Goal: Task Accomplishment & Management: Complete application form

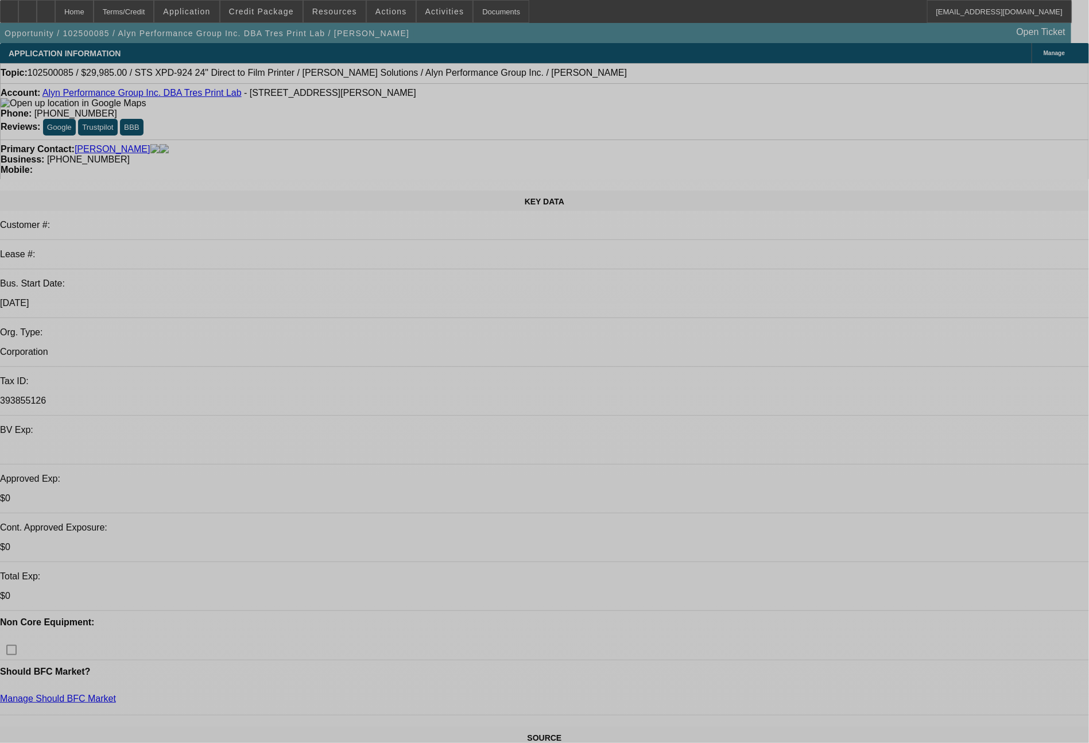
select select "0"
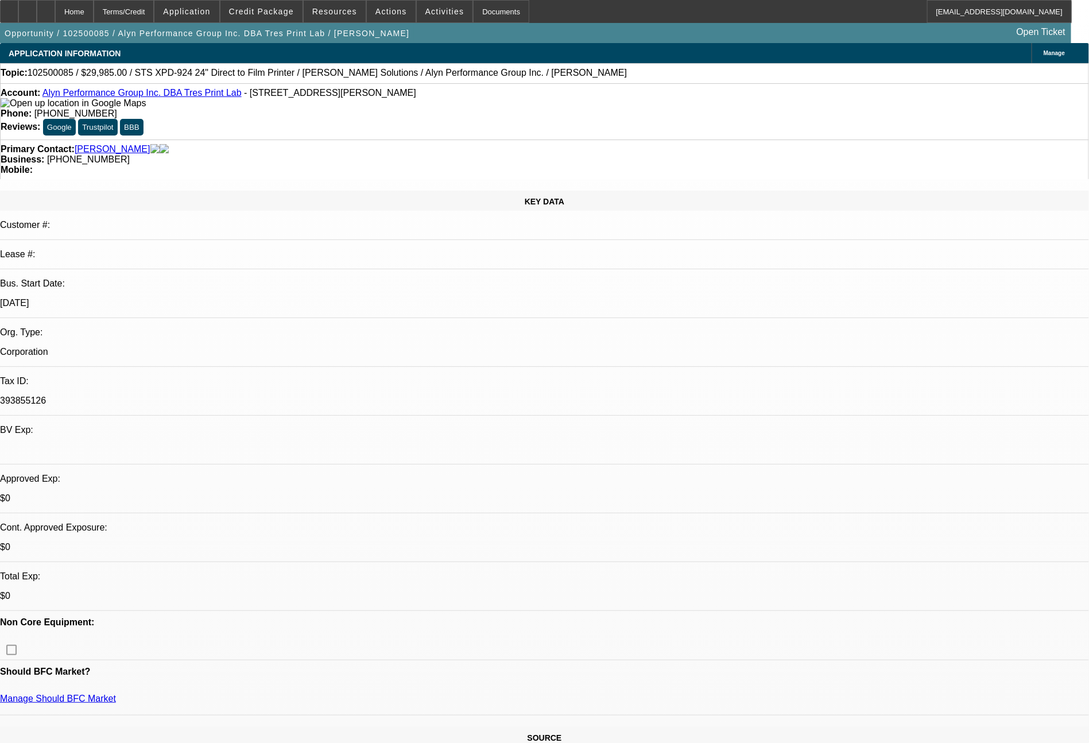
select select "0"
select select "6"
select select "0"
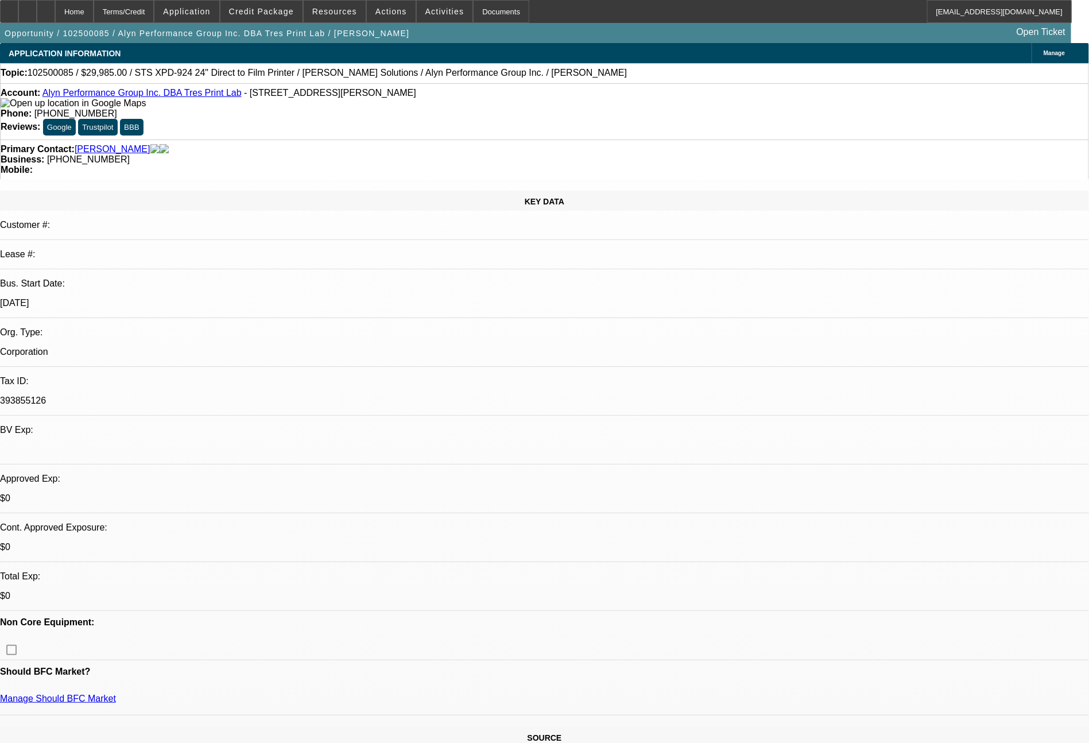
select select "0.1"
select select "4"
select select "0"
select select "0.1"
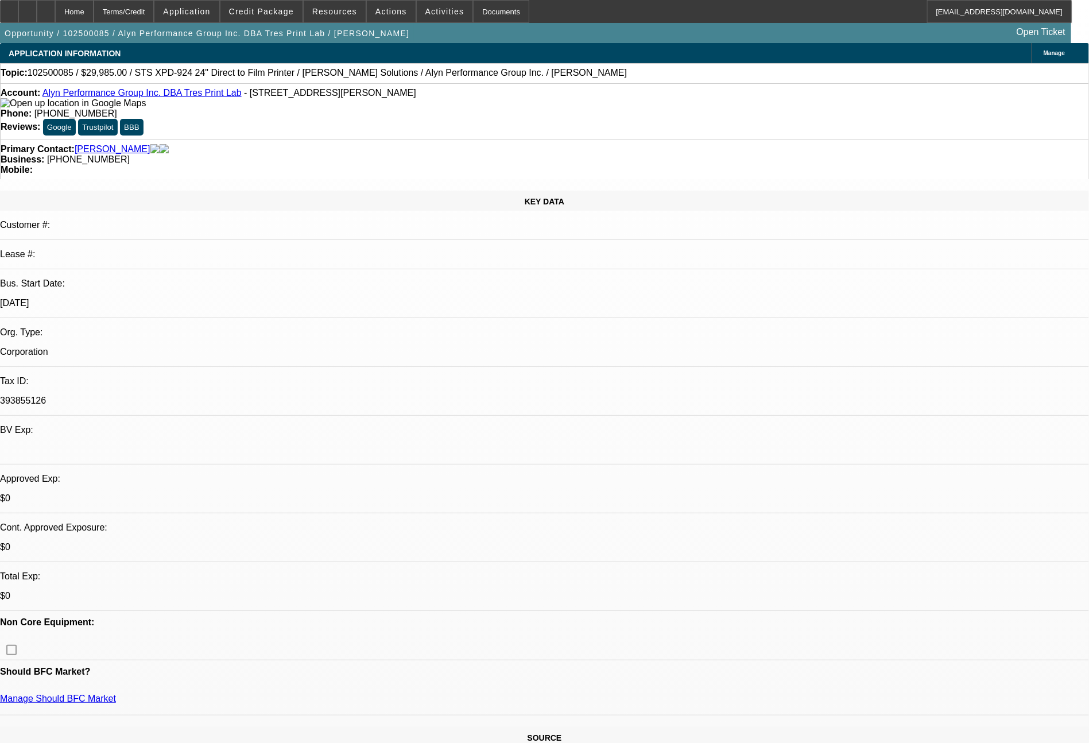
select select "4"
select select "0"
select select "6"
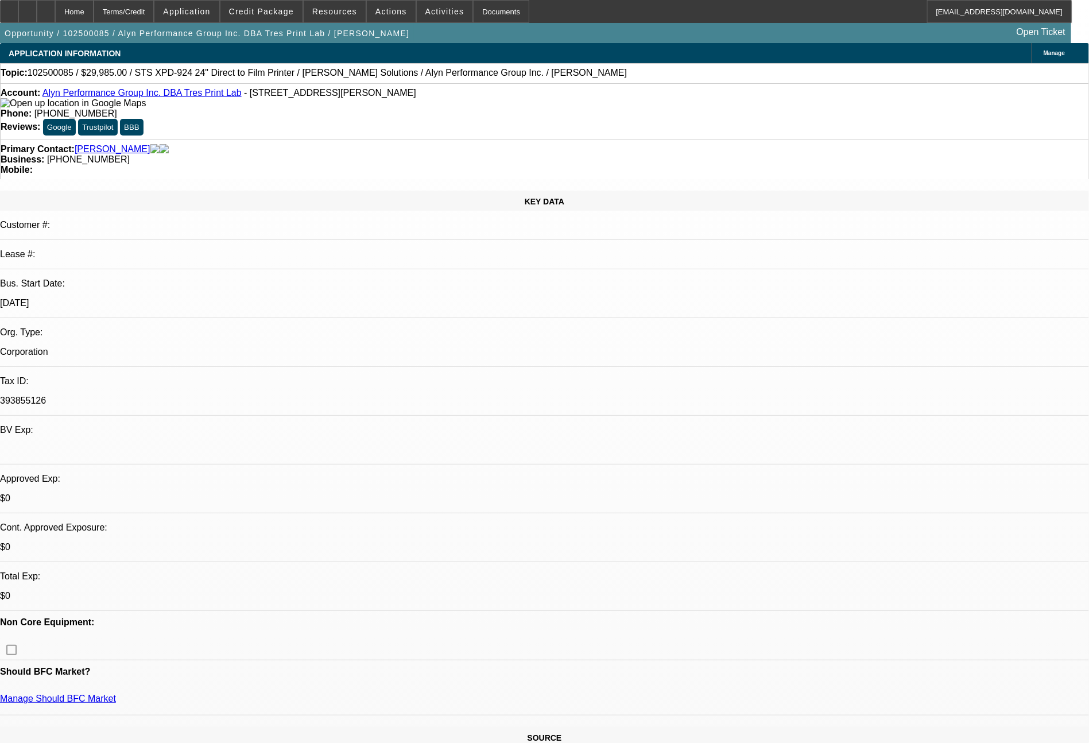
select select "0"
select select "6"
select select "0"
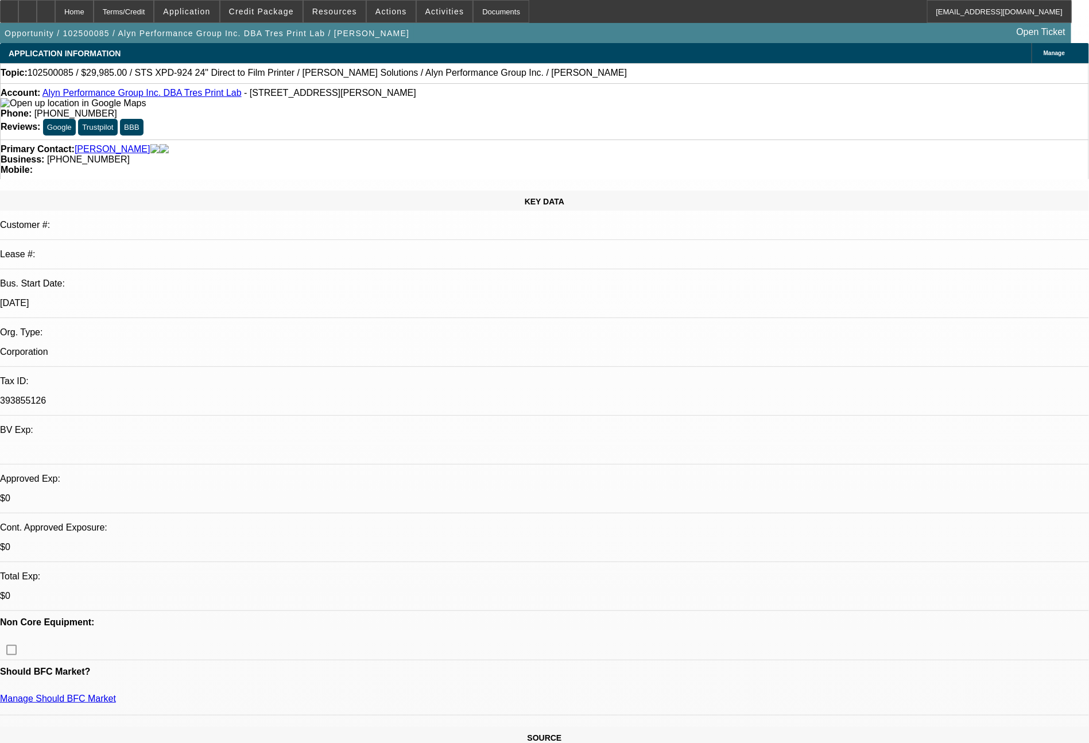
select select "0"
select select "0.1"
select select "4"
select select "0"
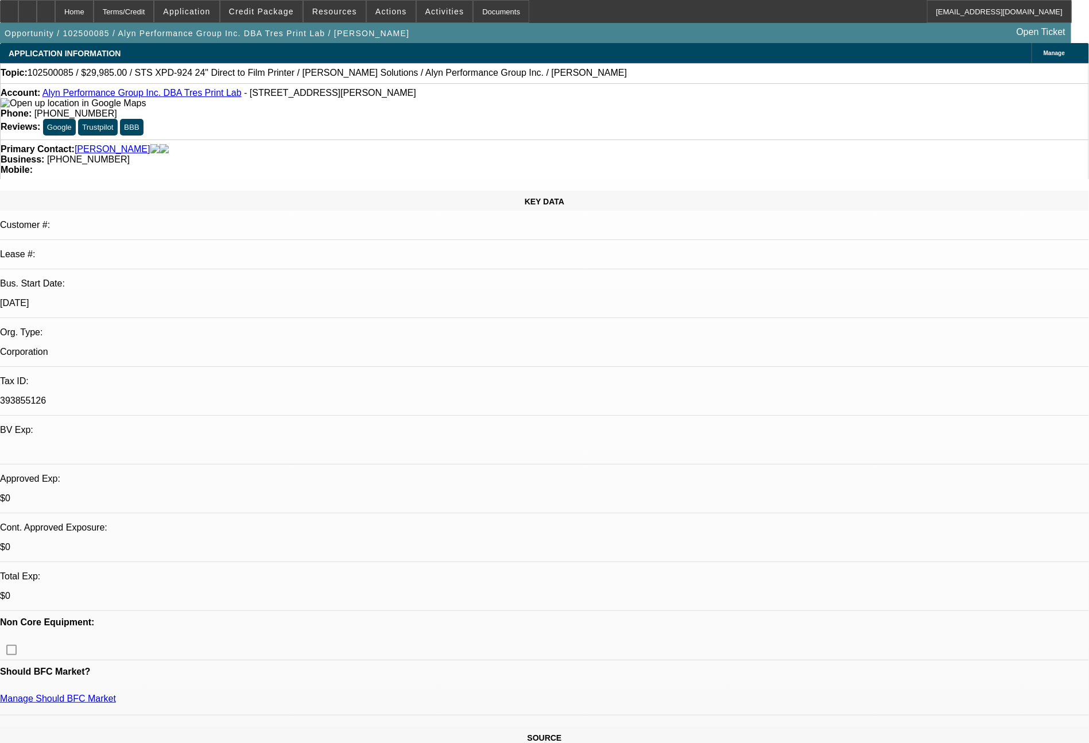
select select "0.1"
select select "4"
select select "0"
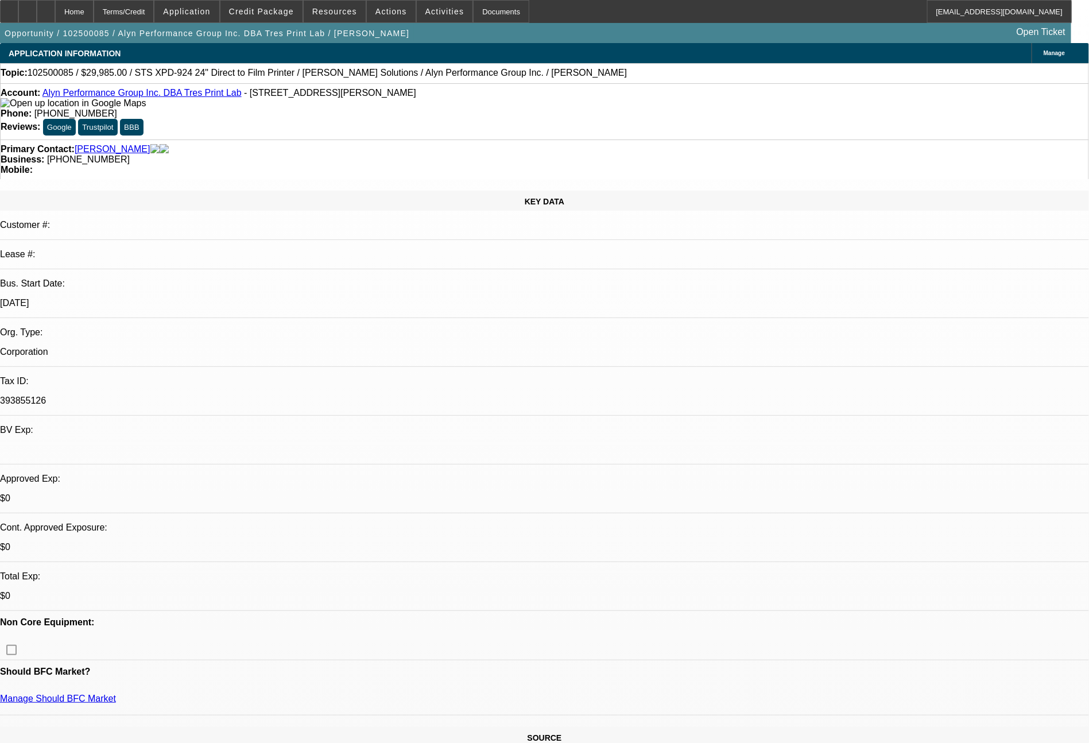
select select "6"
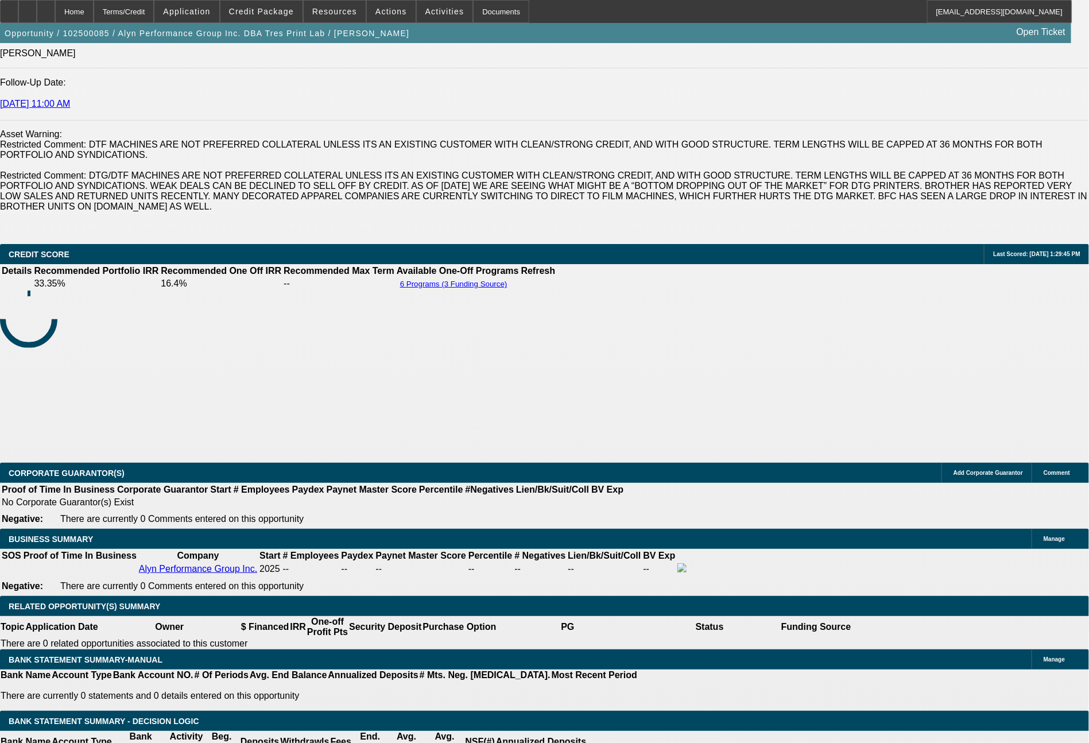
scroll to position [1665, 0]
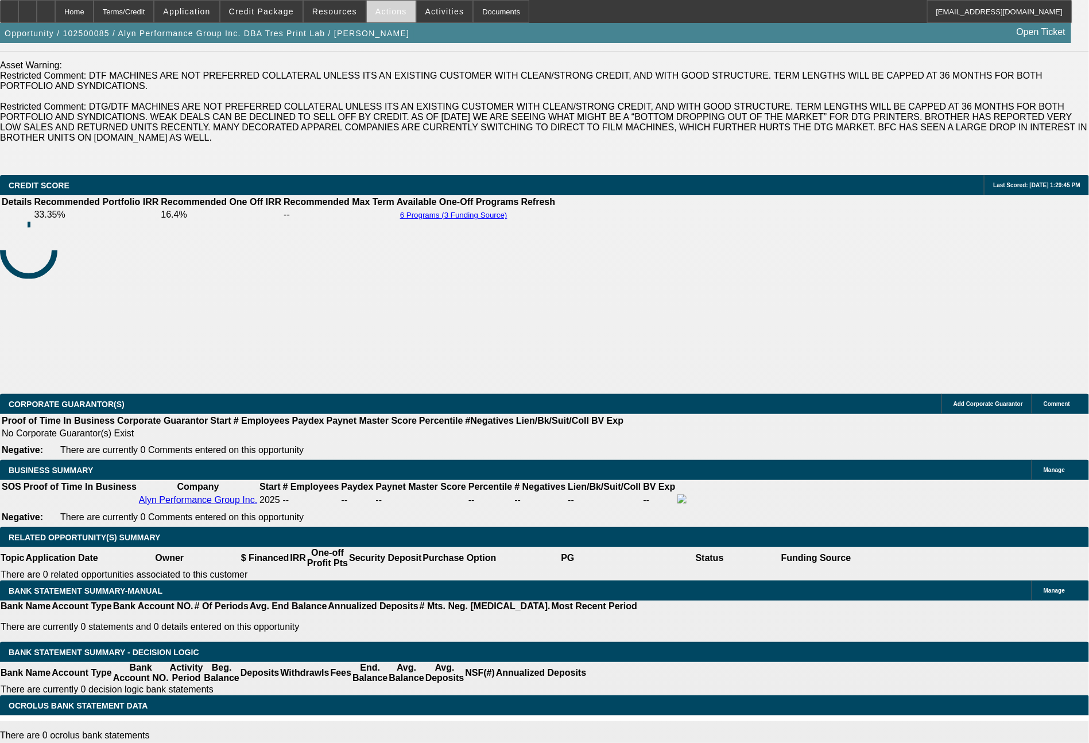
click at [370, 10] on span at bounding box center [391, 12] width 49 height 28
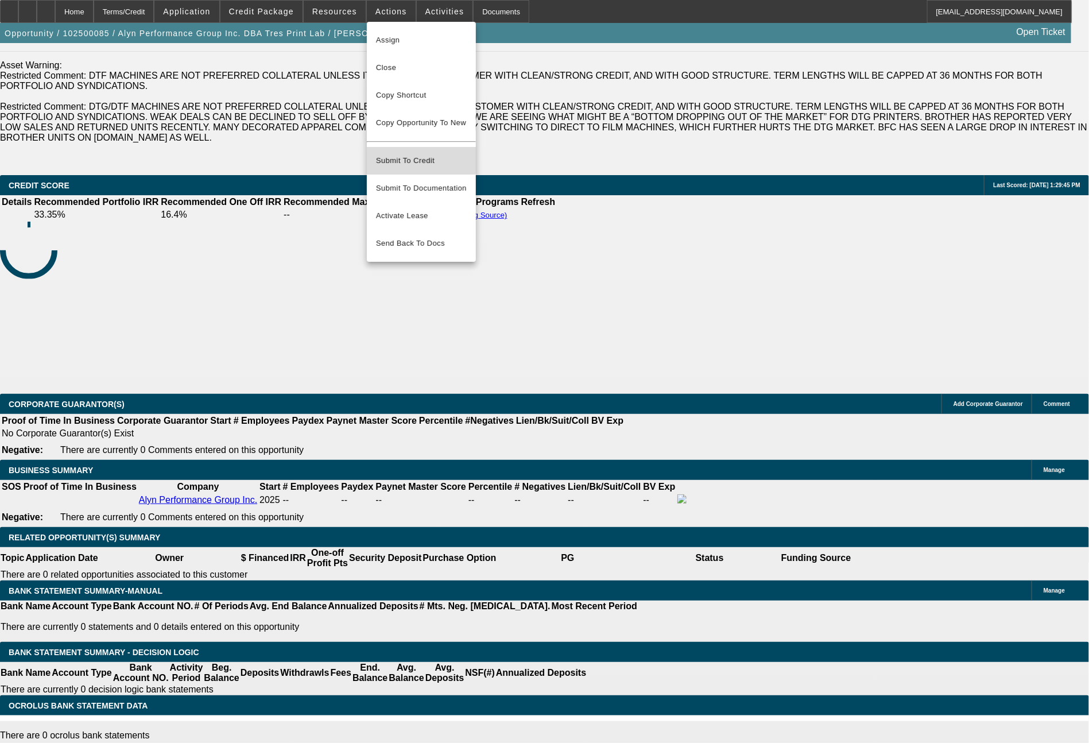
click at [418, 154] on span "Submit To Credit" at bounding box center [421, 161] width 91 height 14
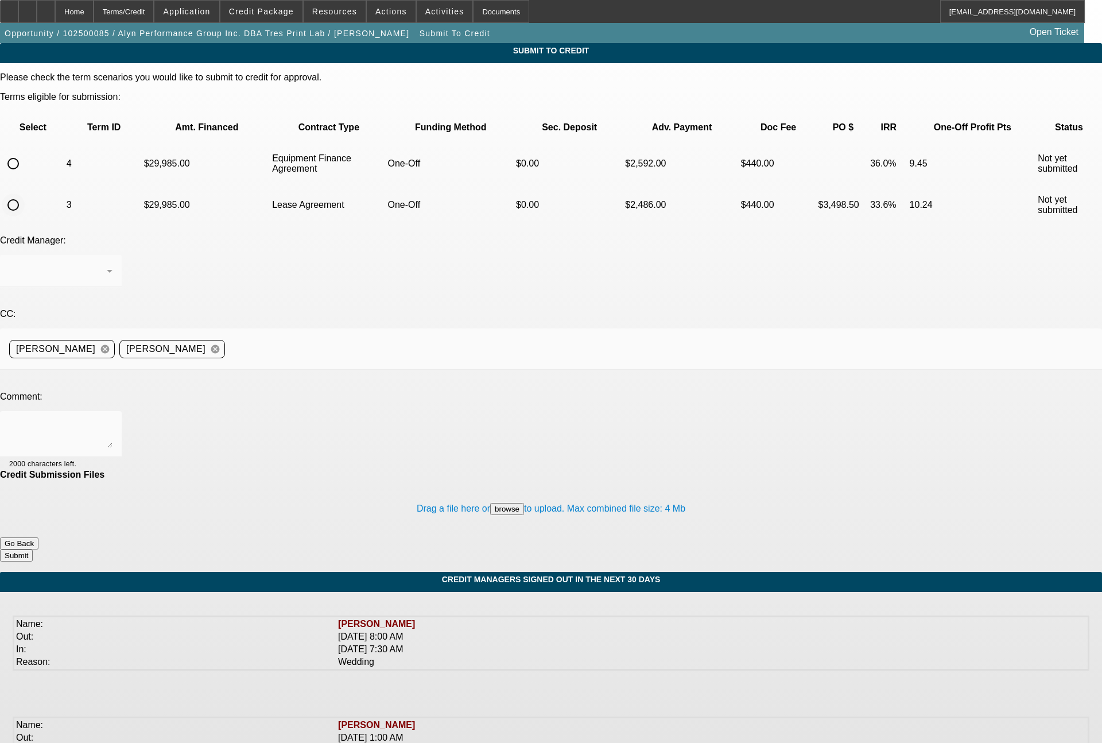
click at [25, 193] on input "radio" at bounding box center [13, 204] width 23 height 23
radio input "true"
click at [112, 420] on textarea at bounding box center [60, 434] width 103 height 28
type textarea "Fed Tax ID number now in CRM for this business. please send both term sets to F…"
click at [33, 549] on button "Submit" at bounding box center [16, 555] width 33 height 12
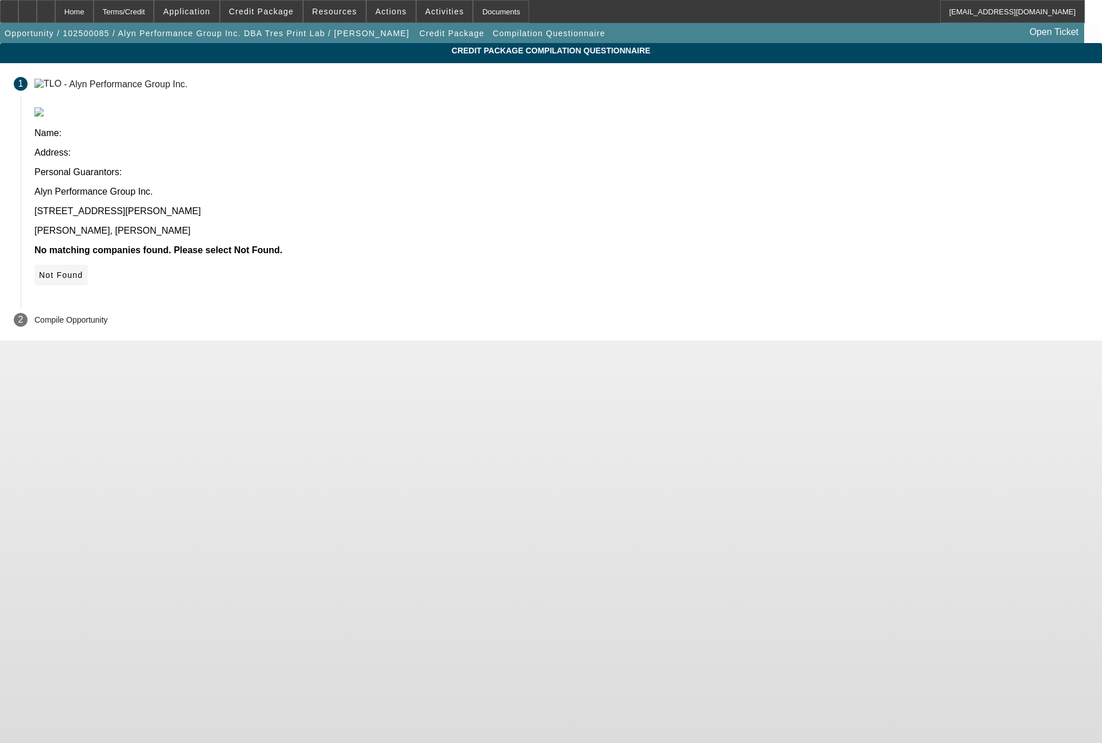
click at [83, 270] on span "Not Found" at bounding box center [61, 274] width 44 height 9
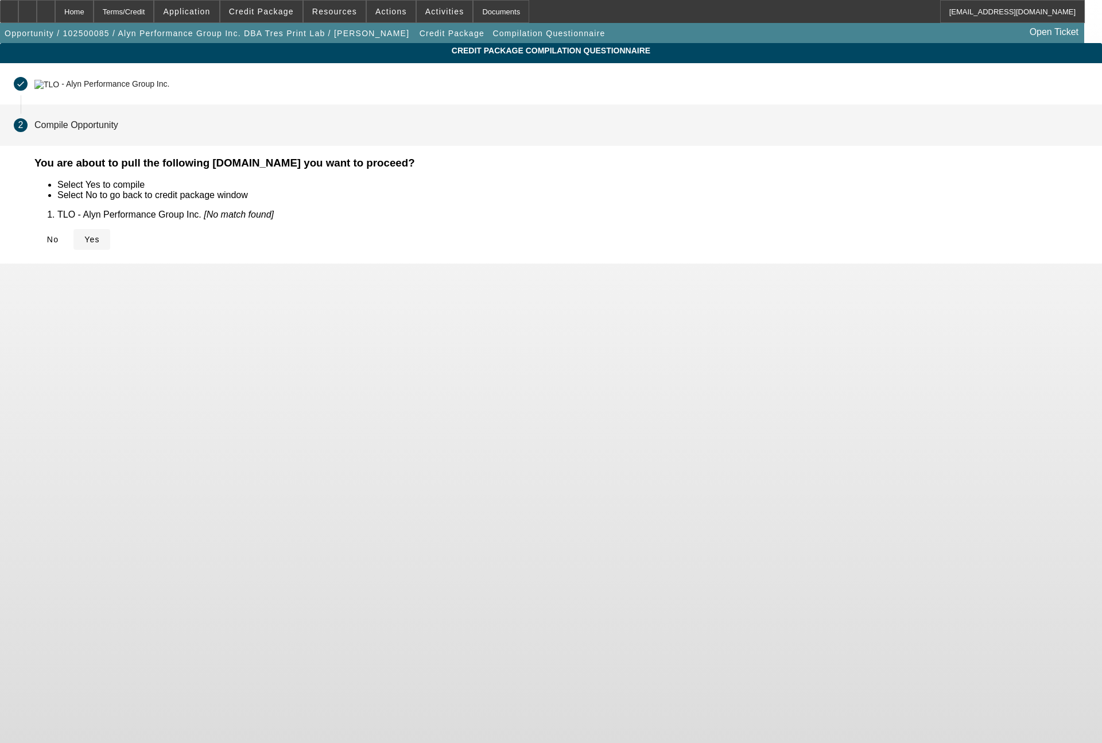
click at [100, 239] on span "Yes" at bounding box center [91, 239] width 15 height 9
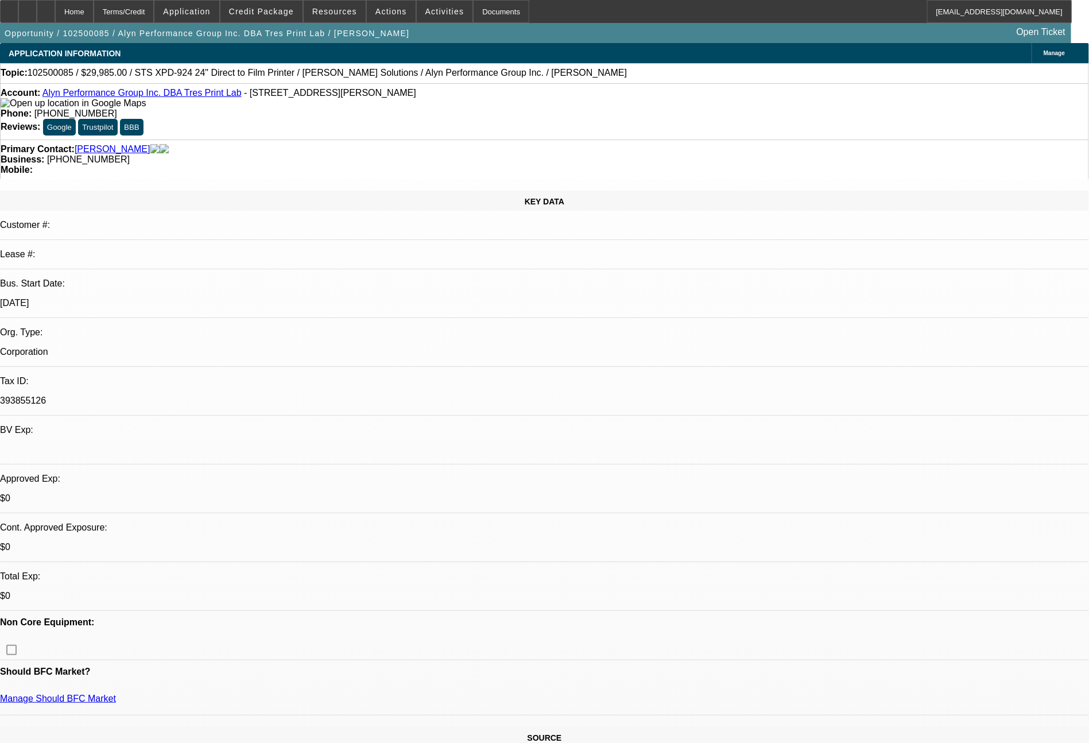
select select "0"
select select "6"
select select "0"
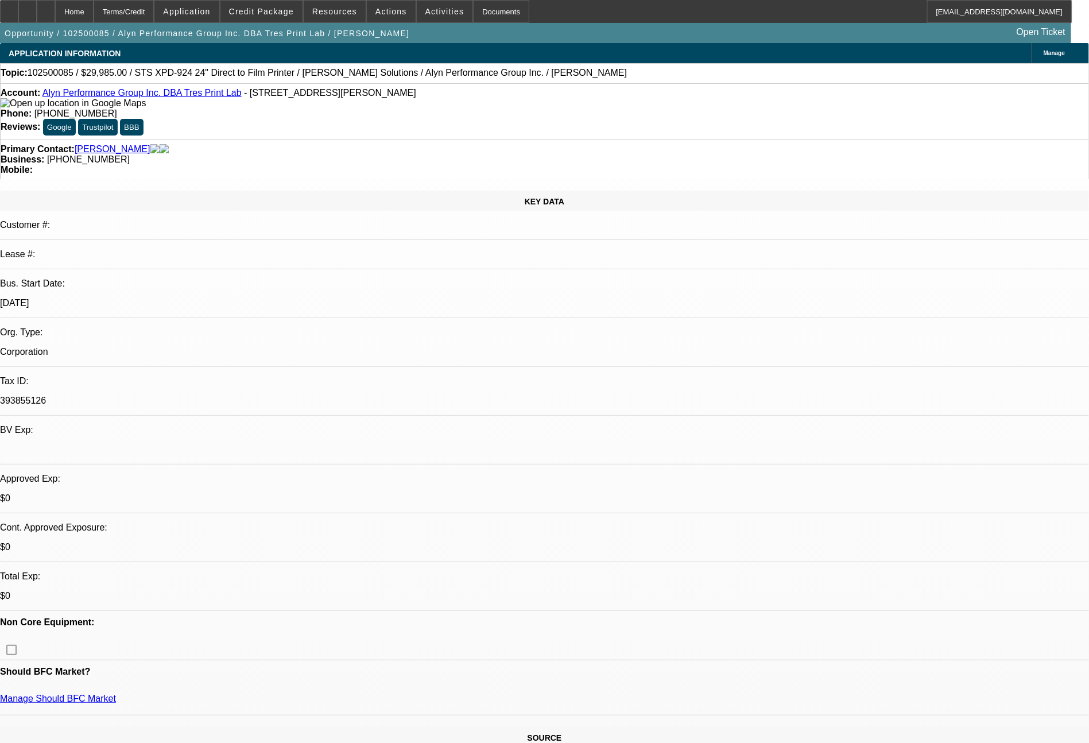
select select "0"
select select "0.1"
select select "4"
select select "0"
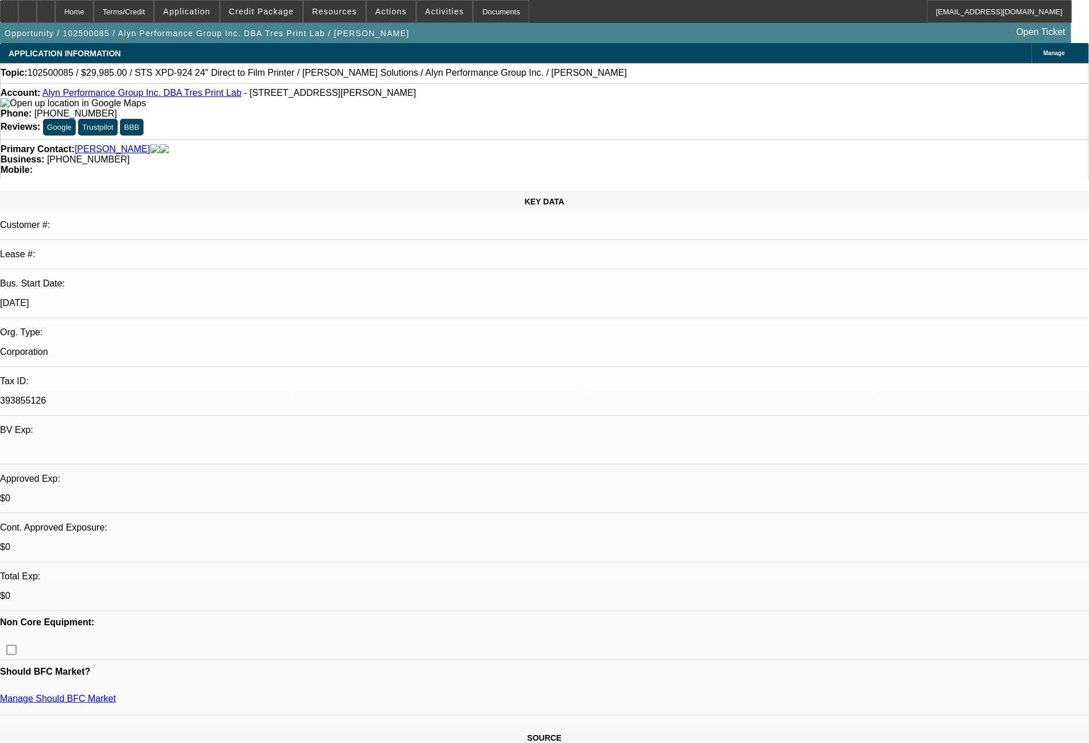
select select "0.1"
select select "4"
select select "0"
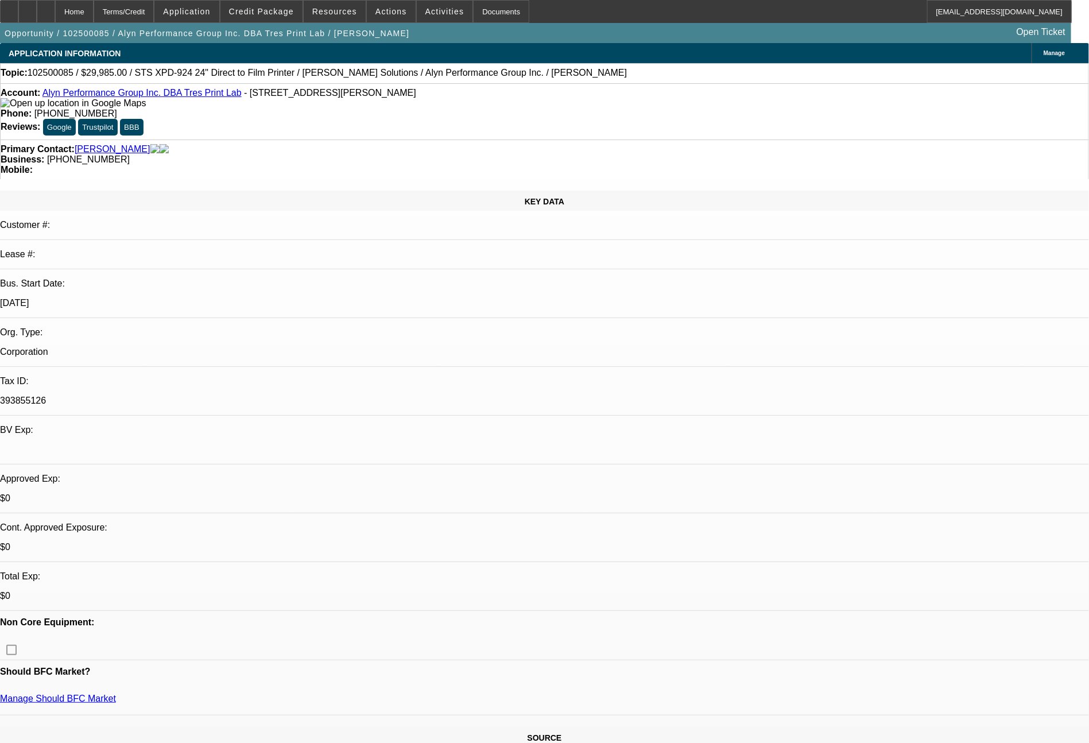
select select "6"
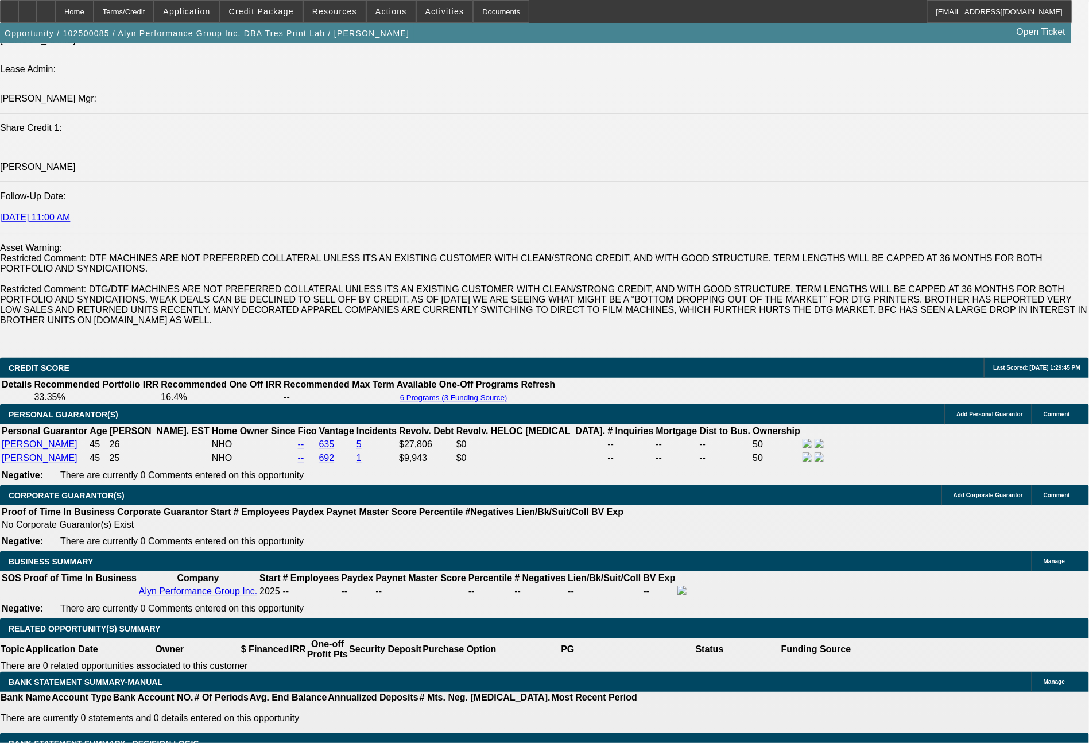
scroll to position [1541, 0]
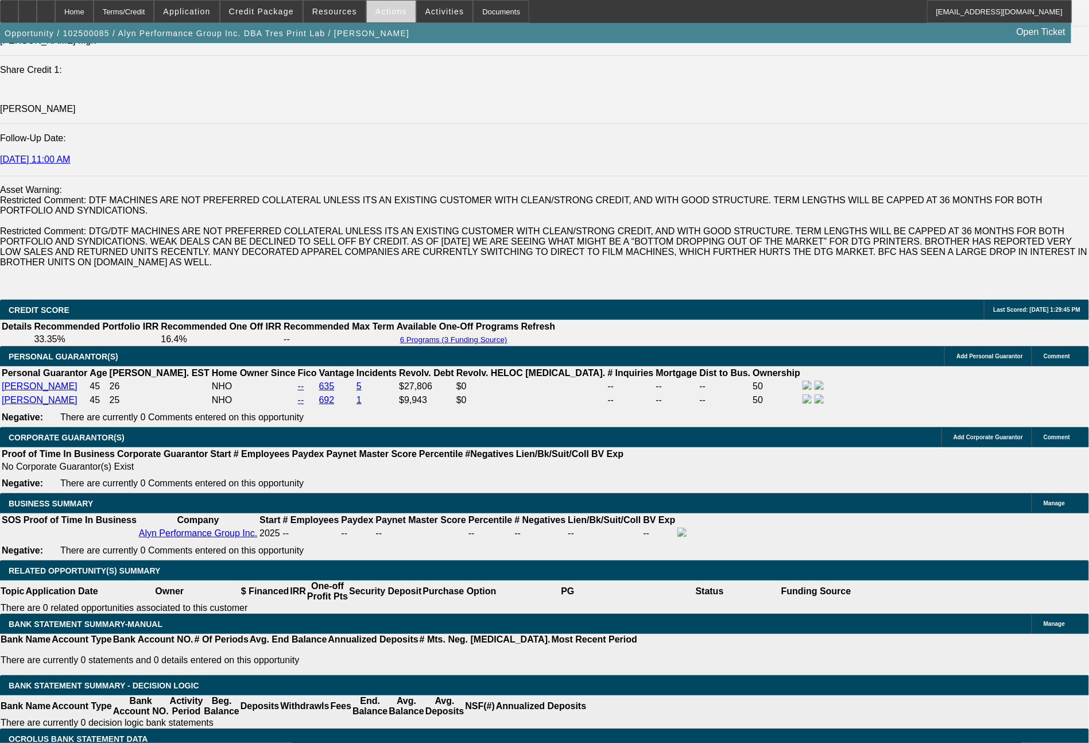
click at [384, 12] on span "Actions" at bounding box center [391, 11] width 32 height 9
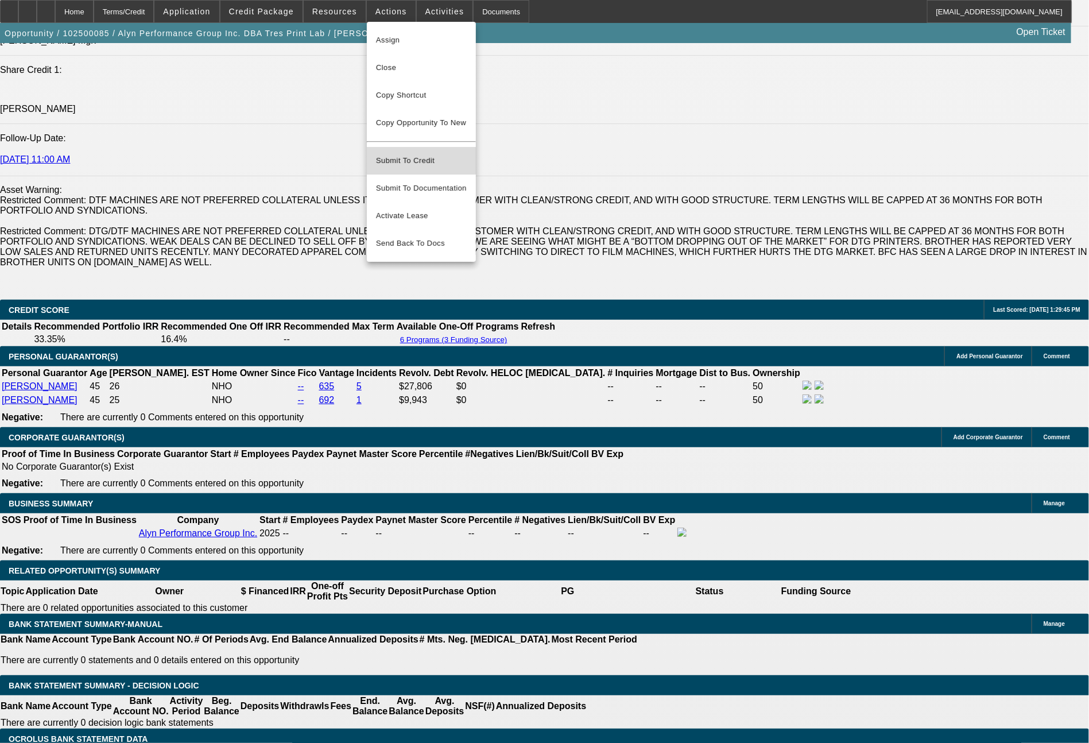
click at [420, 154] on span "Submit To Credit" at bounding box center [421, 161] width 91 height 14
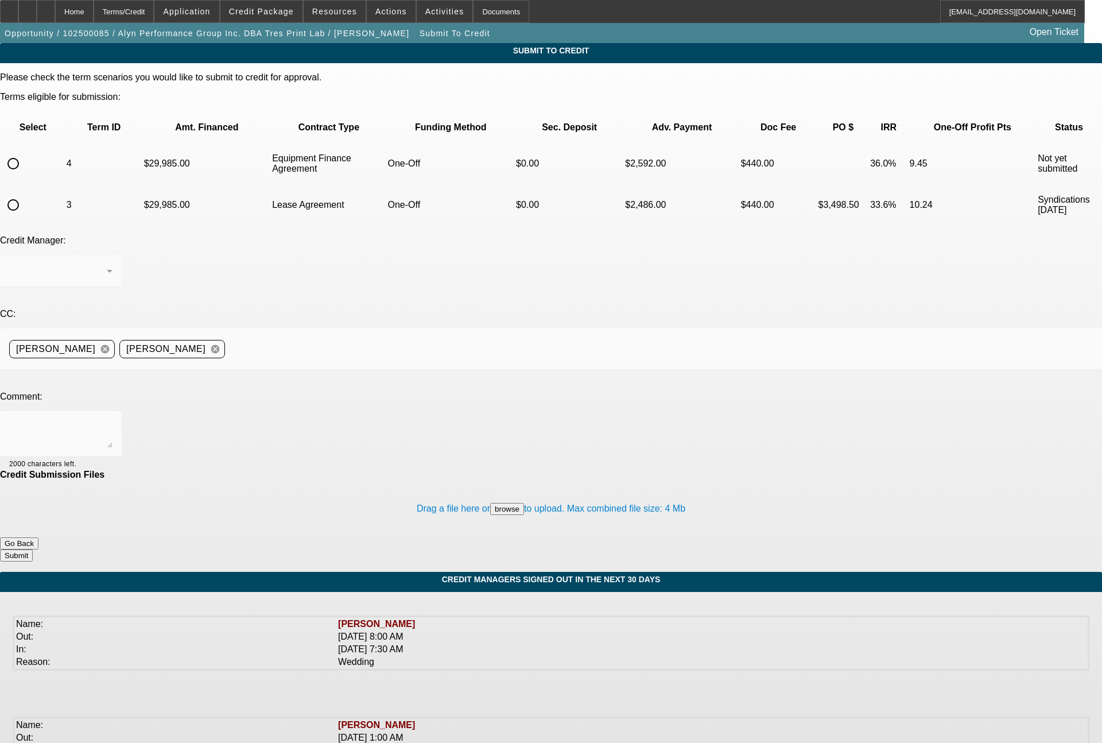
click at [25, 152] on input "radio" at bounding box center [13, 163] width 23 height 23
radio input "true"
drag, startPoint x: 205, startPoint y: 313, endPoint x: 212, endPoint y: 309, distance: 8.8
click at [112, 420] on textarea at bounding box center [60, 434] width 103 height 28
type textarea "EFA term set for Finpac"
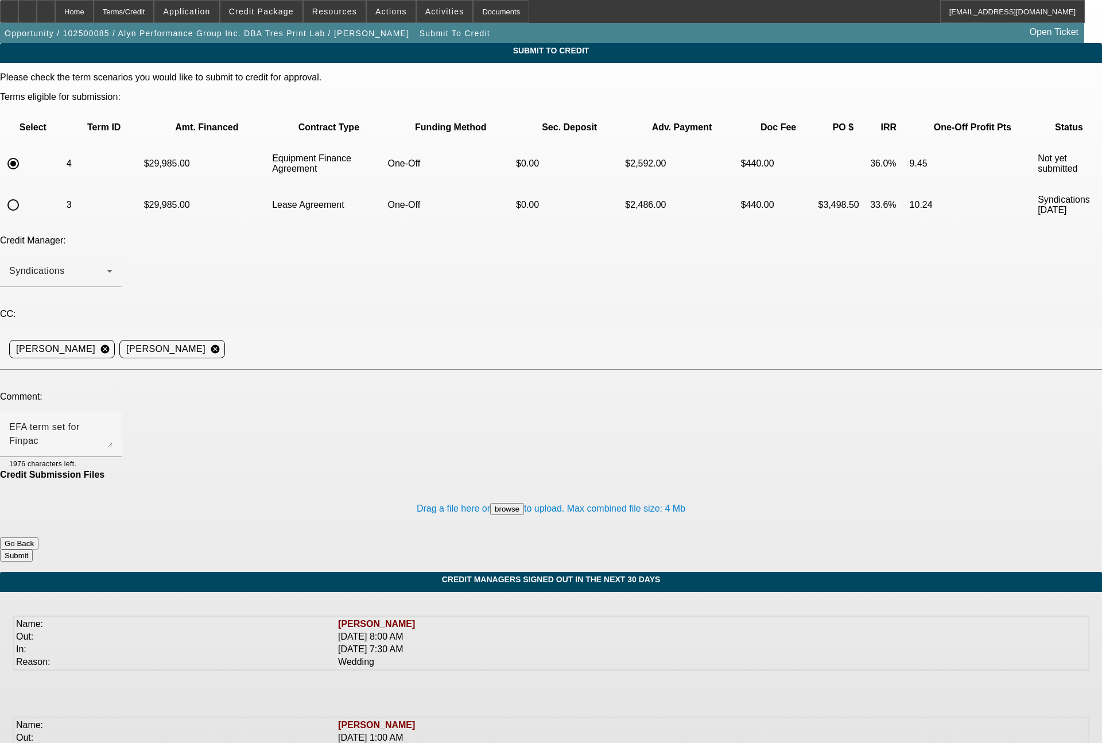
click at [33, 549] on button "Submit" at bounding box center [16, 555] width 33 height 12
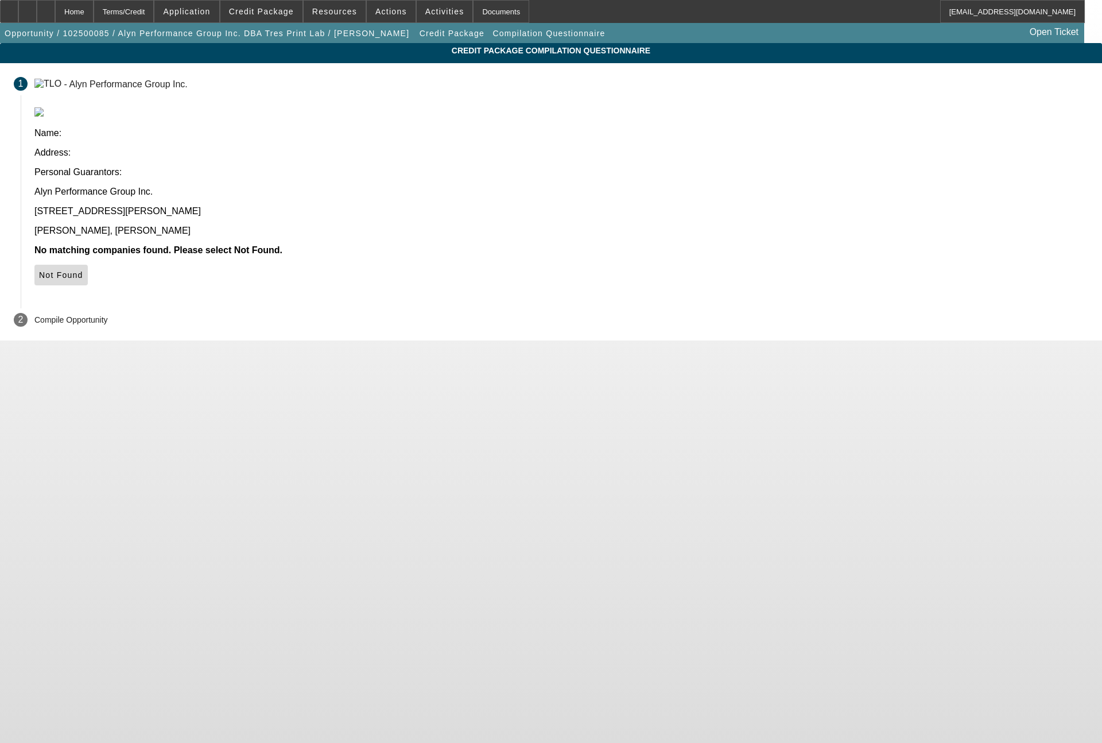
click at [83, 270] on span "Not Found" at bounding box center [61, 274] width 44 height 9
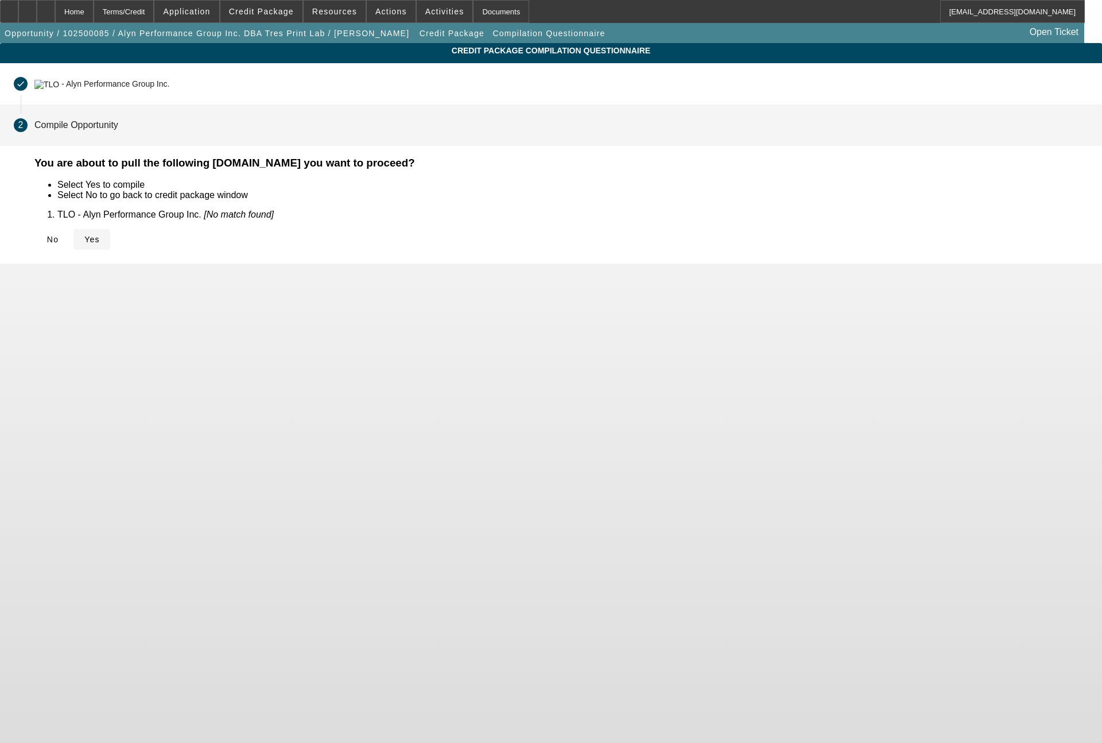
click at [100, 235] on span "Yes" at bounding box center [91, 239] width 15 height 9
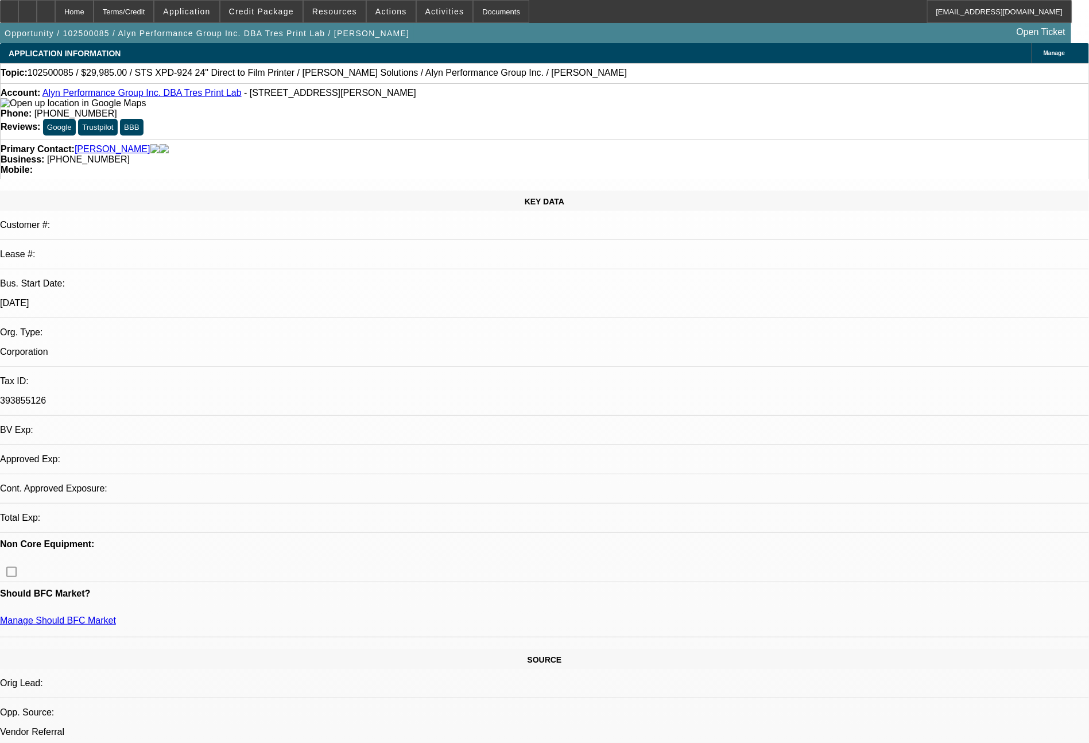
select select "0"
select select "6"
select select "0"
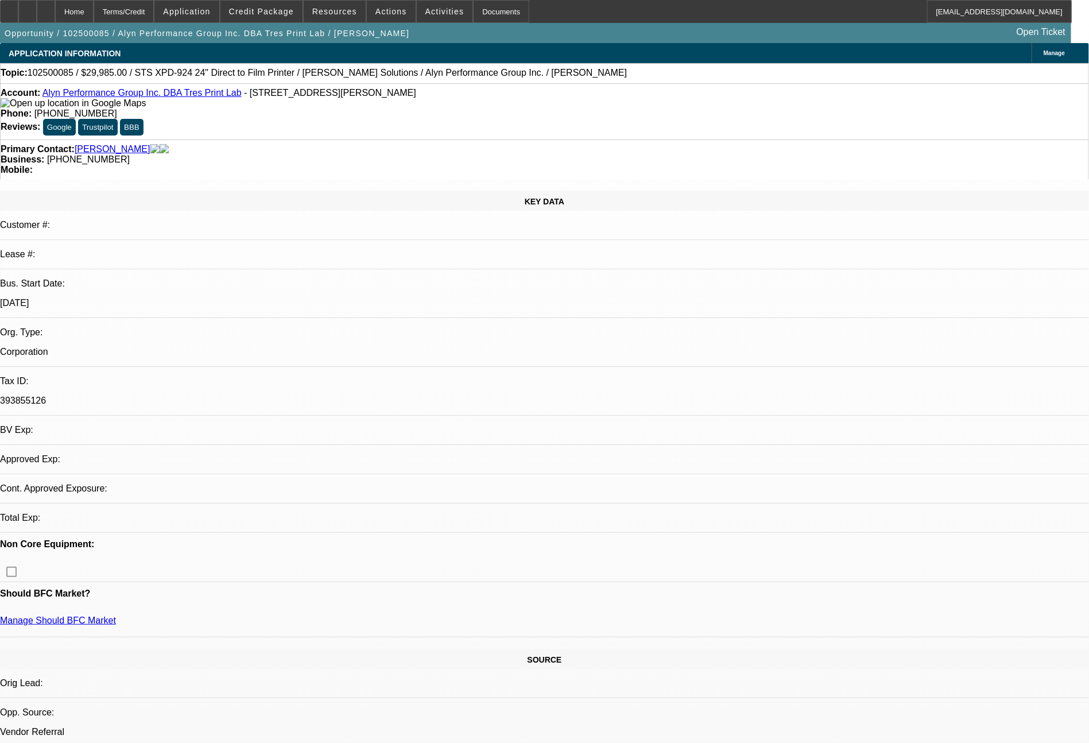
select select "0"
select select "0.1"
select select "4"
select select "0"
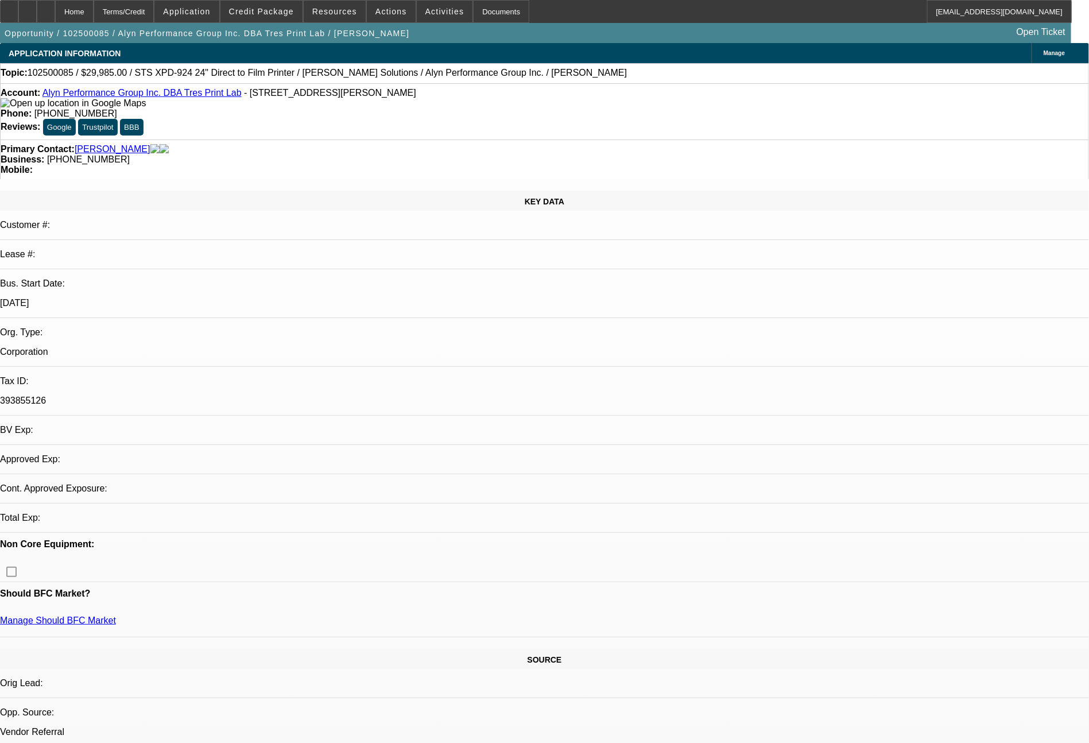
select select "0.1"
select select "4"
select select "0"
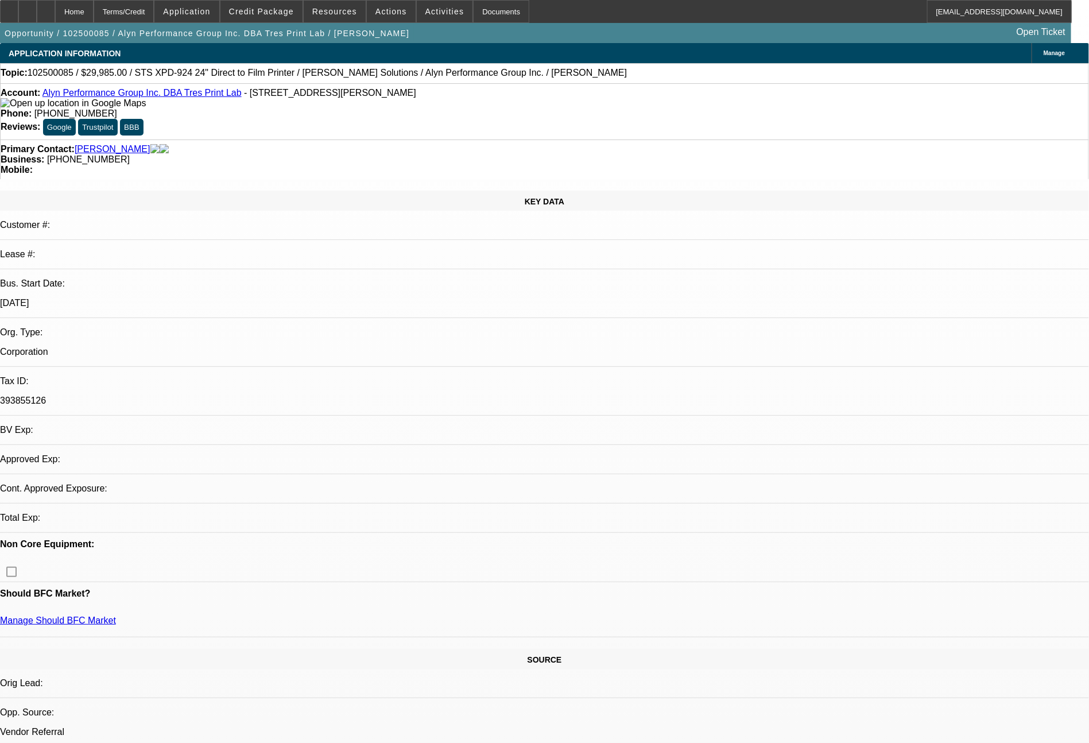
select select "6"
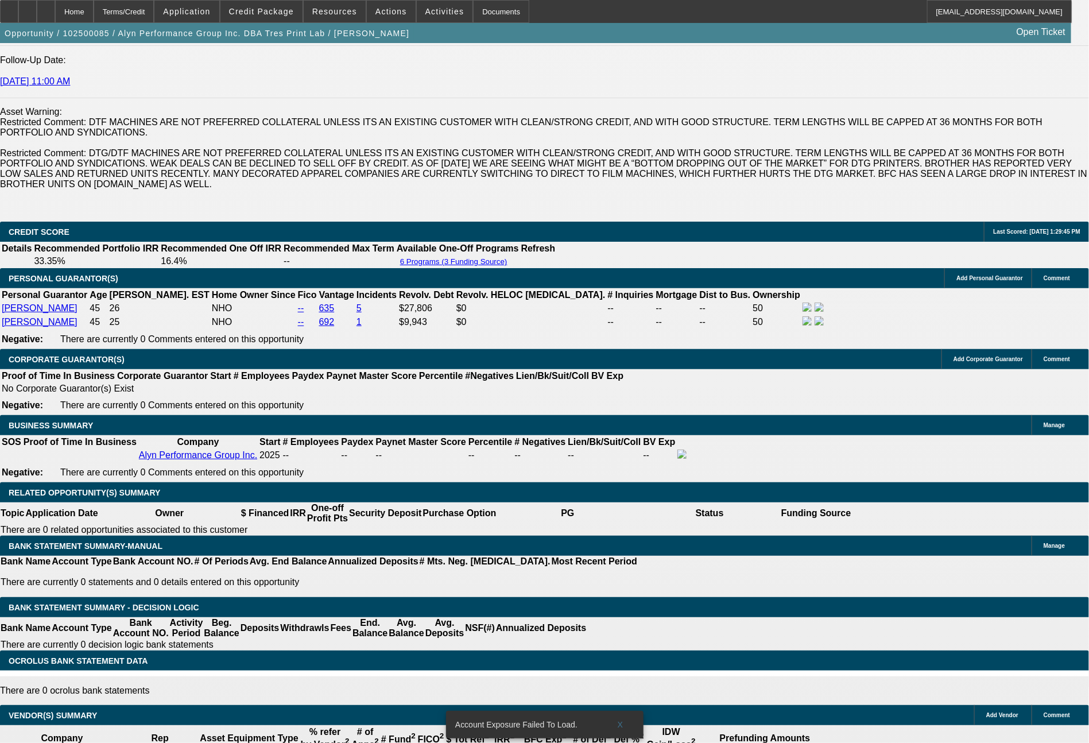
scroll to position [1483, 0]
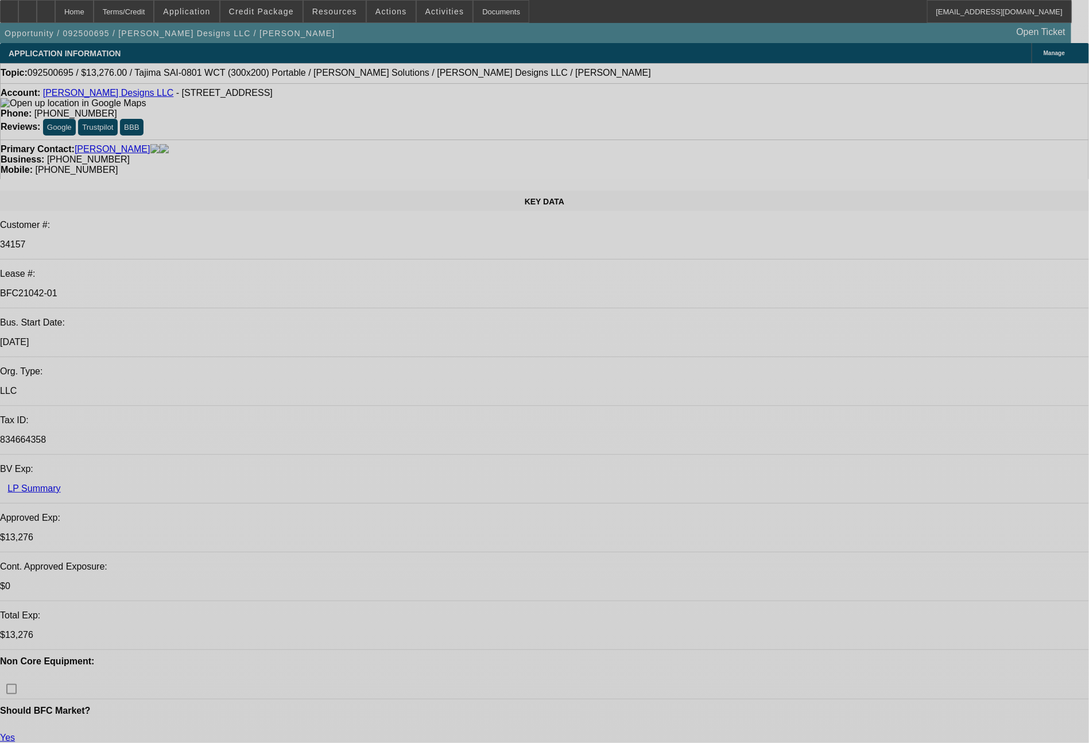
select select "0"
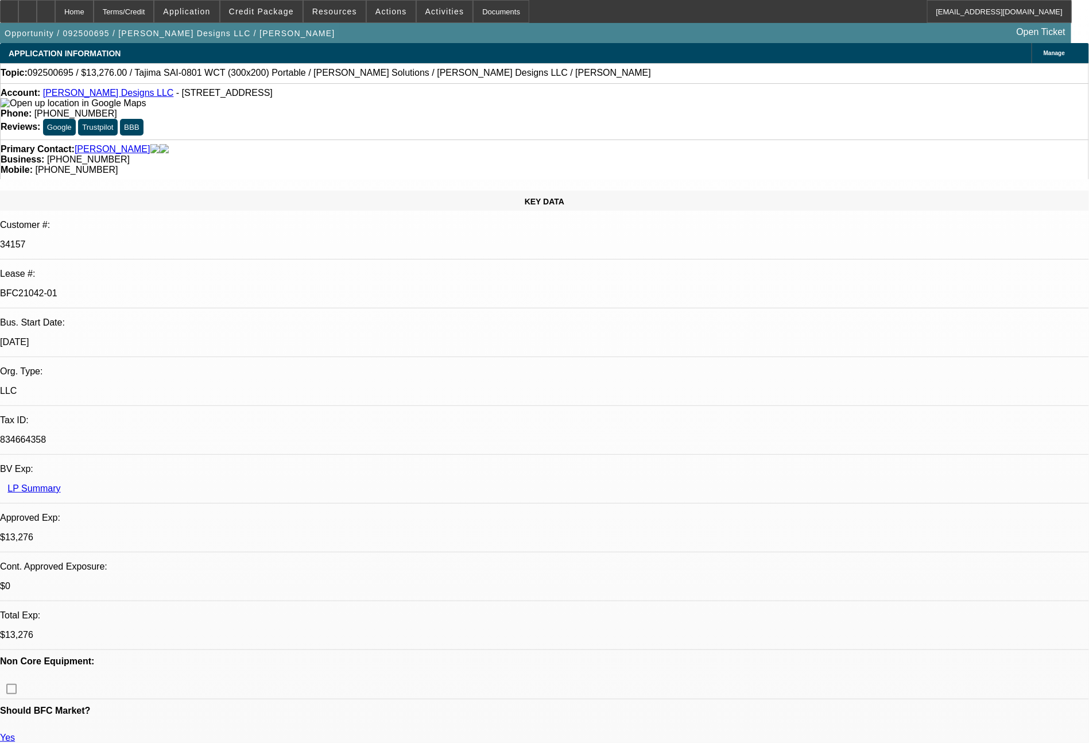
select select "2"
select select "0"
select select "6"
select select "0"
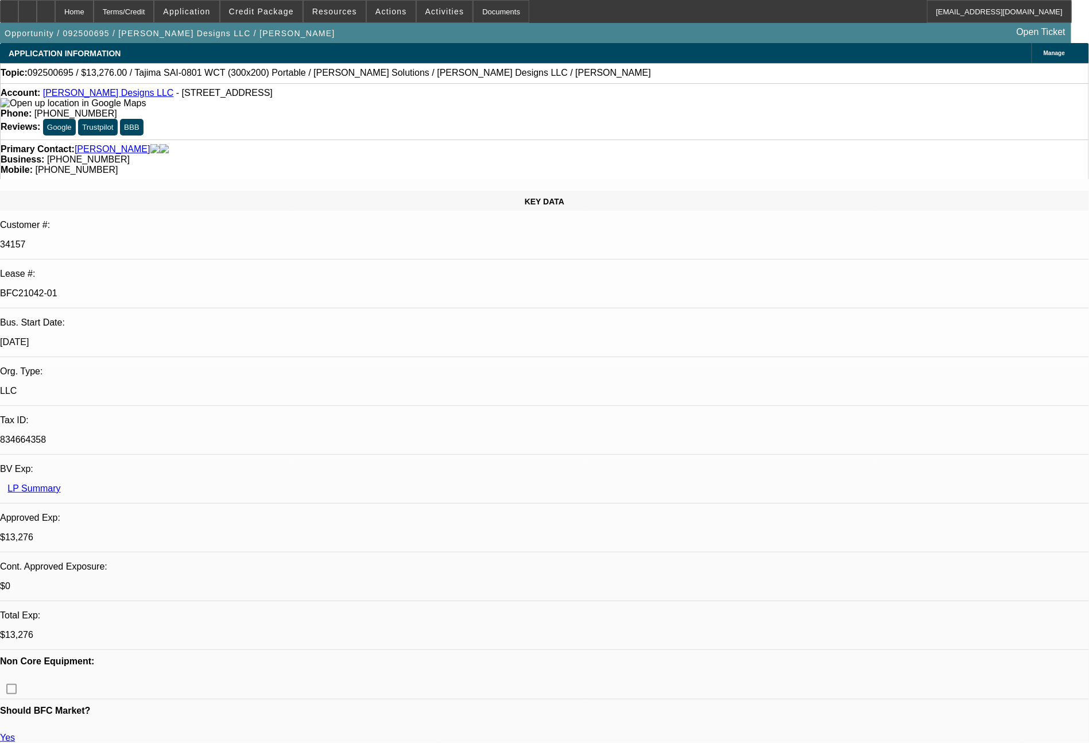
select select "2"
select select "0"
select select "6"
select select "0"
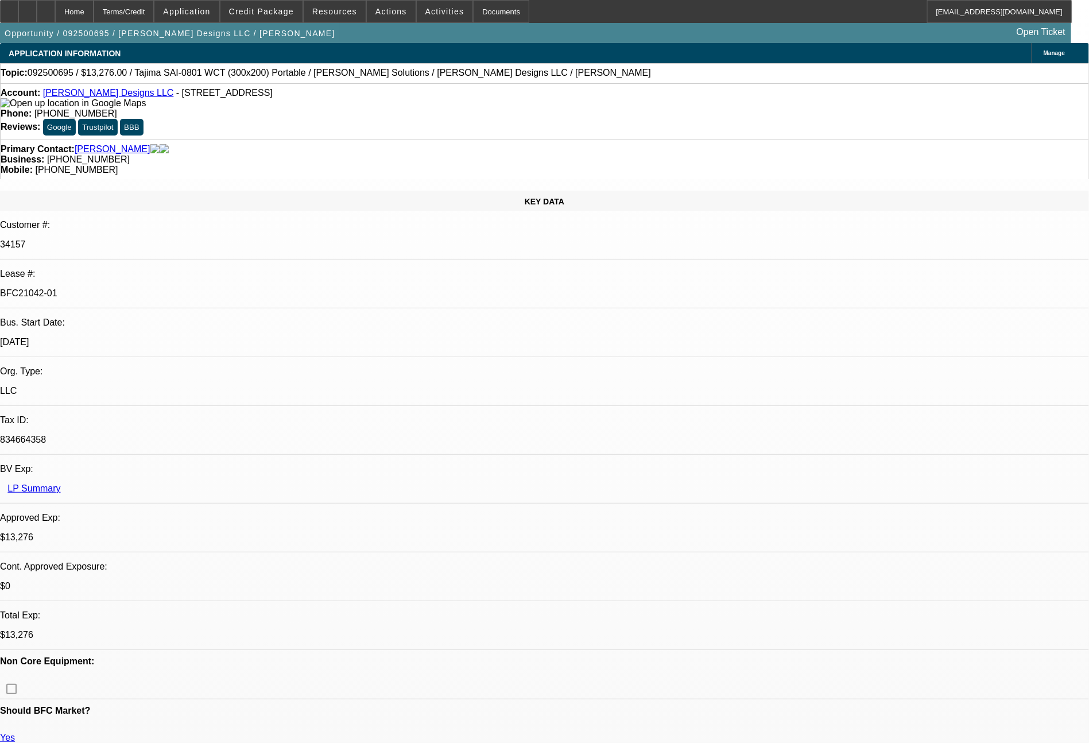
select select "2"
select select "0"
select select "6"
select select "0"
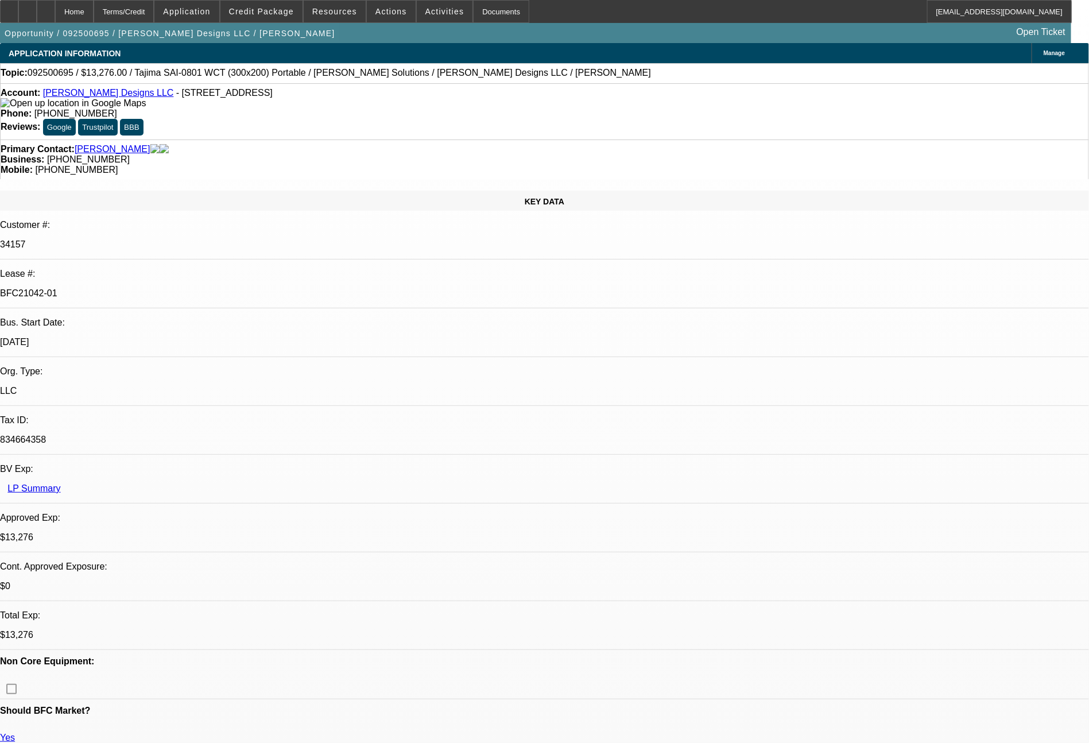
select select "2"
select select "0"
select select "6"
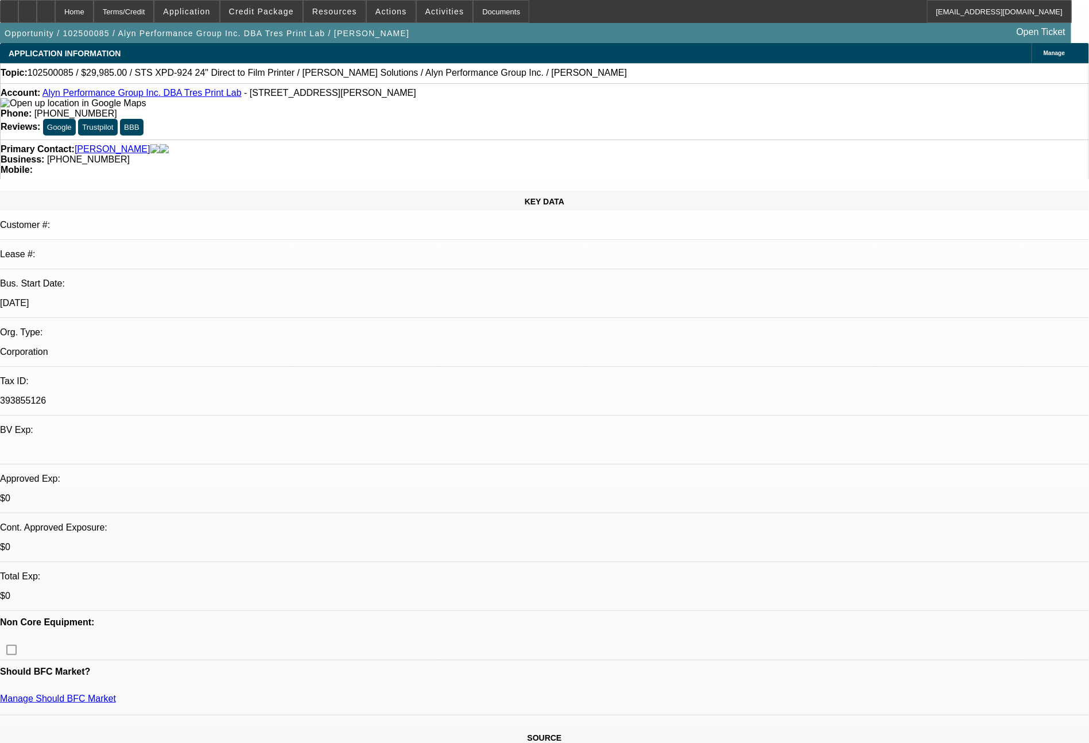
select select "0"
select select "6"
select select "0"
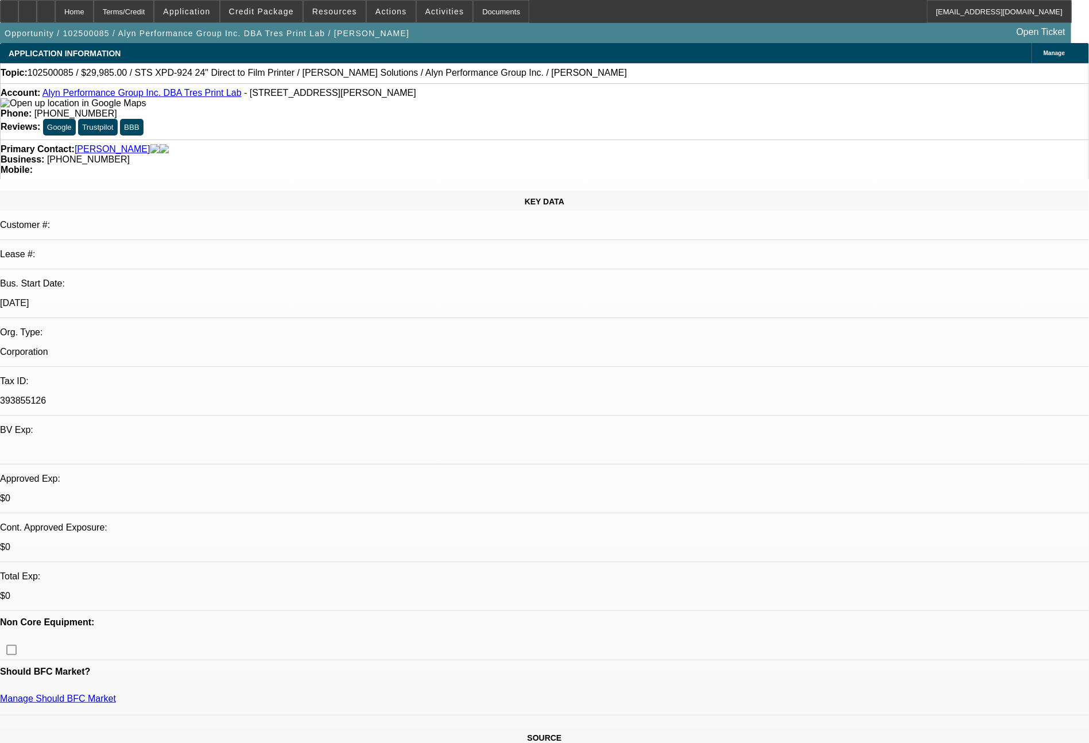
select select "0"
select select "0.1"
select select "4"
select select "0"
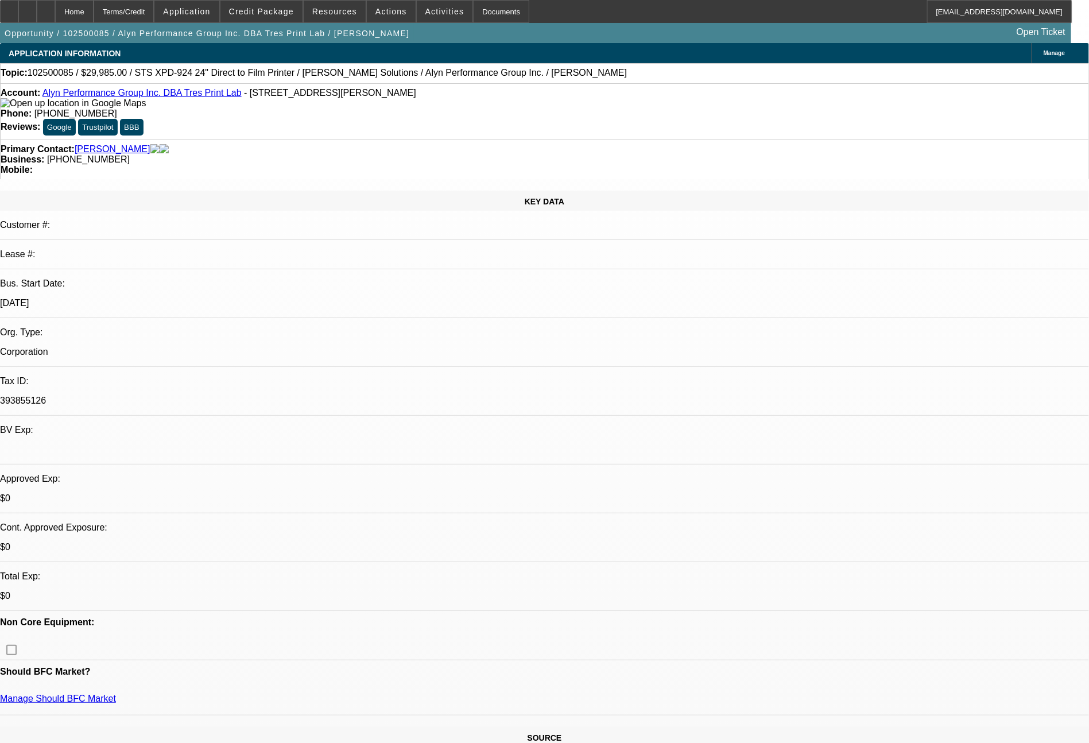
select select "0.1"
select select "4"
select select "0"
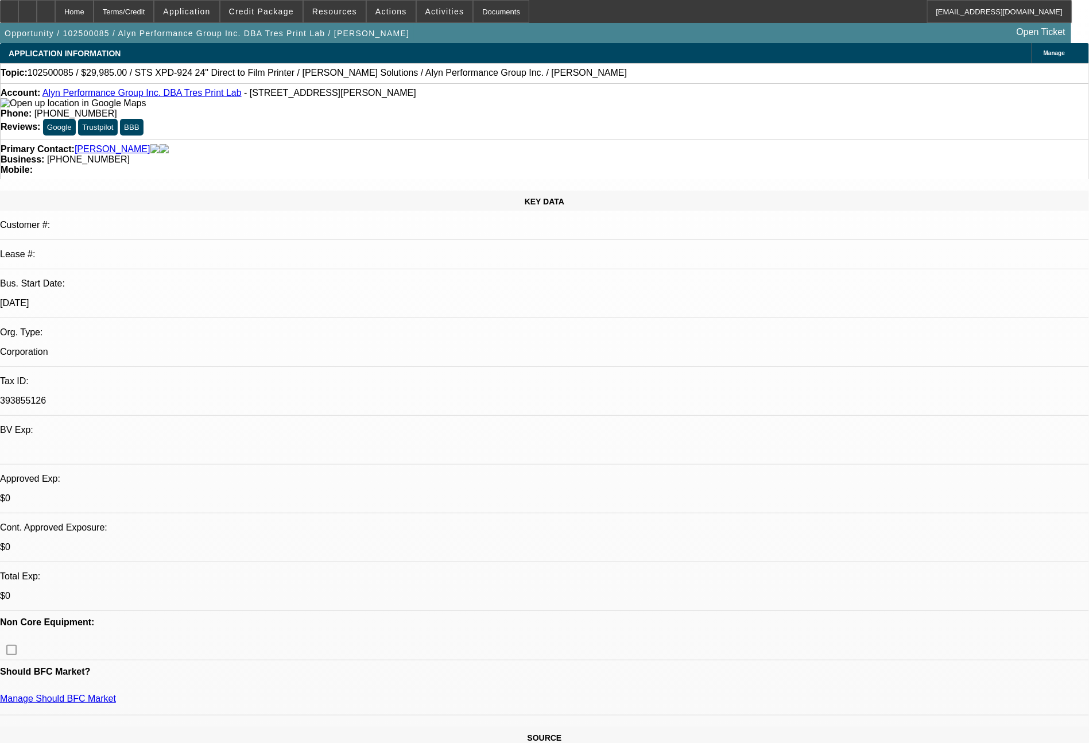
select select "6"
click at [294, 14] on span "Credit Package" at bounding box center [261, 11] width 65 height 9
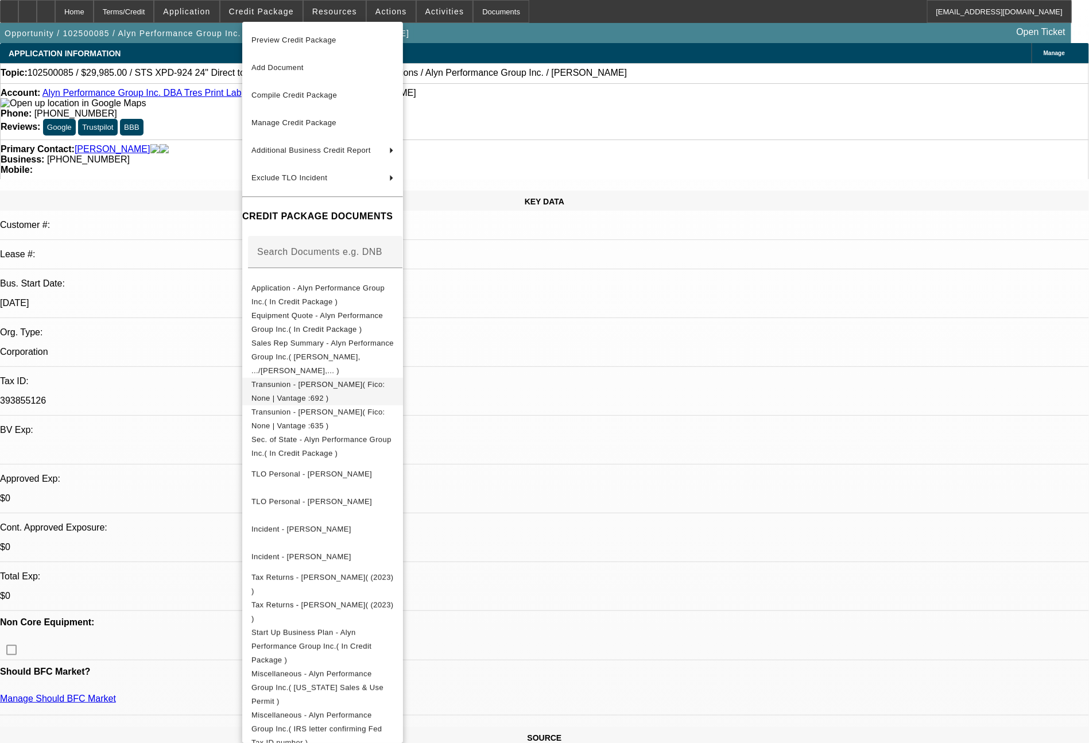
click at [394, 378] on span "Transunion - Ramirez, Lynda( Fico: None | Vantage :692 )" at bounding box center [322, 392] width 142 height 28
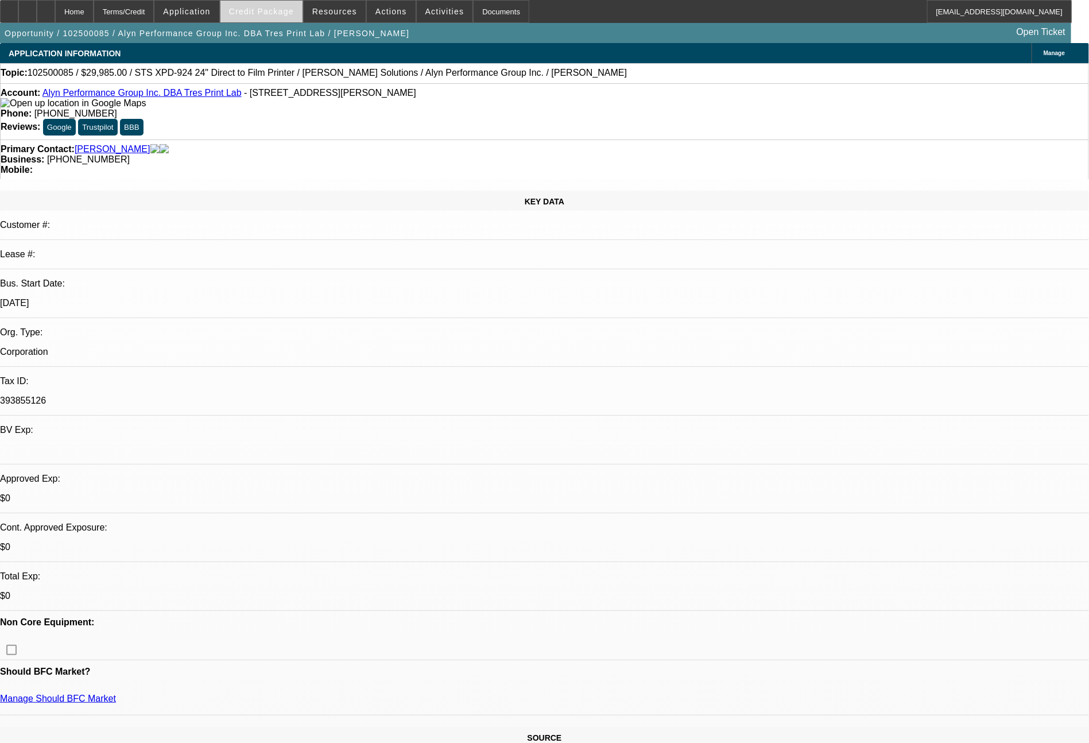
click at [294, 14] on span "Credit Package" at bounding box center [261, 11] width 65 height 9
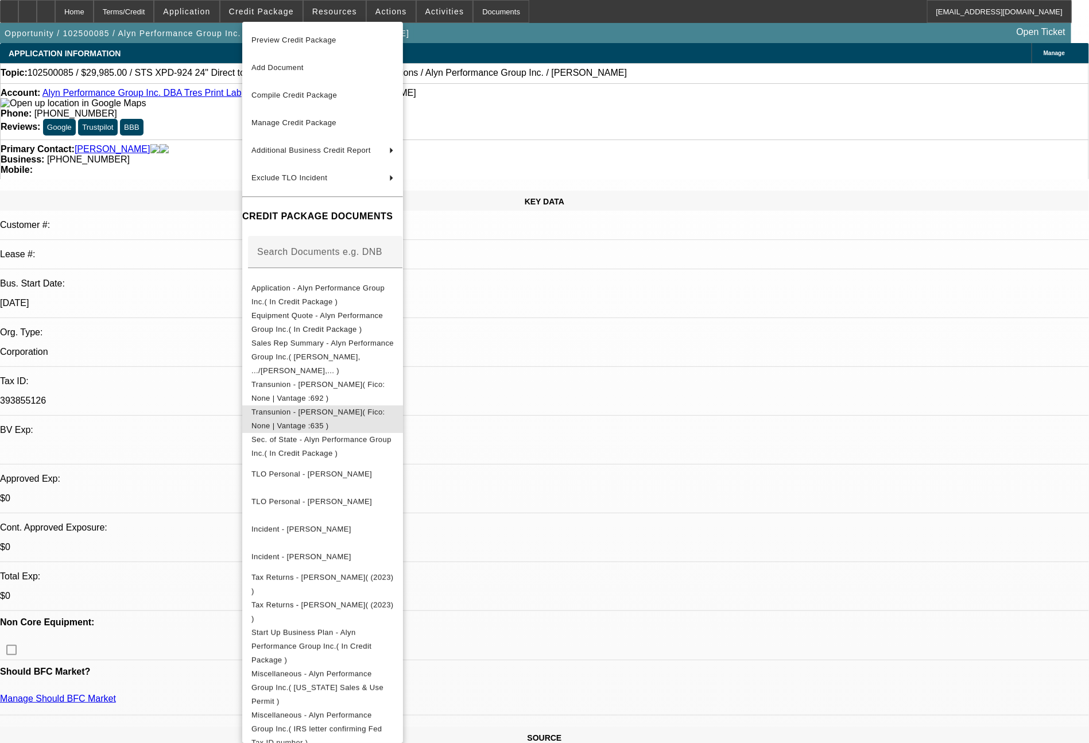
drag, startPoint x: 386, startPoint y: 398, endPoint x: 544, endPoint y: 198, distance: 255.0
click at [385, 407] on span "Transunion - De Anda, Alejandra( Fico: None | Vantage :635 )" at bounding box center [318, 418] width 134 height 22
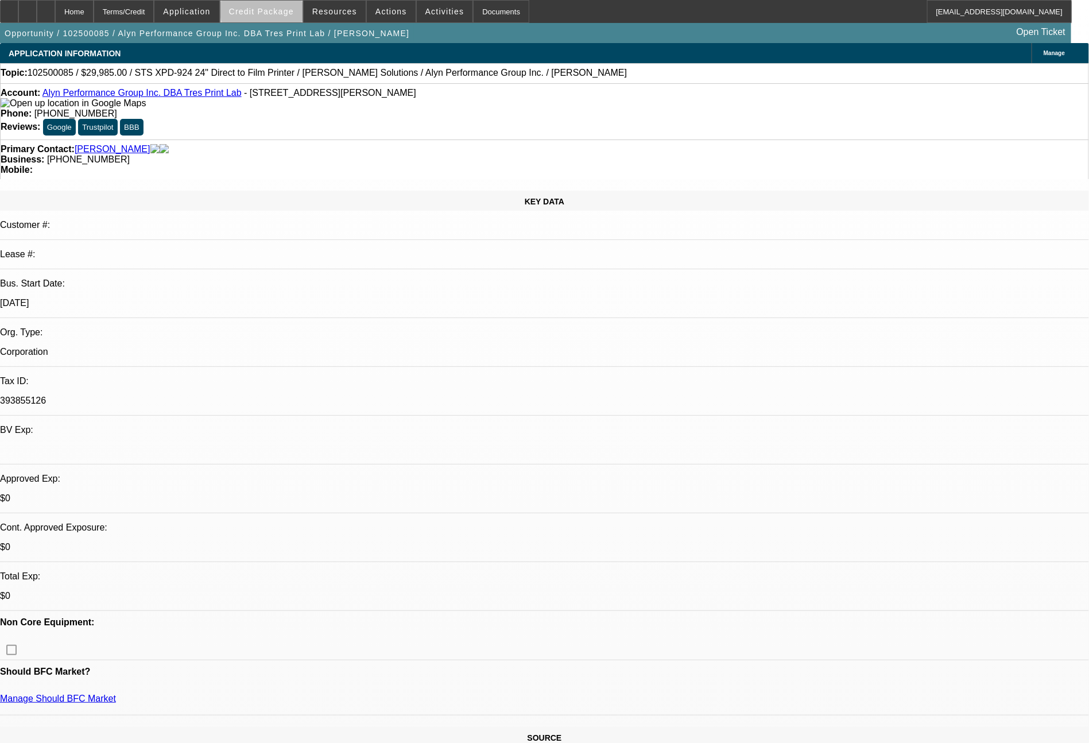
click at [286, 11] on span "Credit Package" at bounding box center [261, 11] width 65 height 9
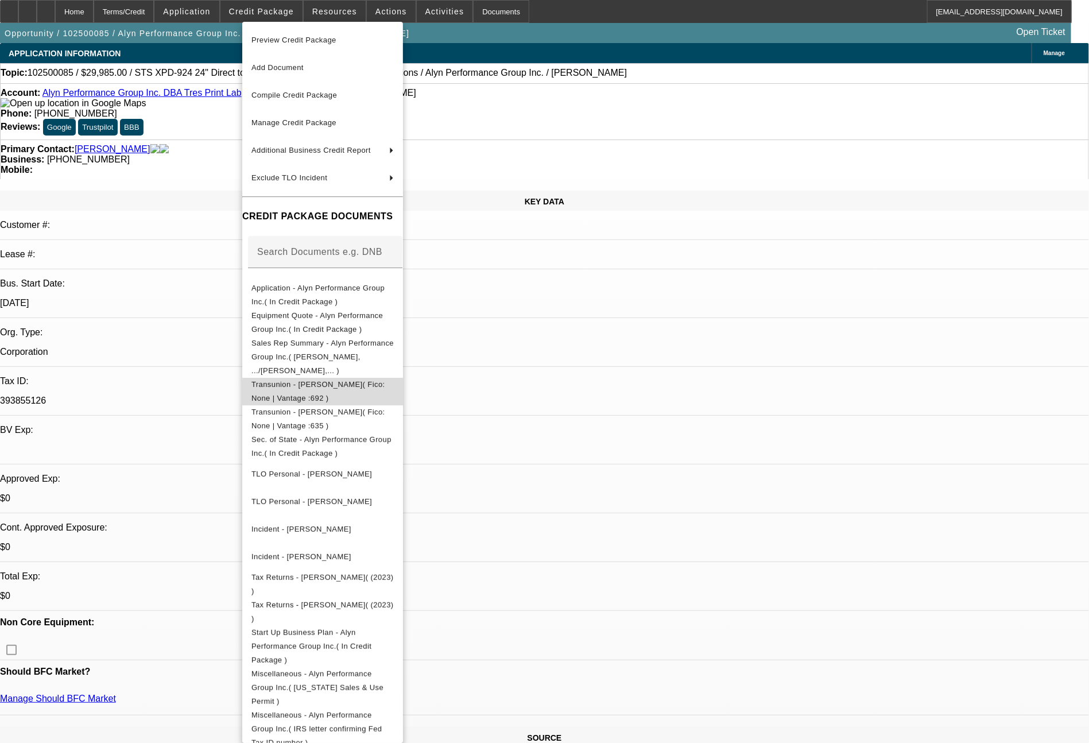
click at [385, 380] on span "Transunion - Ramirez, Lynda( Fico: None | Vantage :692 )" at bounding box center [318, 391] width 134 height 22
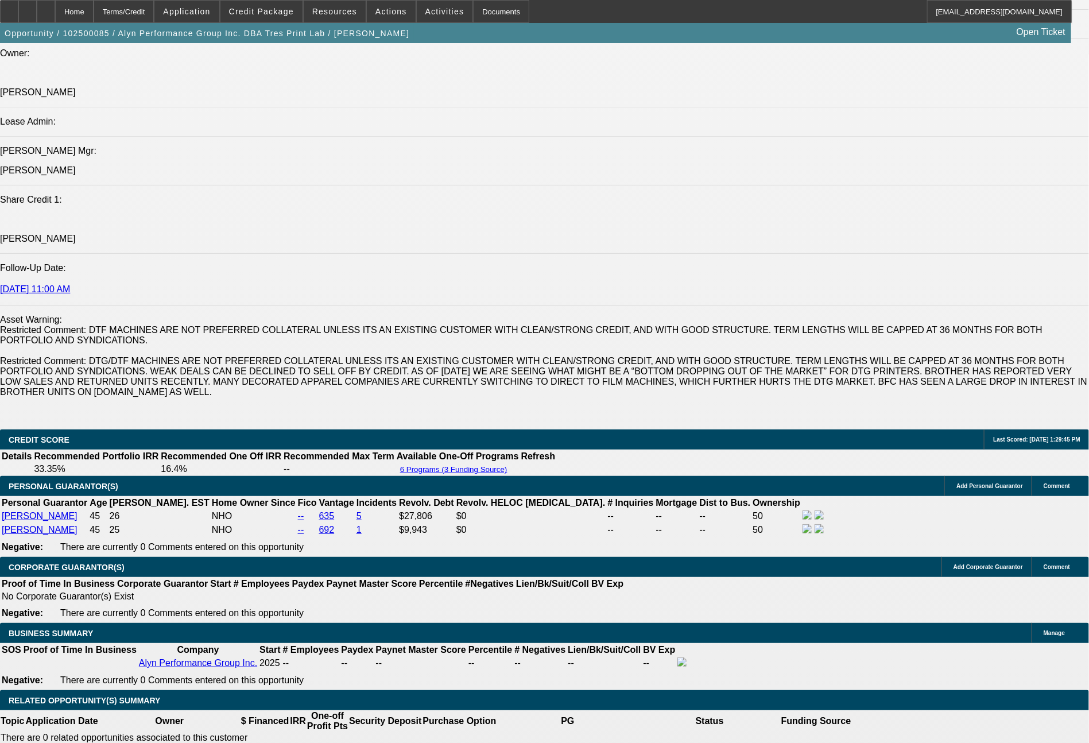
scroll to position [1472, 0]
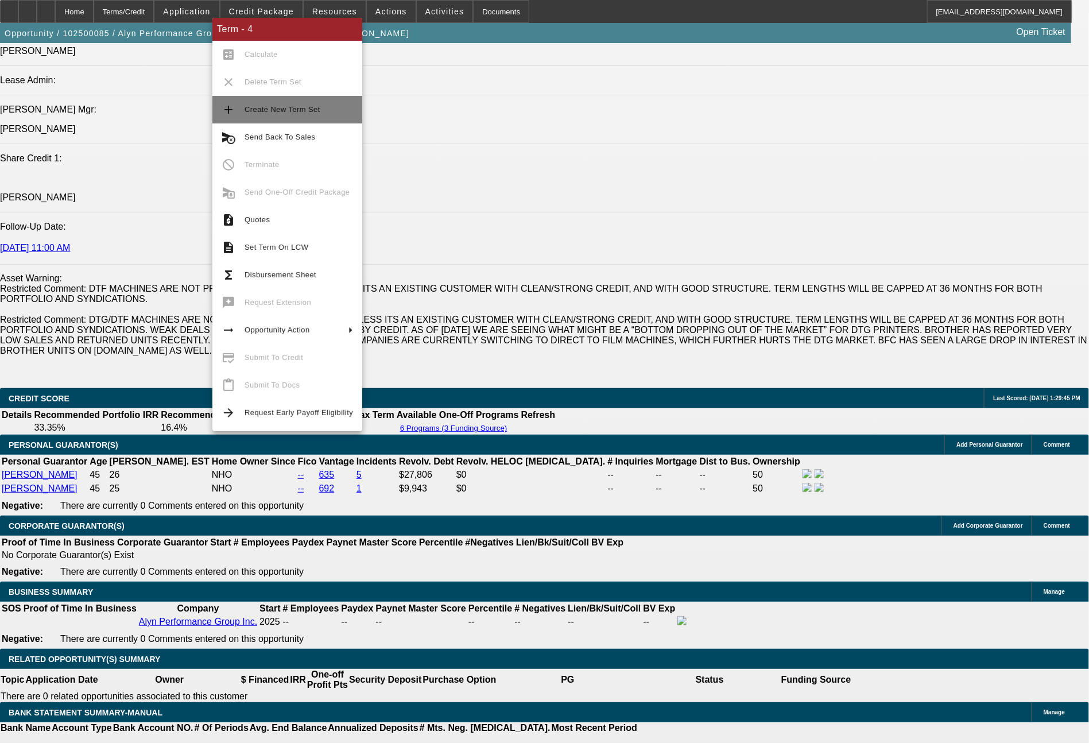
click at [301, 115] on span "Create New Term Set" at bounding box center [298, 110] width 108 height 14
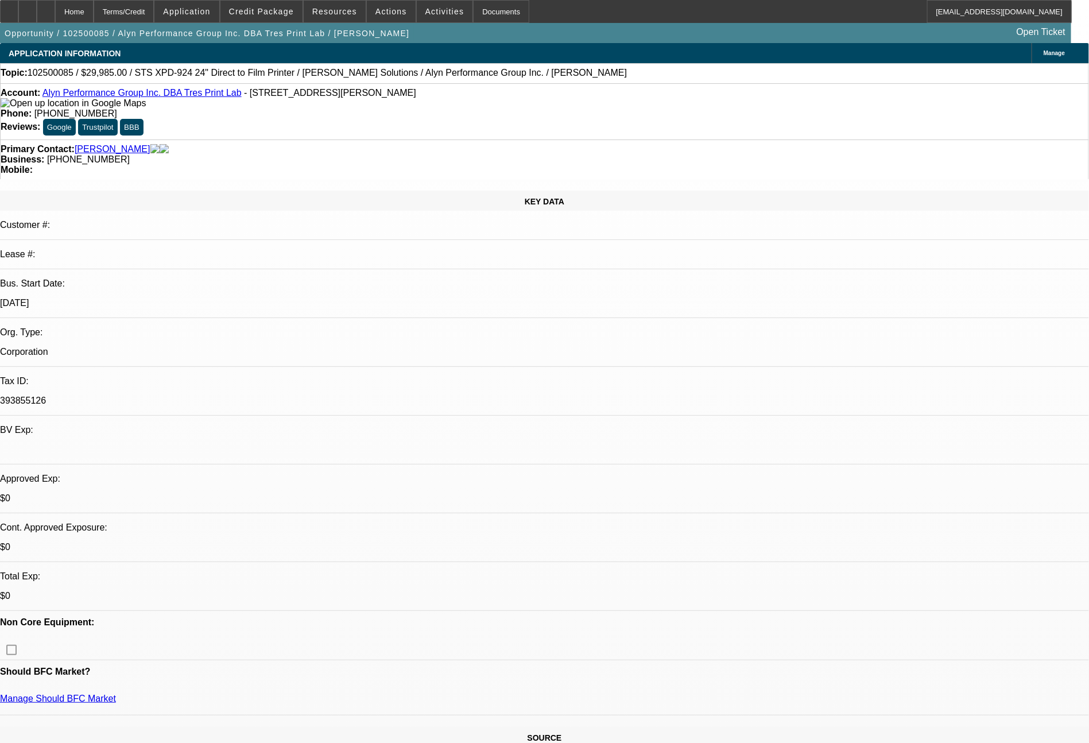
select select "0"
select select "6"
select select "0"
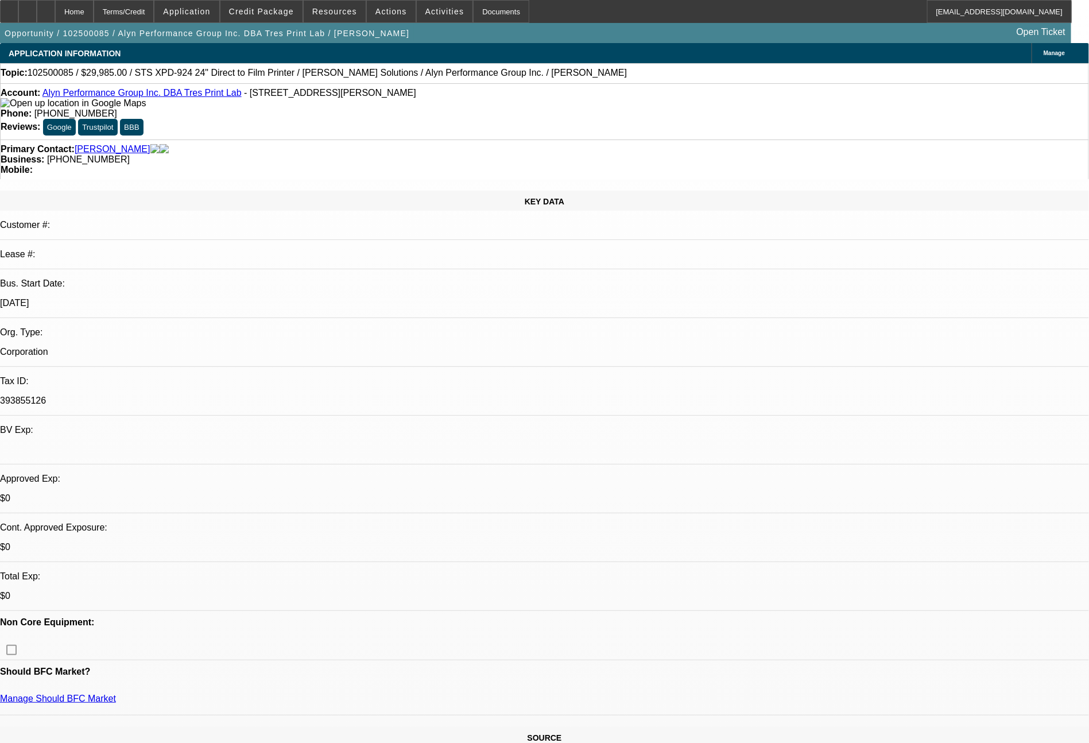
select select "0"
select select "6"
select select "0"
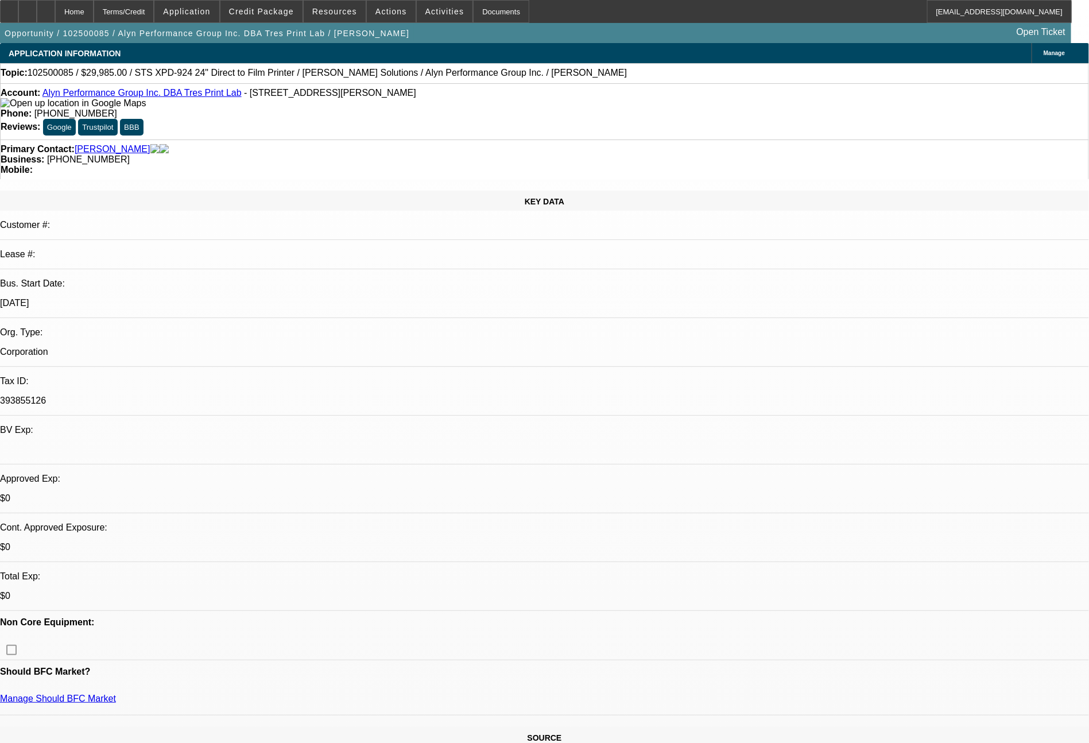
select select "0.1"
select select "4"
select select "0"
select select "0.1"
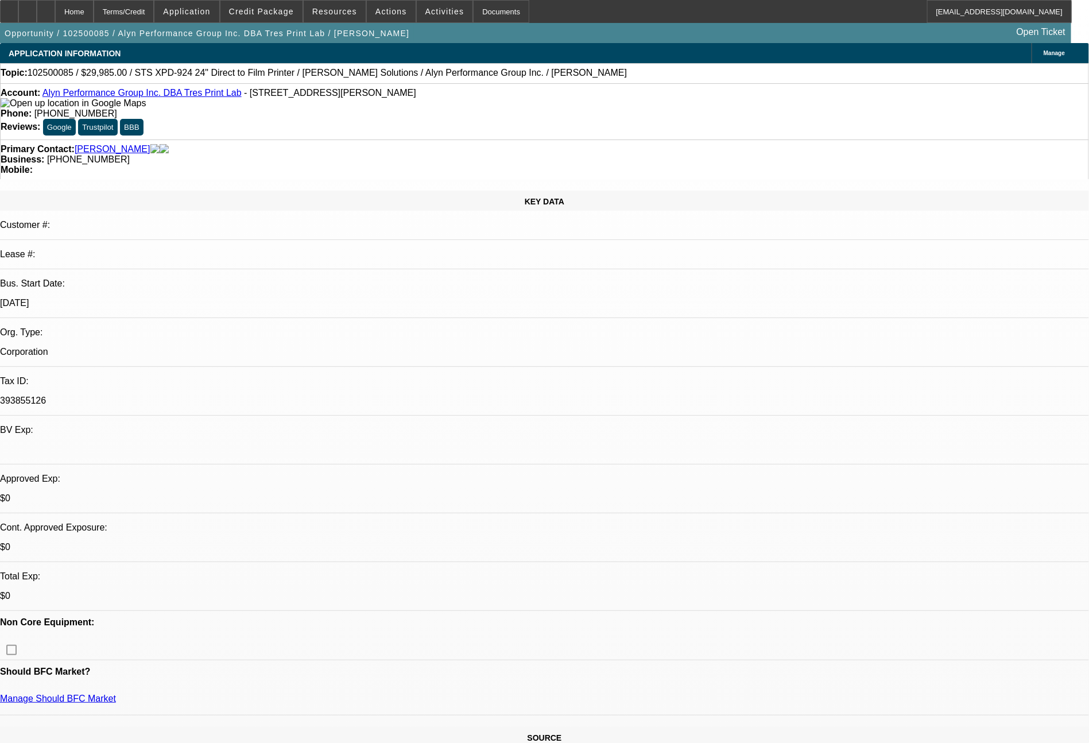
select select "4"
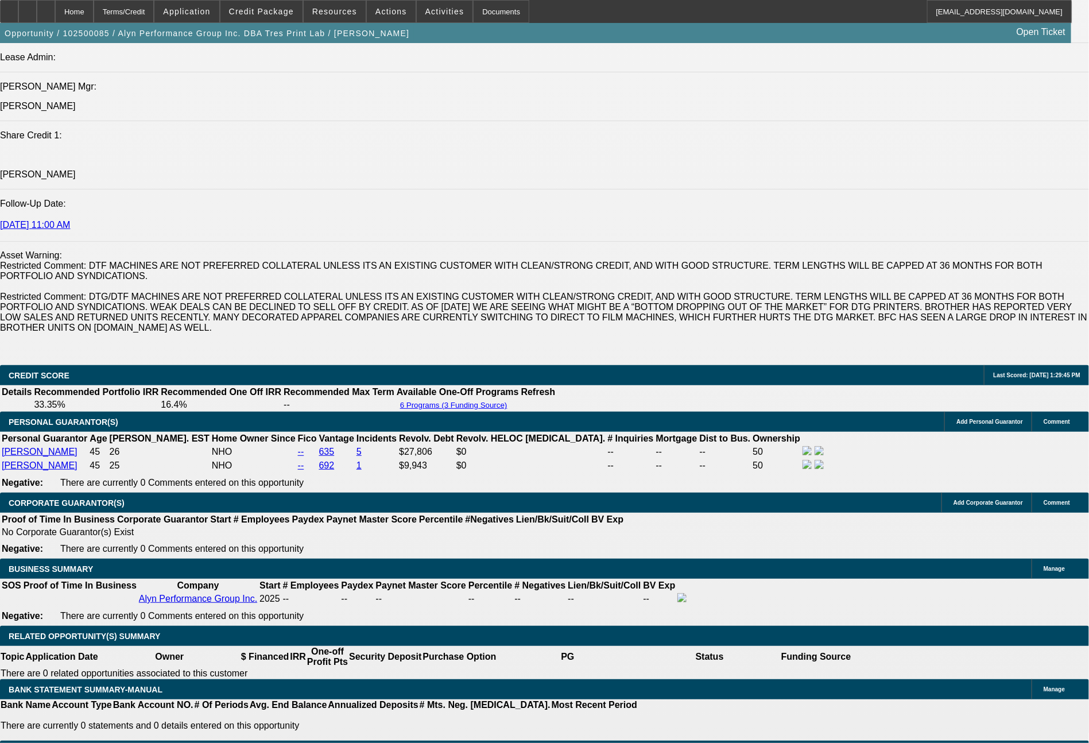
scroll to position [1632, 0]
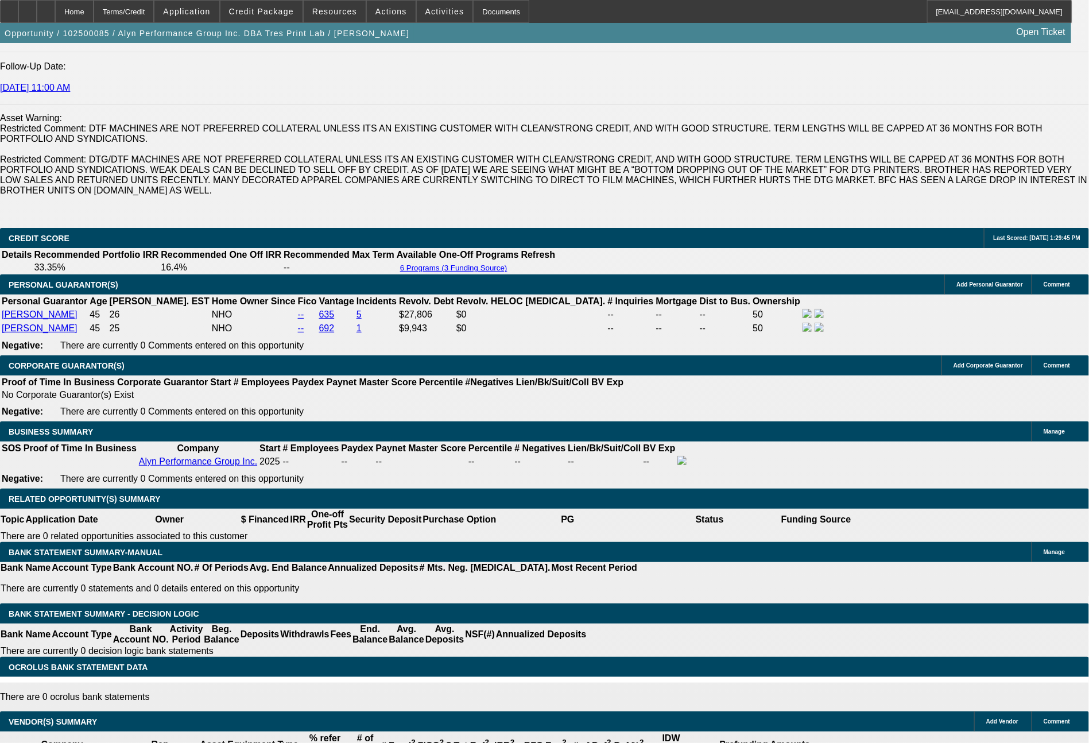
drag, startPoint x: 208, startPoint y: 350, endPoint x: 305, endPoint y: 363, distance: 97.9
type input "$7,000.00"
type input "UNKNOWN"
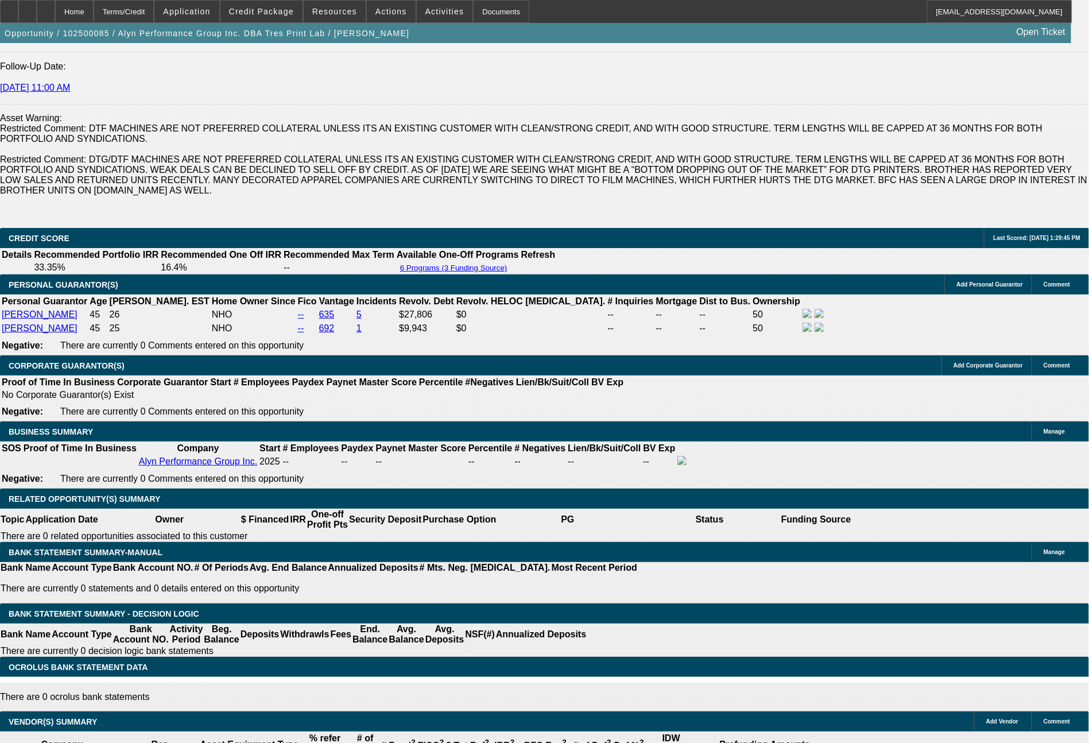
type input "$1,209.55"
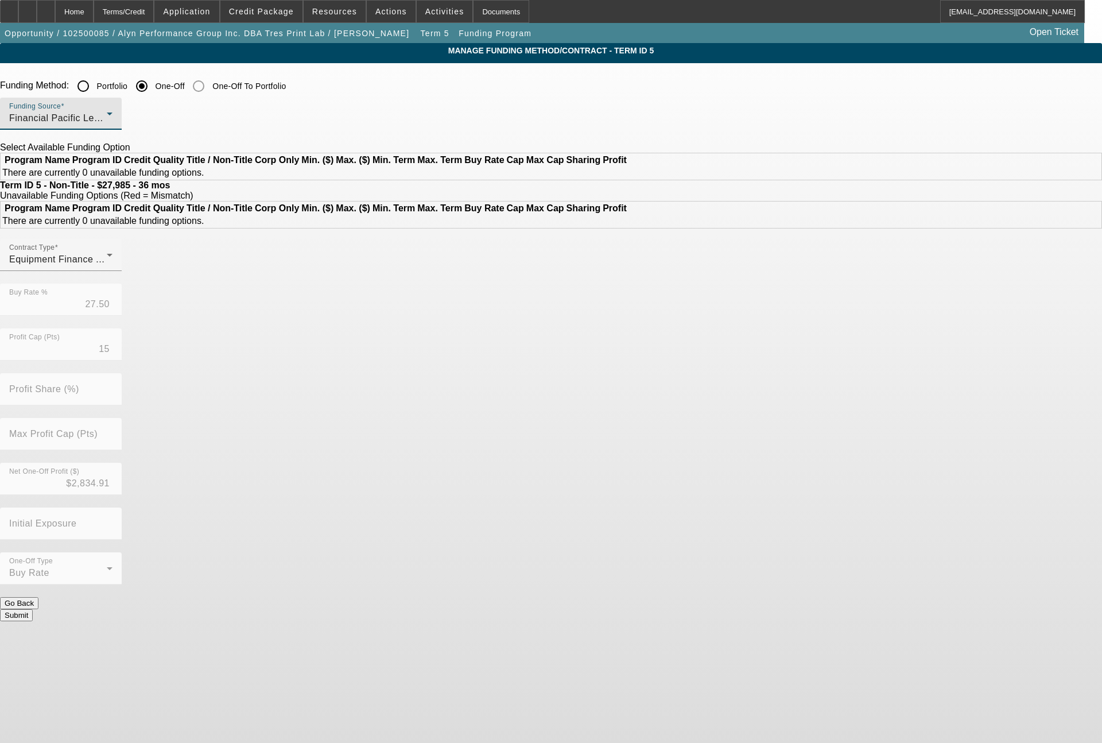
click at [107, 125] on div "Financial Pacific Leasing, Inc." at bounding box center [58, 118] width 98 height 14
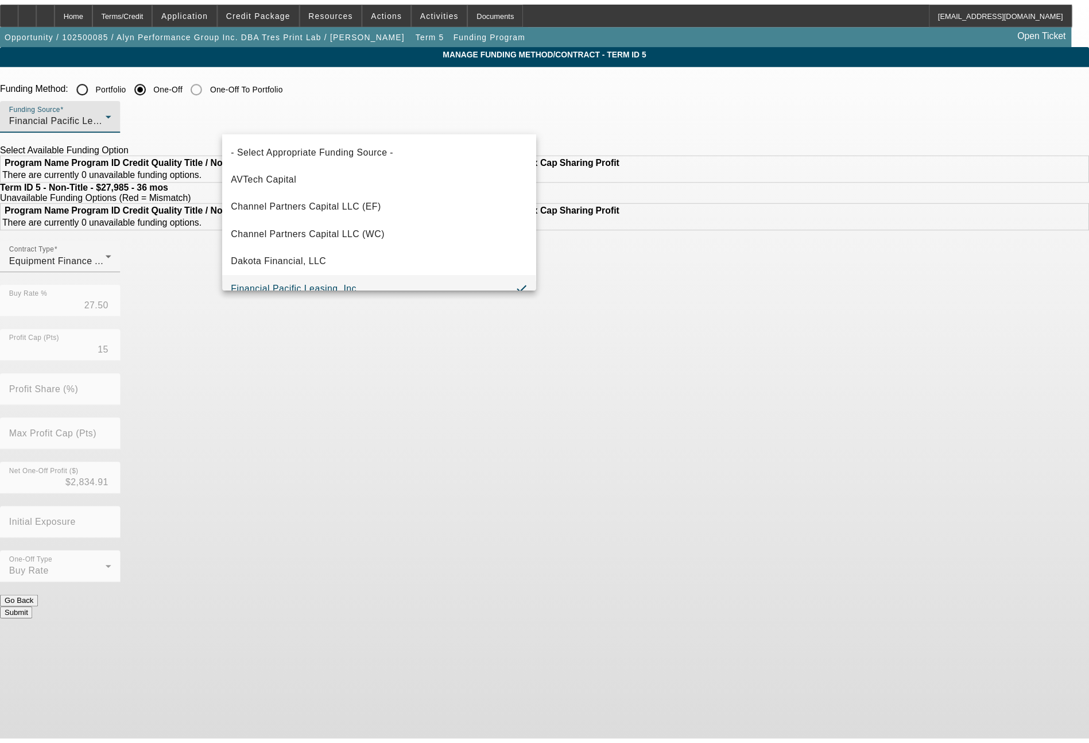
scroll to position [12, 0]
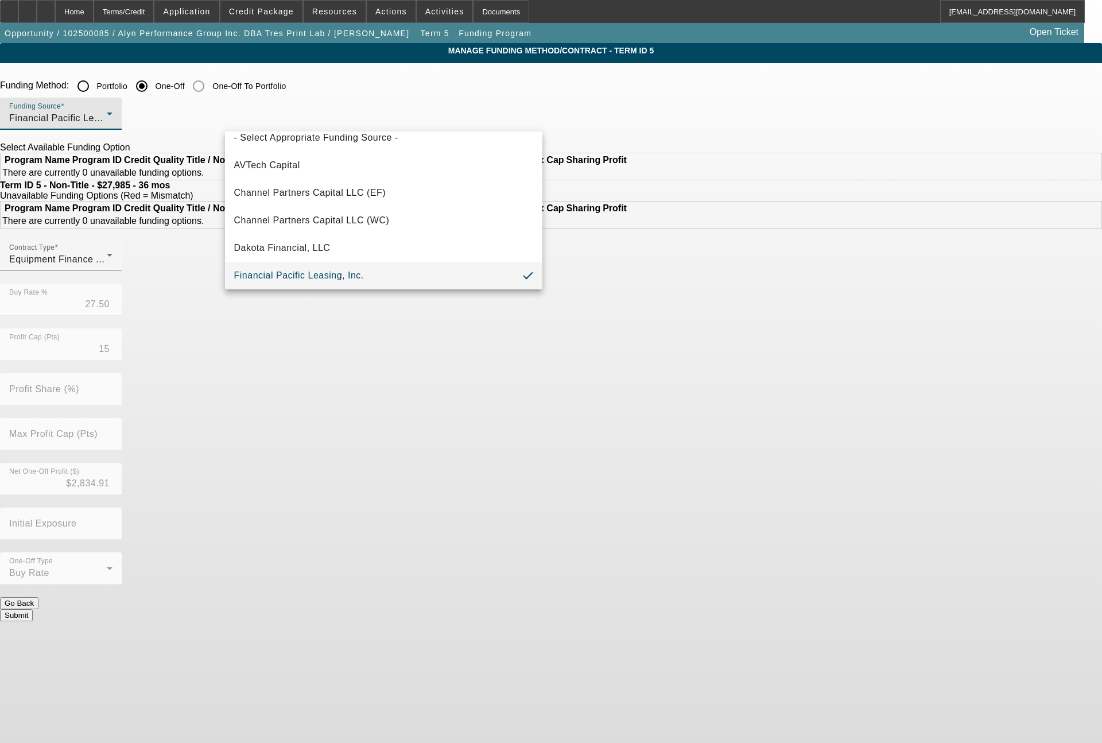
click at [310, 81] on div at bounding box center [551, 371] width 1102 height 743
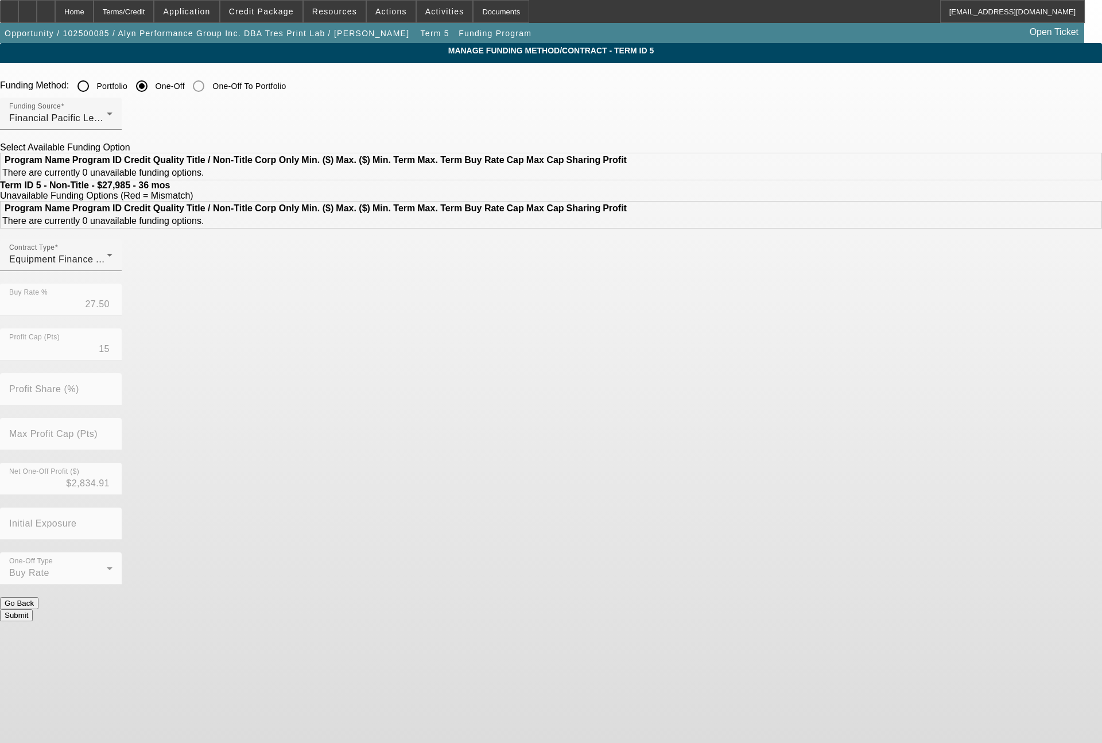
click at [95, 87] on input "Portfolio" at bounding box center [83, 86] width 23 height 23
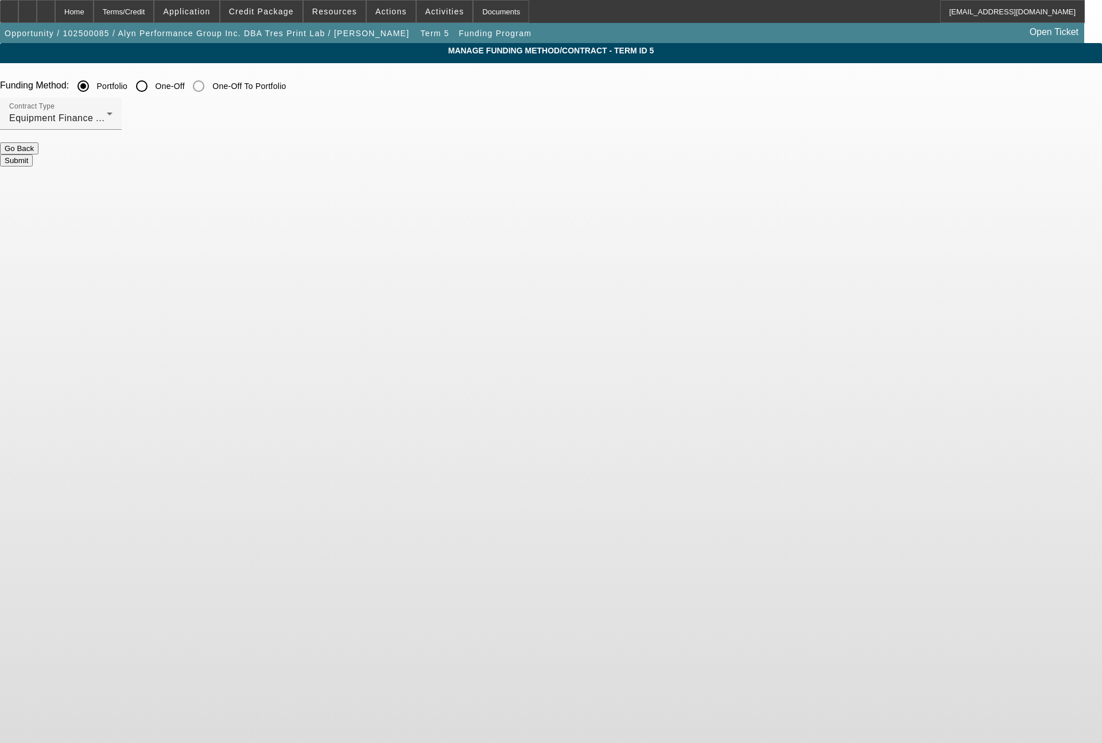
click at [33, 154] on button "Submit" at bounding box center [16, 160] width 33 height 12
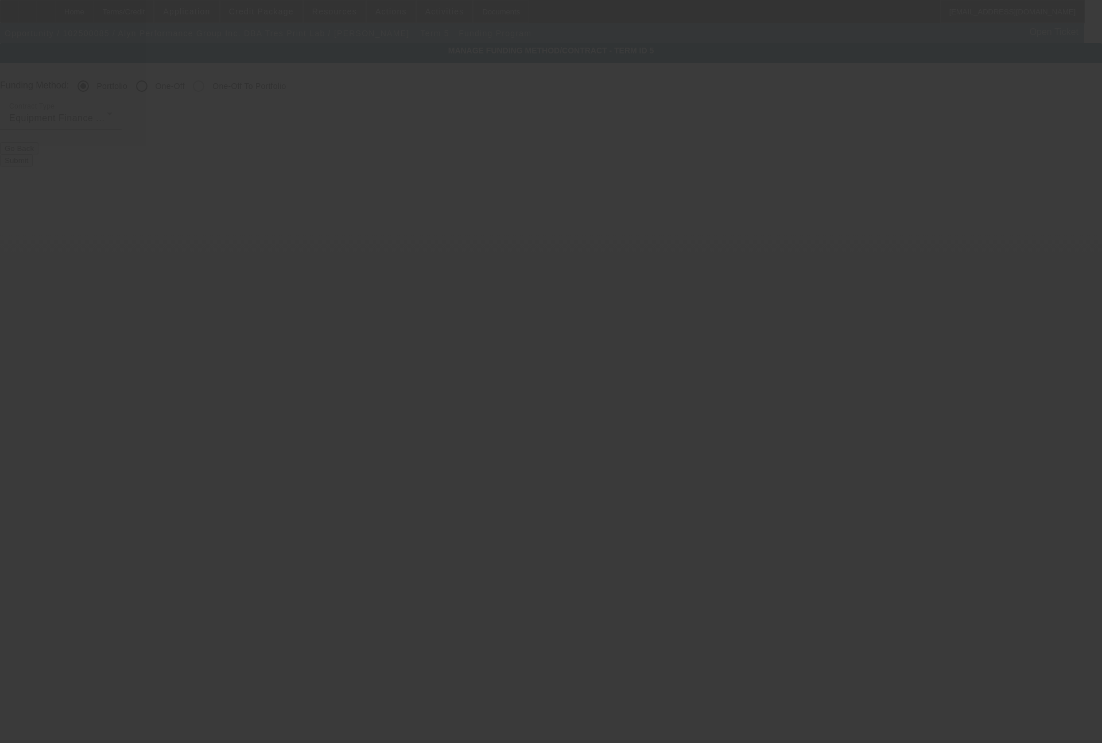
radio input "false"
radio input "true"
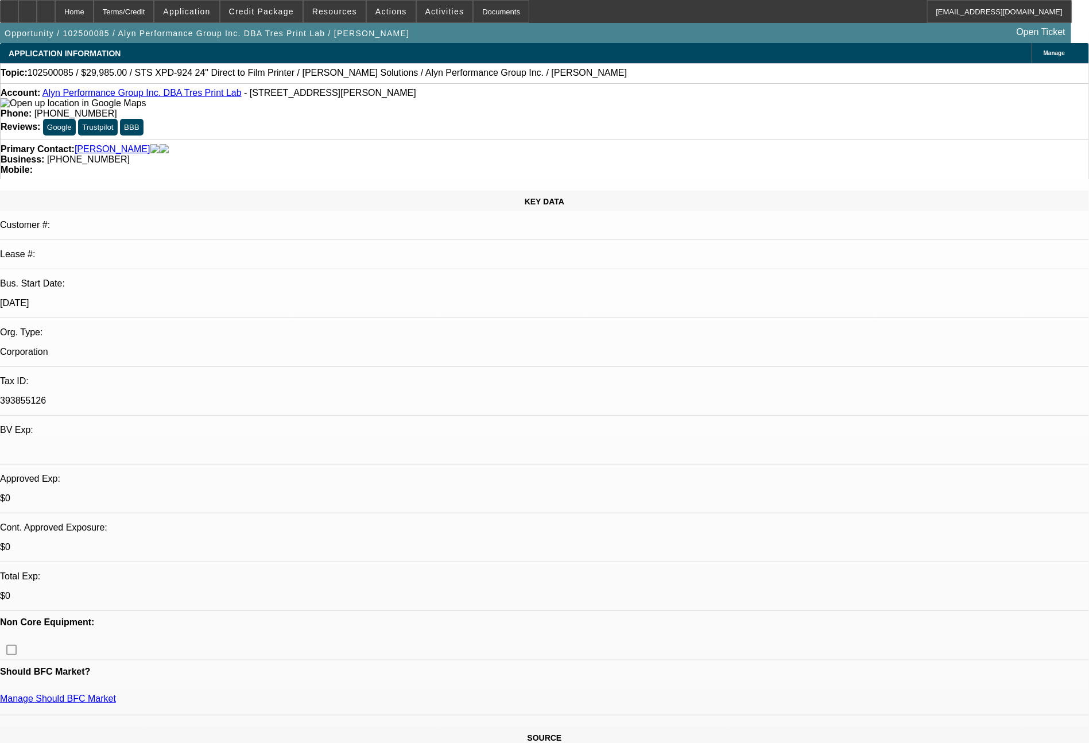
select select "0"
select select "6"
select select "0"
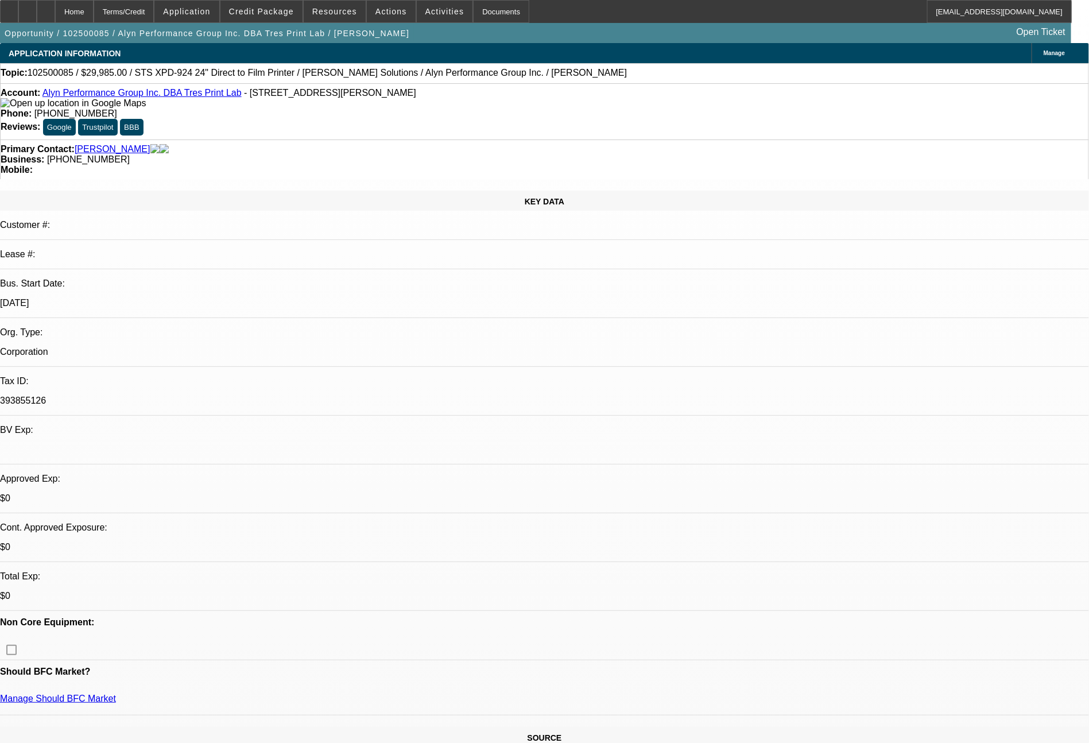
select select "0"
select select "6"
select select "0"
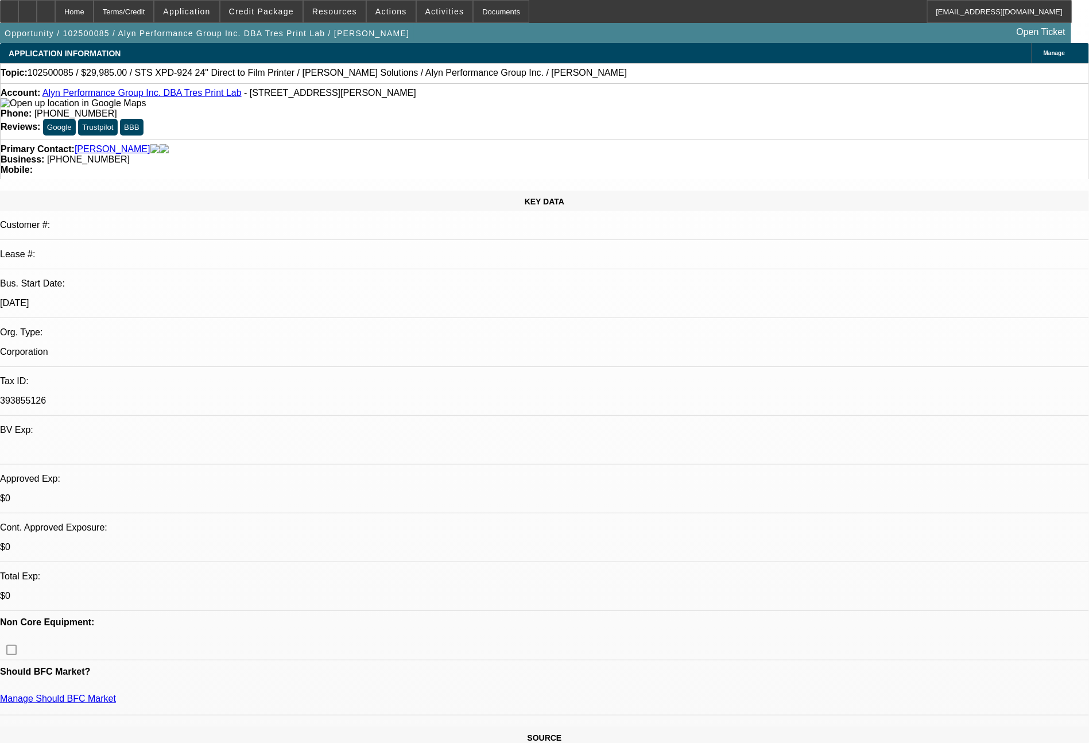
select select "0.1"
select select "4"
select select "0"
select select "0.1"
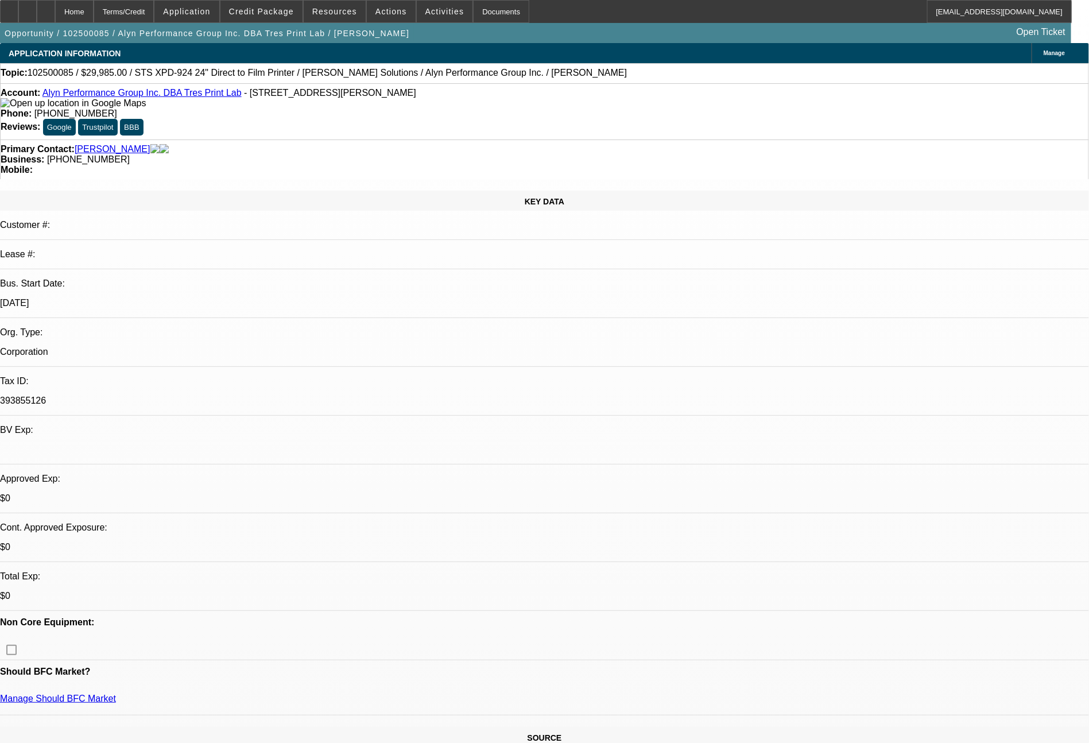
select select "4"
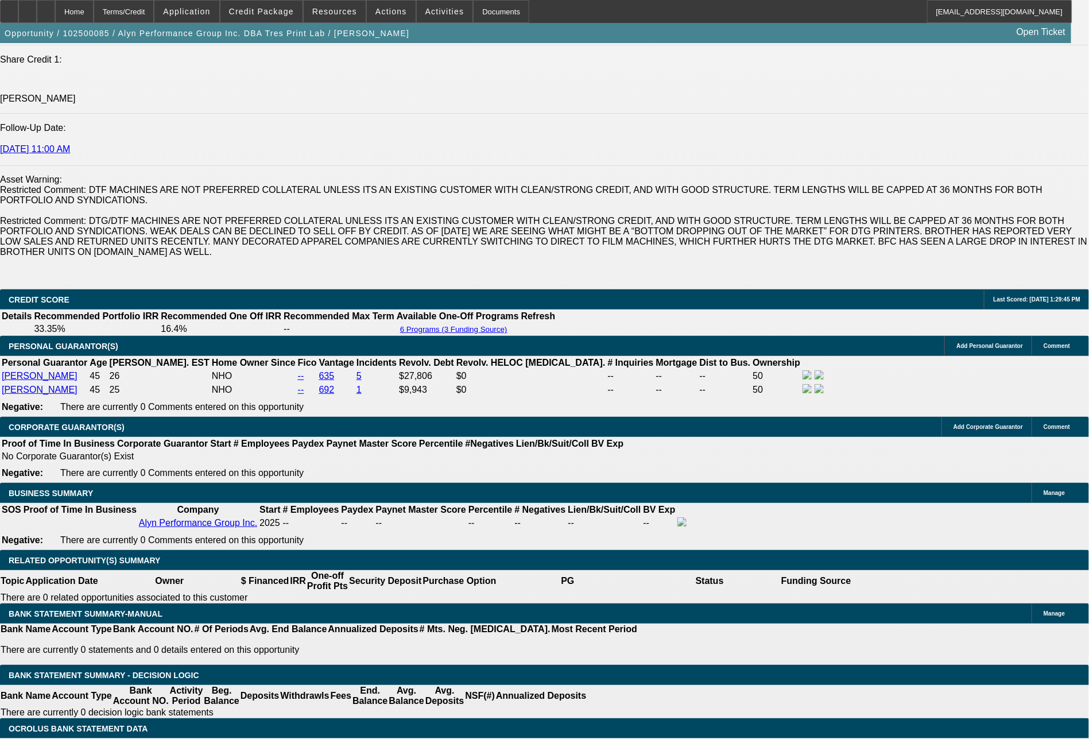
scroll to position [1575, 0]
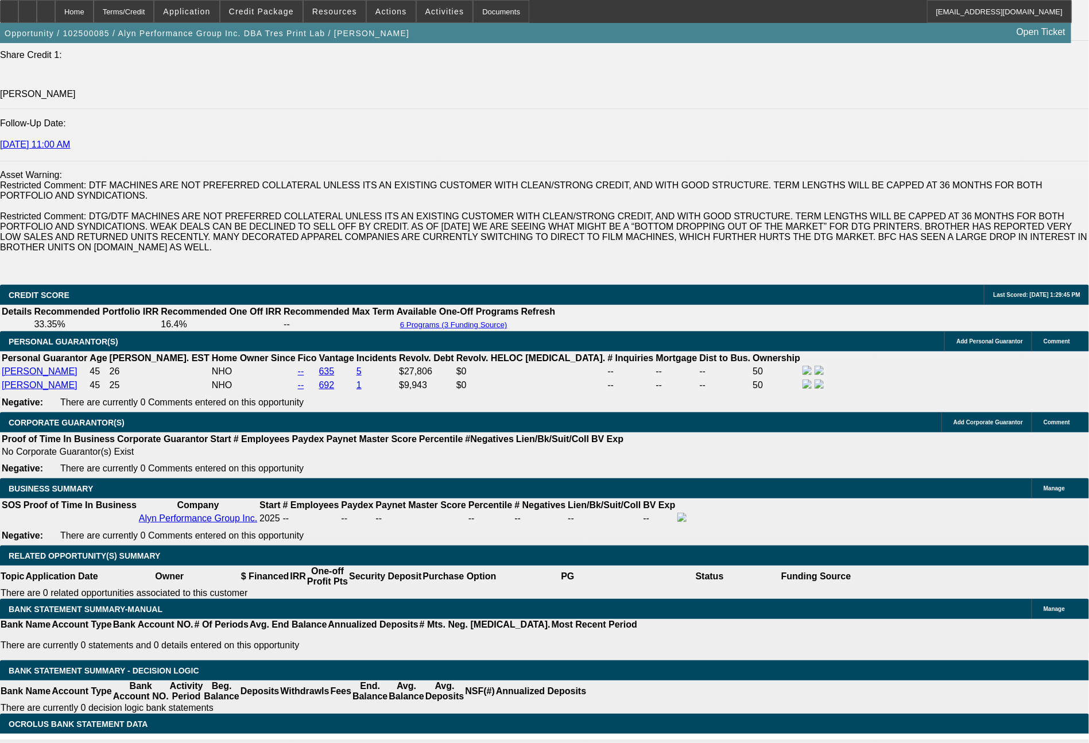
drag, startPoint x: 169, startPoint y: 501, endPoint x: 245, endPoint y: 508, distance: 76.6
type input "11"
type input "UNKNOWN"
type input "1197"
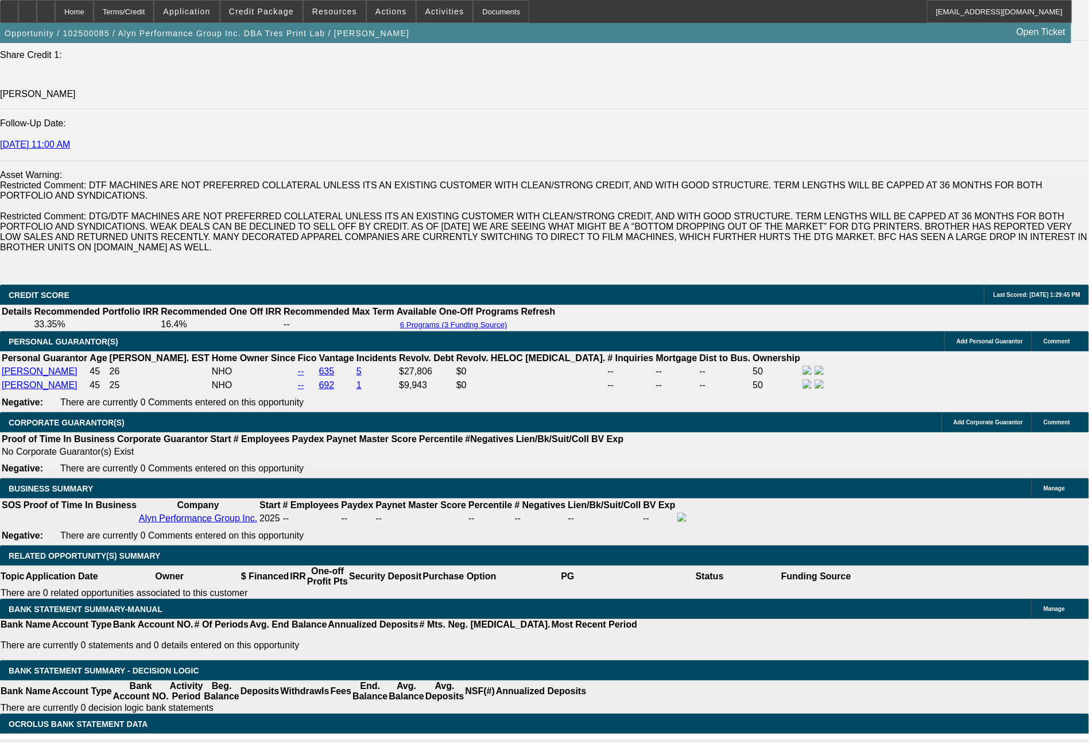
type input "30.6"
type input "119"
type input "1133"
type input "26.4"
type input "113"
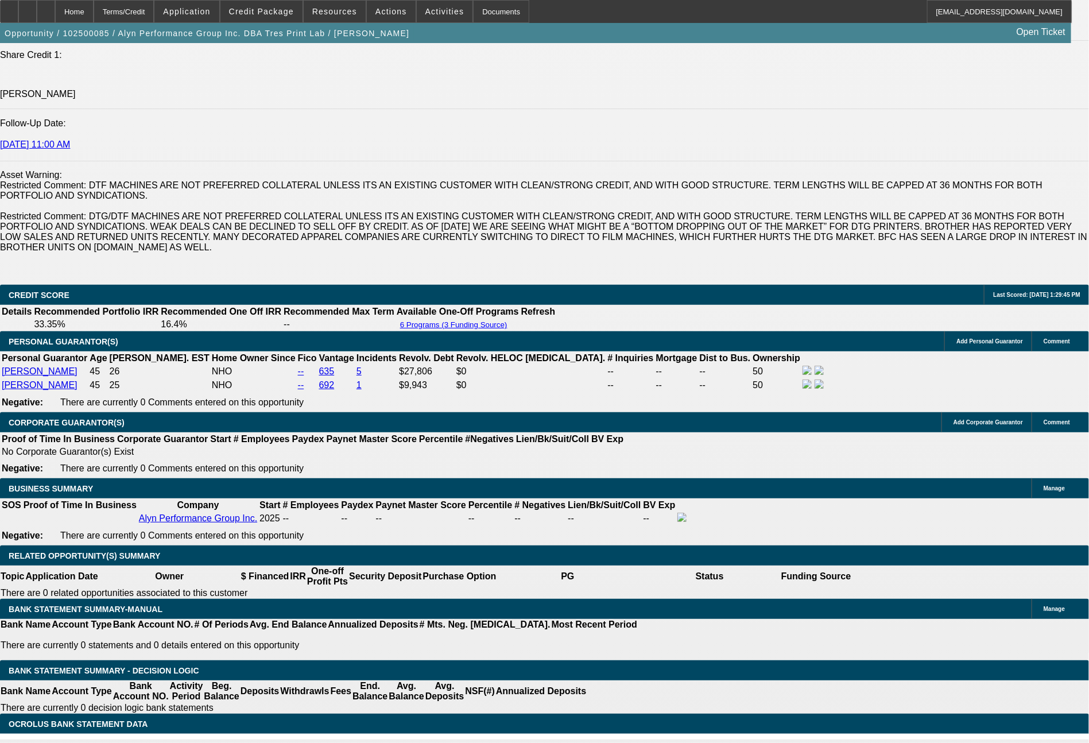
type input "1097"
type input "23.9"
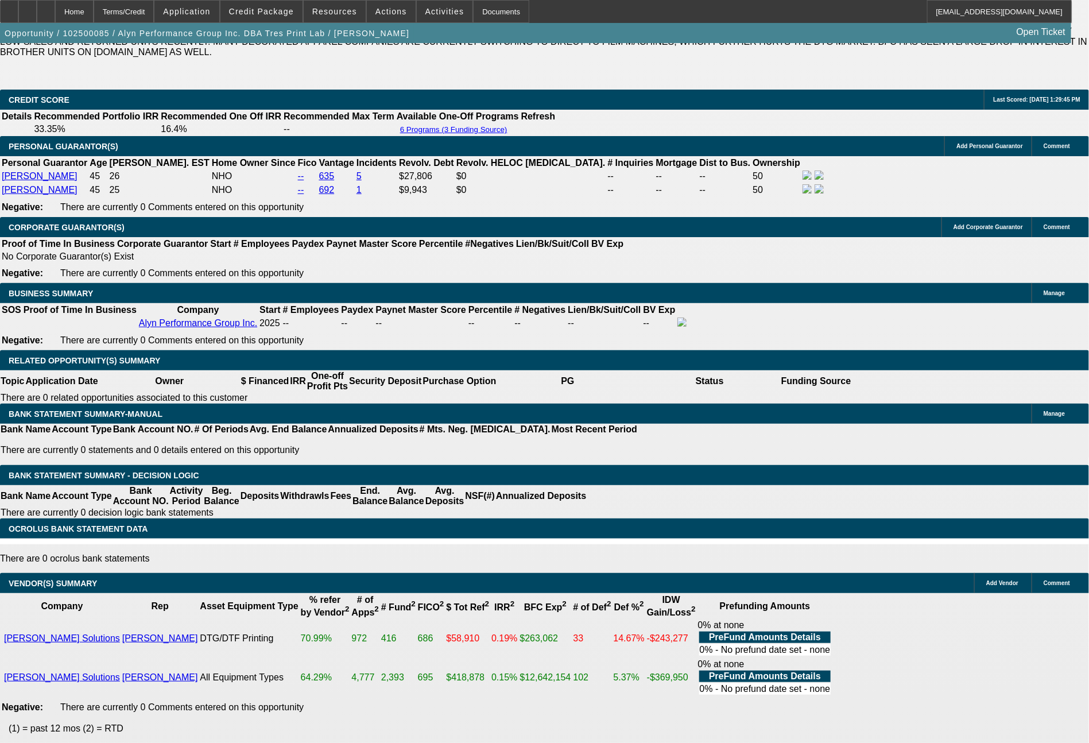
scroll to position [1816, 0]
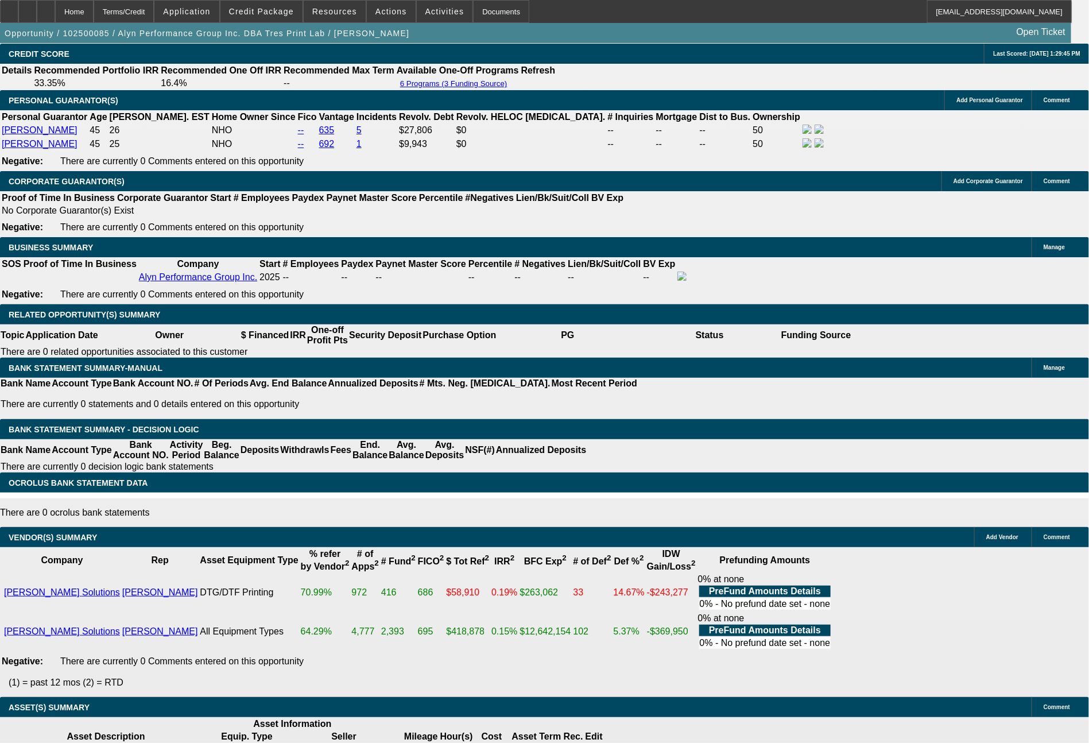
type input "$1,097.00"
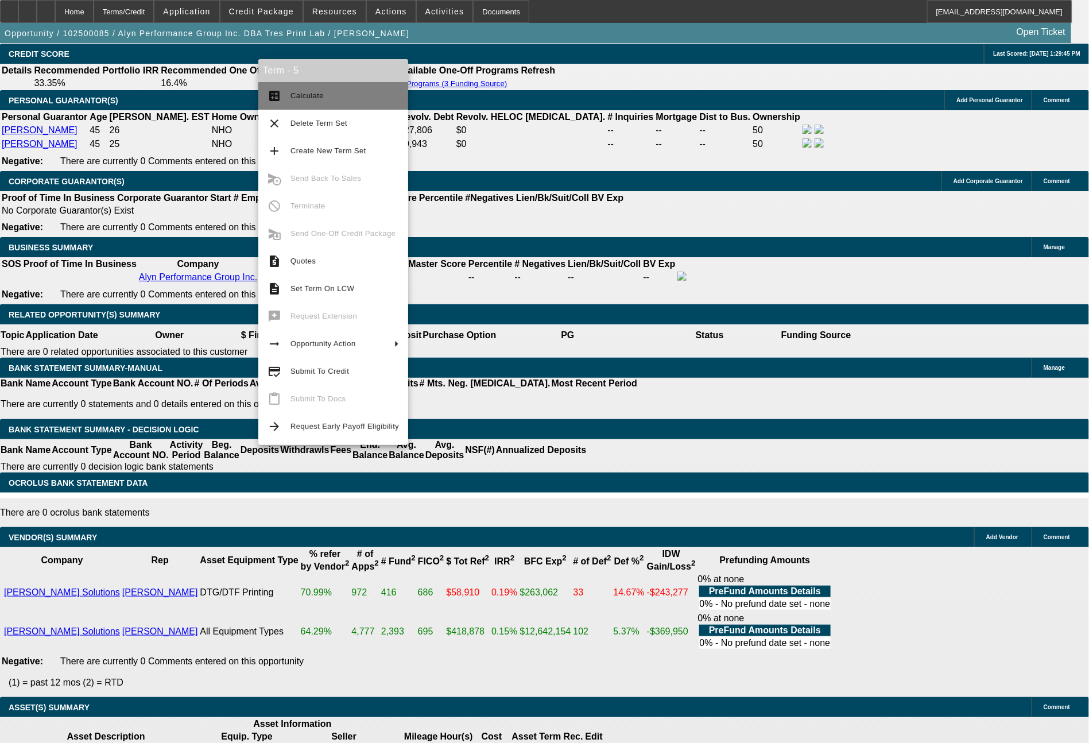
click at [316, 100] on span "Calculate" at bounding box center [344, 96] width 108 height 14
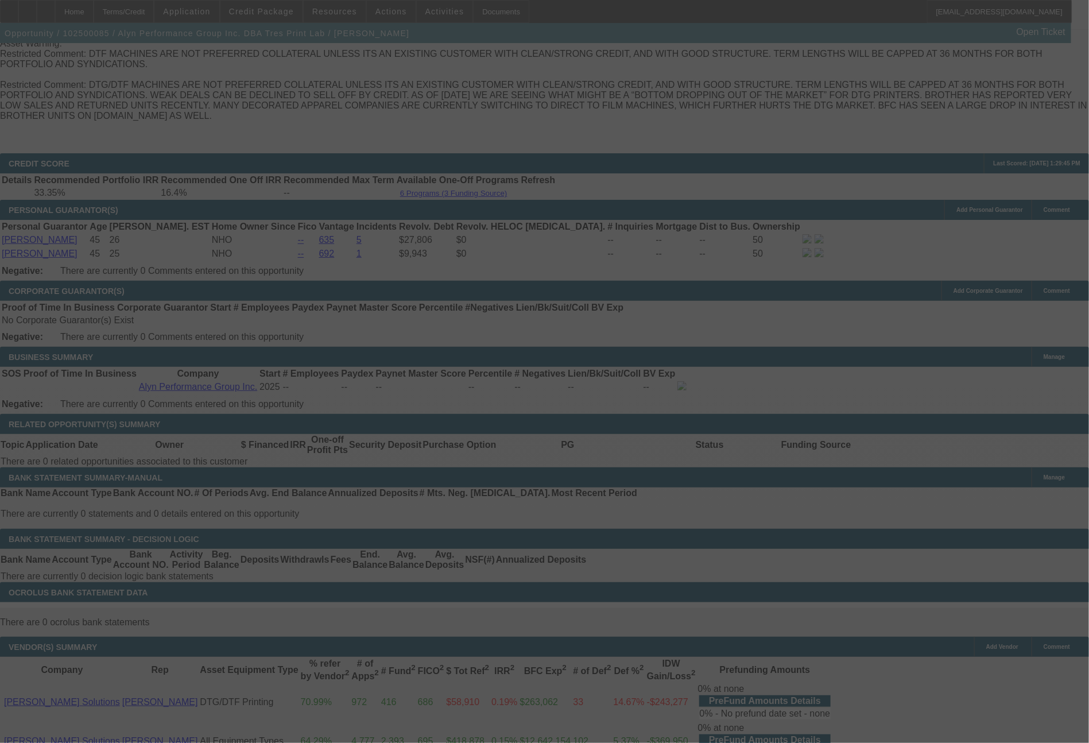
scroll to position [1644, 0]
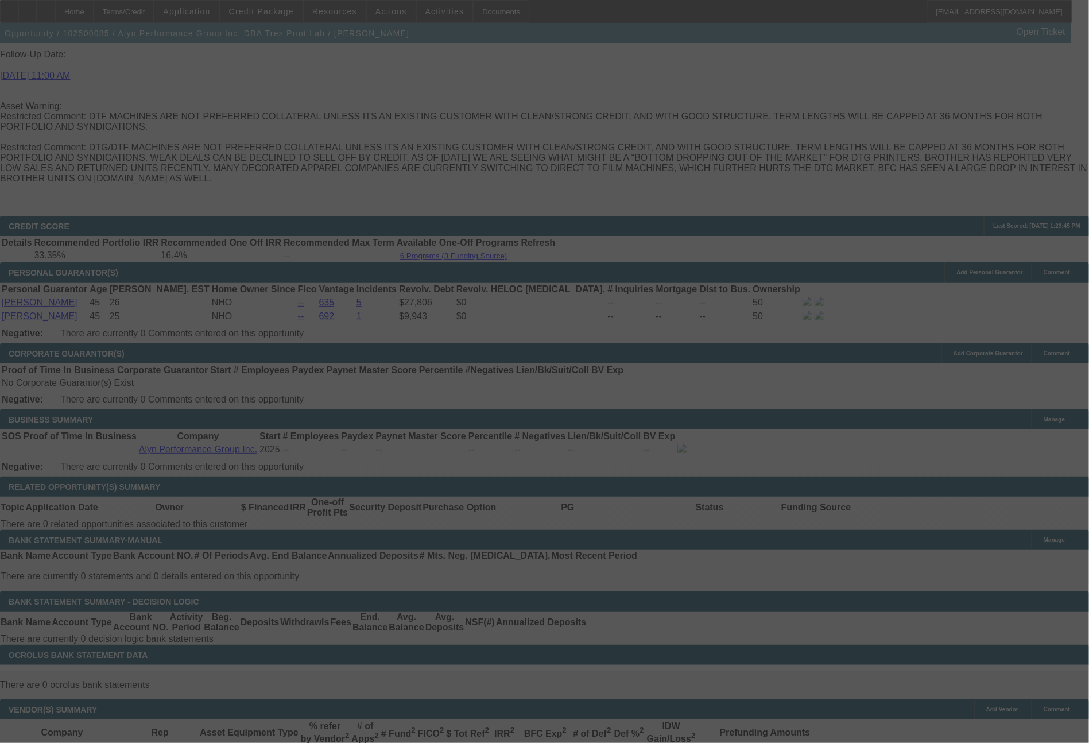
select select "0"
select select "6"
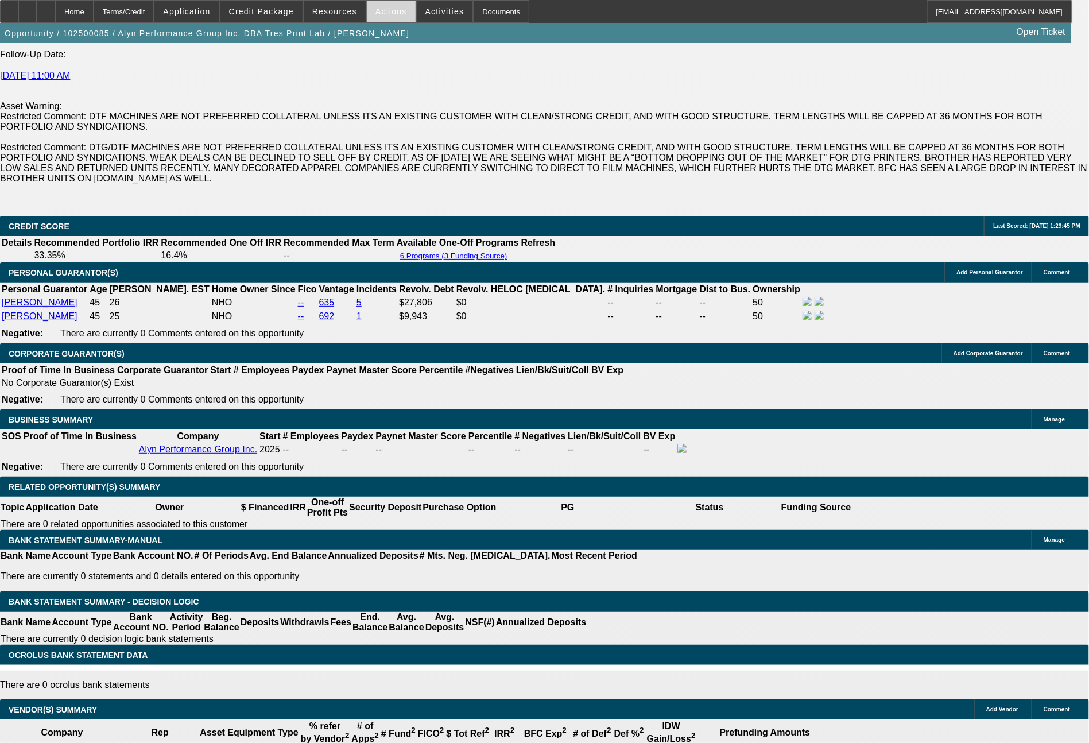
click at [375, 20] on span at bounding box center [391, 12] width 49 height 28
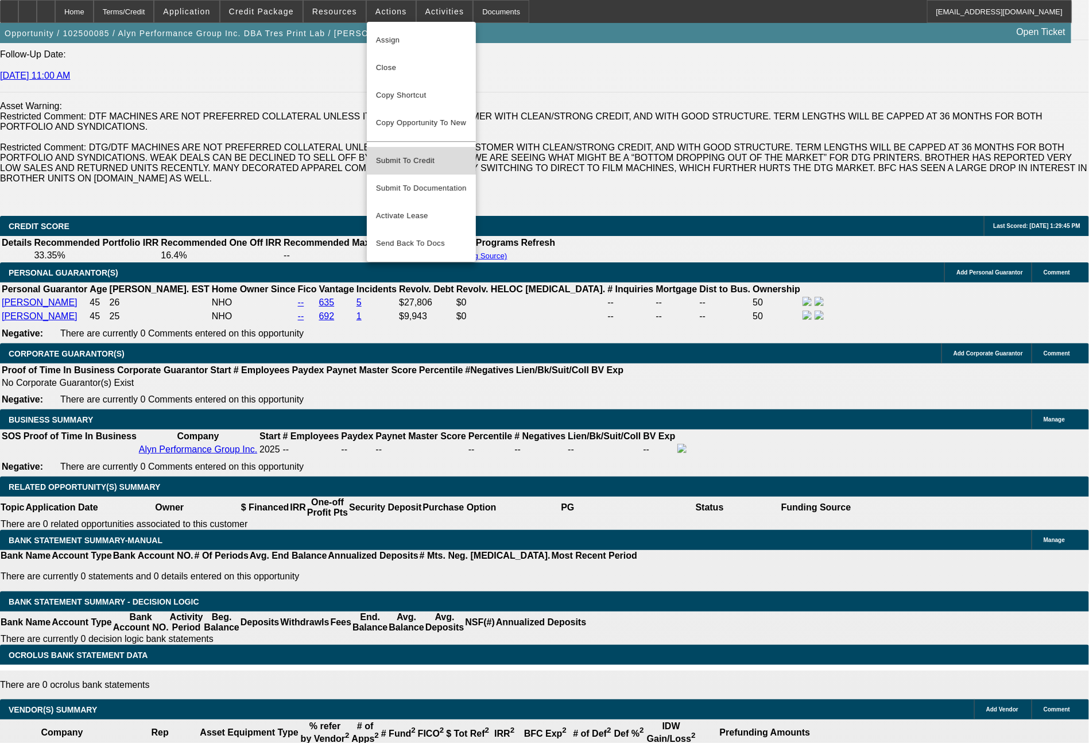
click at [424, 154] on span "Submit To Credit" at bounding box center [421, 161] width 91 height 14
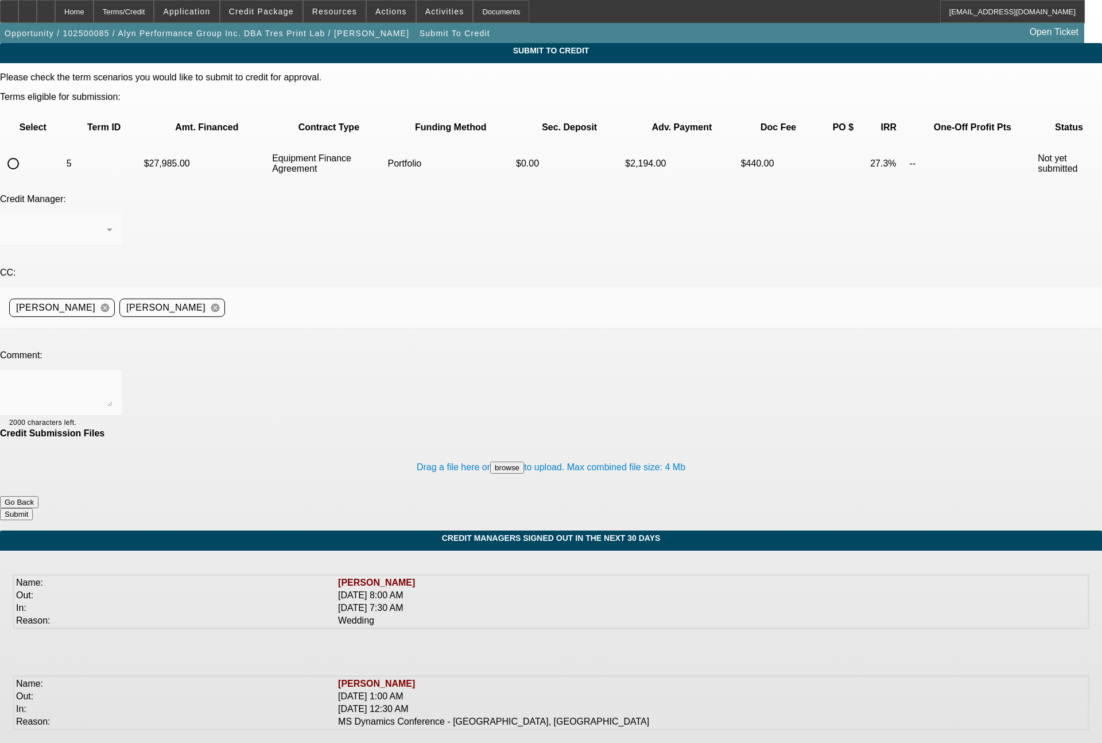
click at [25, 152] on input "radio" at bounding box center [13, 163] width 23 height 23
radio input "true"
click at [112, 213] on div "Arida, George" at bounding box center [60, 229] width 103 height 32
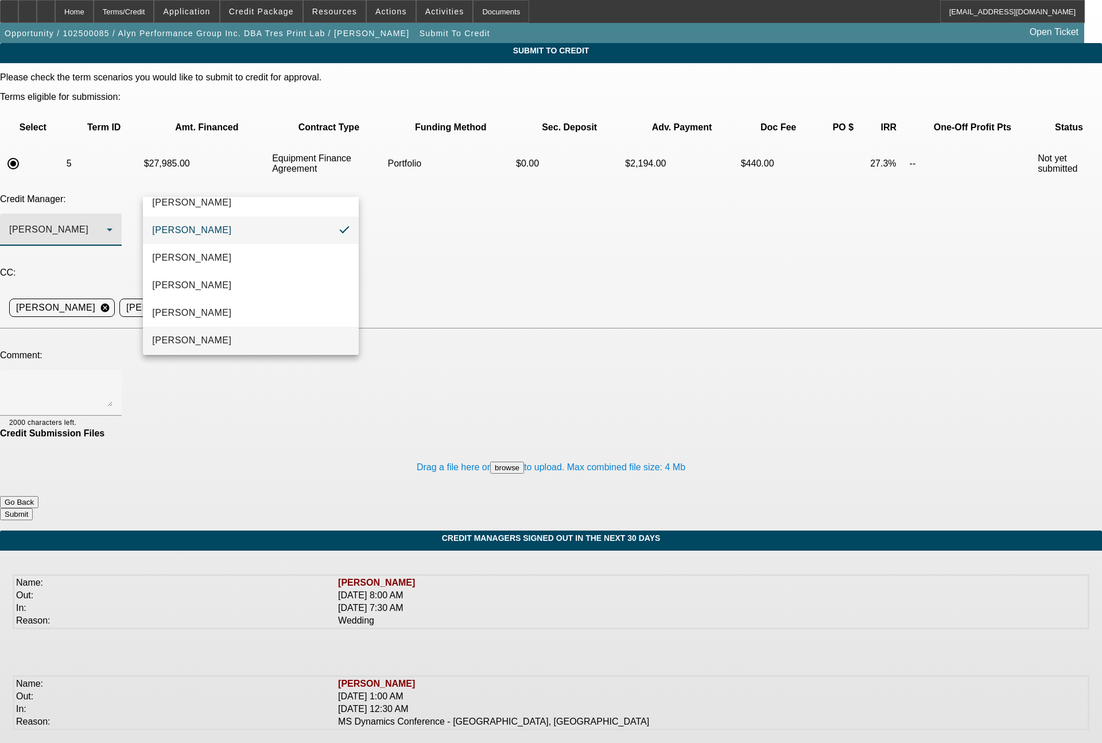
scroll to position [16, 0]
click at [242, 336] on mat-option "Oliva, Samuel" at bounding box center [251, 337] width 216 height 28
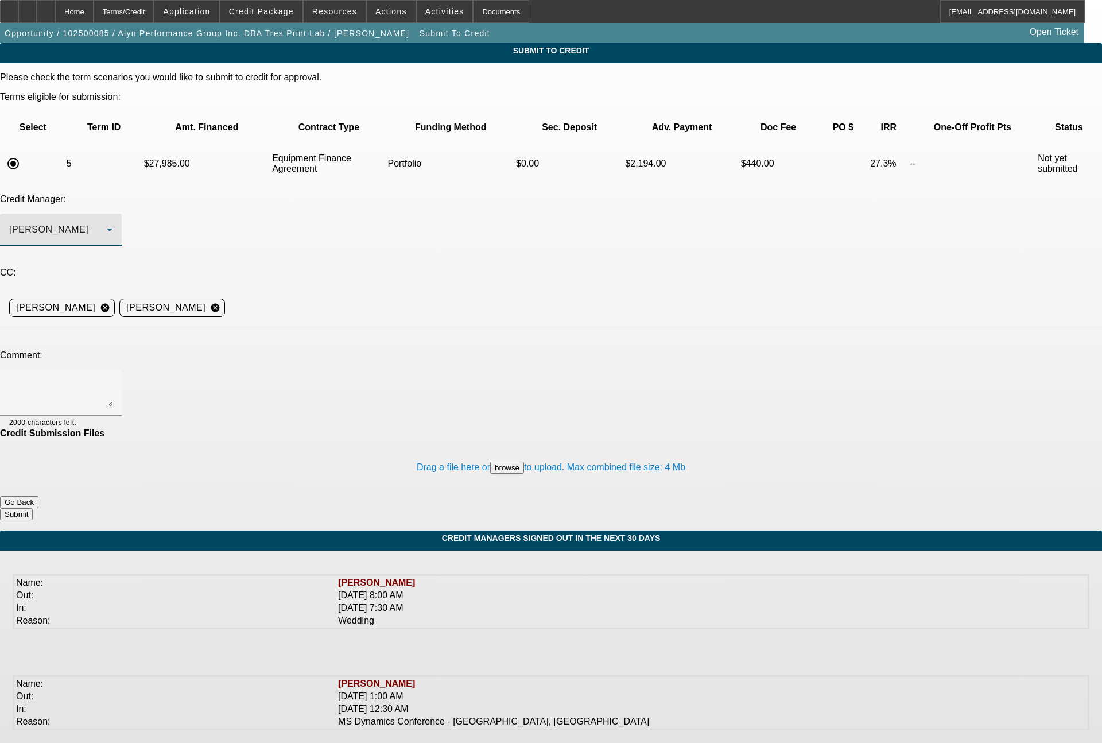
click at [107, 223] on div "Oliva, Samuel" at bounding box center [58, 230] width 98 height 14
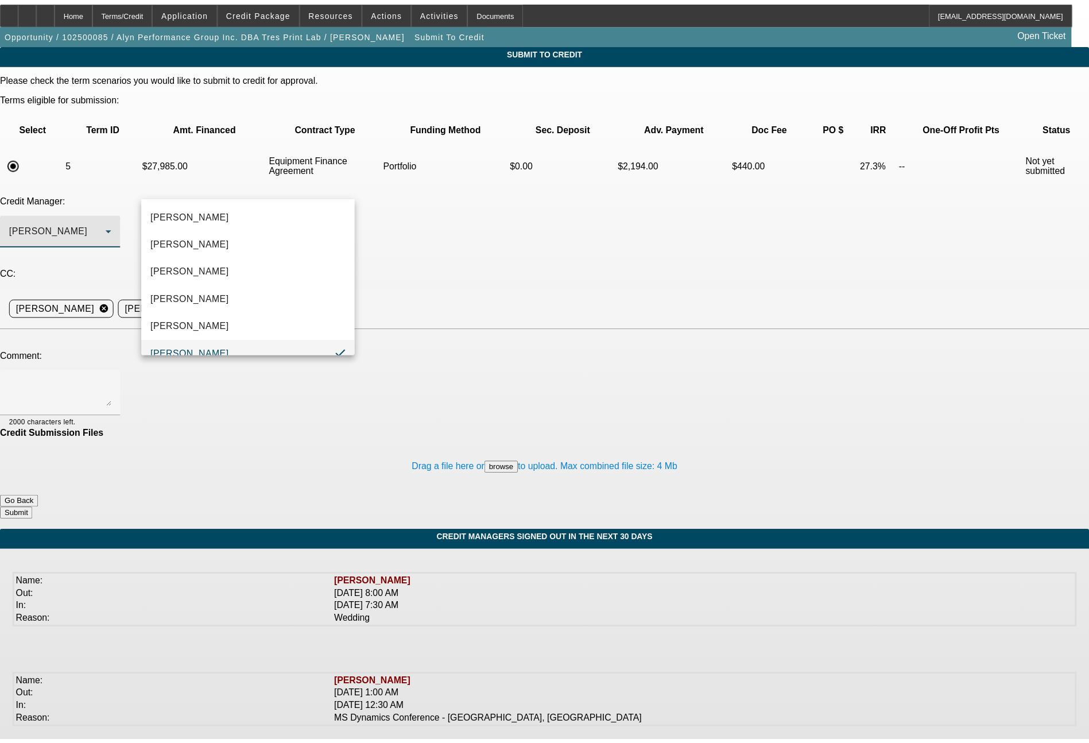
scroll to position [12, 0]
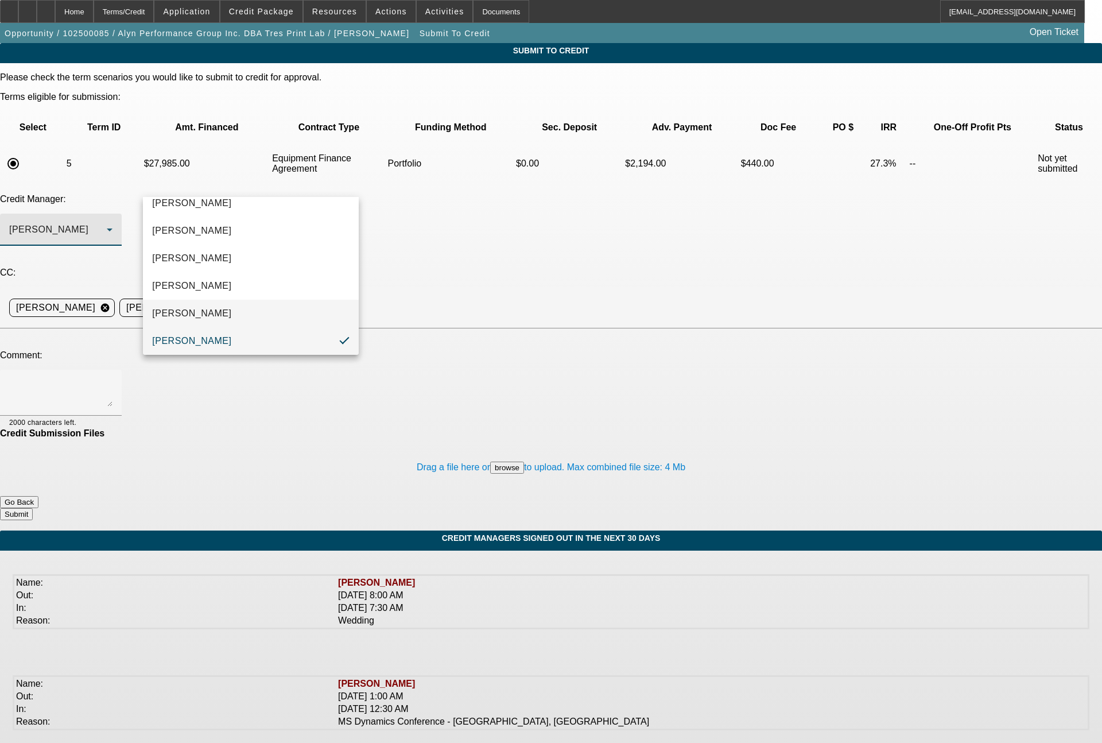
click at [220, 308] on mat-option "[PERSON_NAME]" at bounding box center [251, 314] width 216 height 28
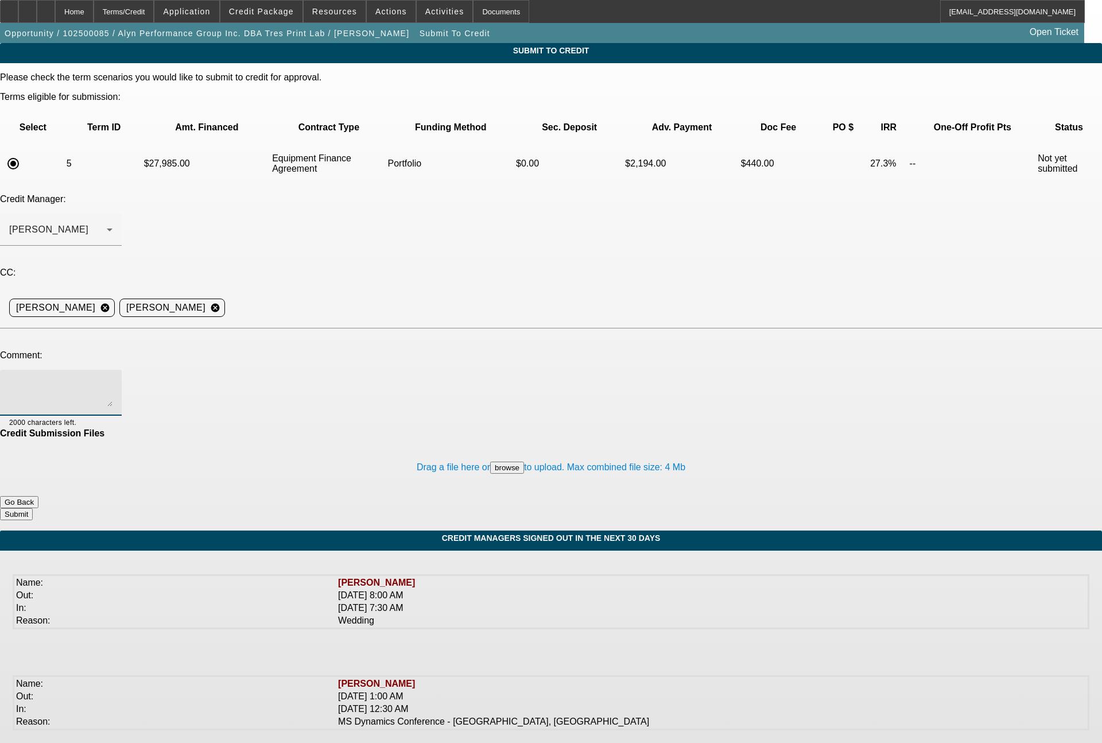
click at [112, 379] on textarea at bounding box center [60, 393] width 103 height 28
type textarea "Bill - see notes for detail. Finpac says the deal does not score in their syste…"
click at [33, 508] on button "Submit" at bounding box center [16, 514] width 33 height 12
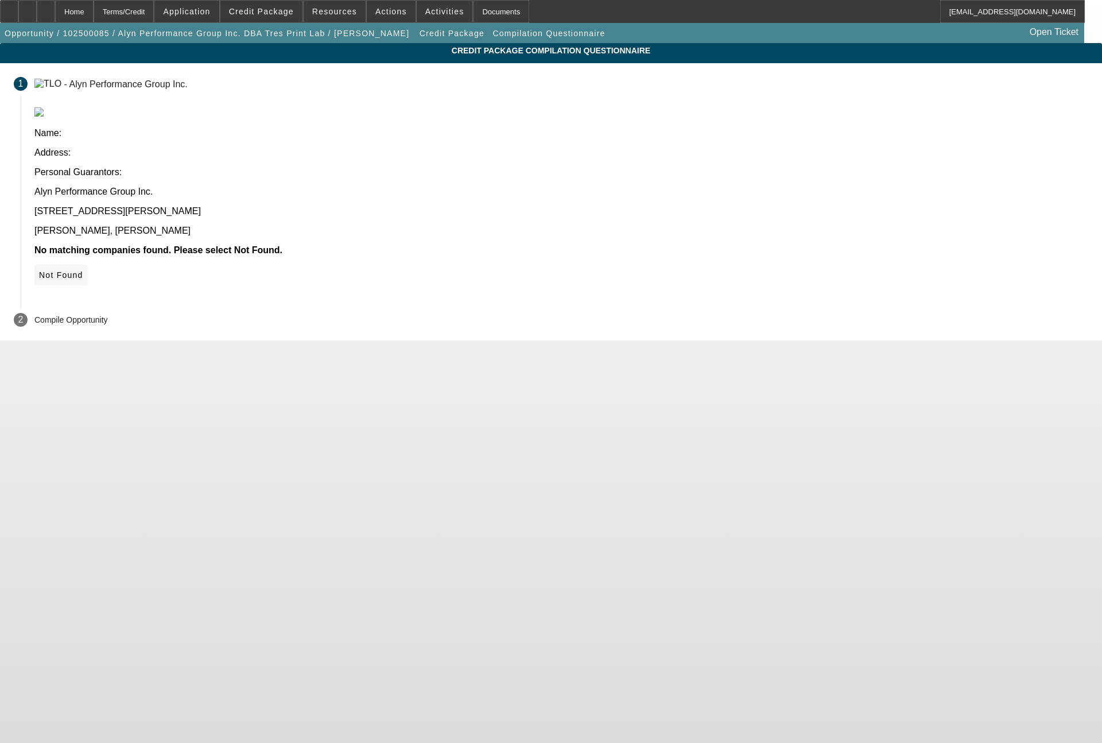
click at [88, 261] on span at bounding box center [60, 275] width 53 height 28
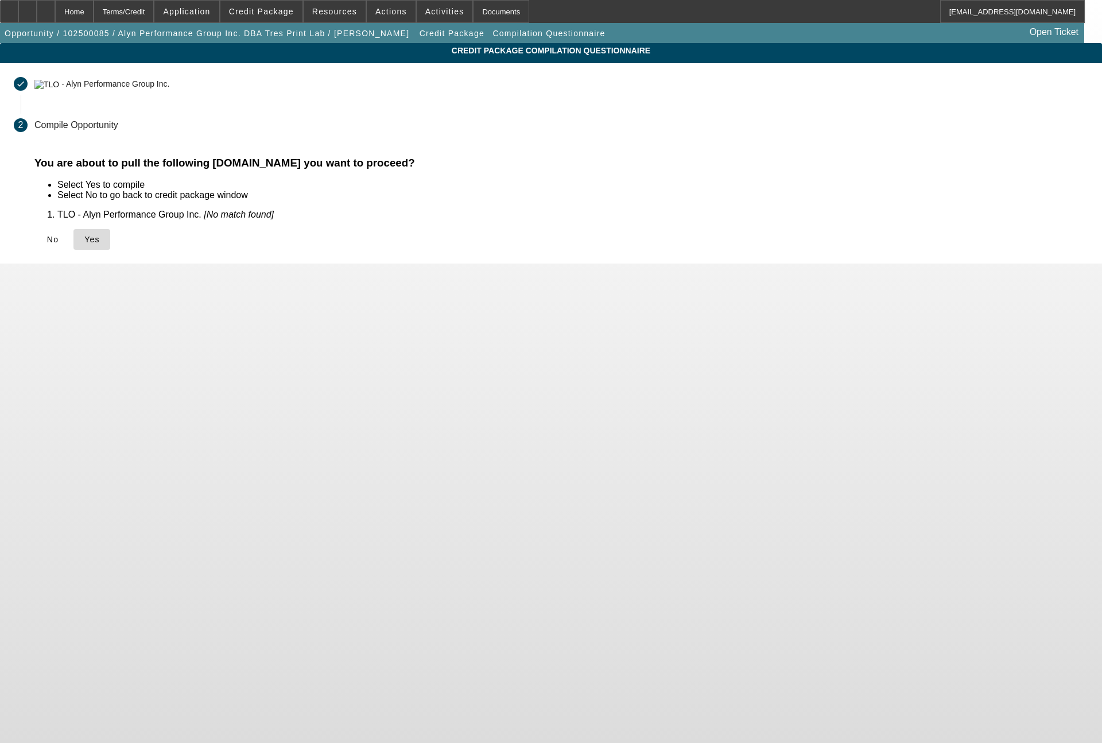
click at [100, 239] on span "Yes" at bounding box center [91, 239] width 15 height 9
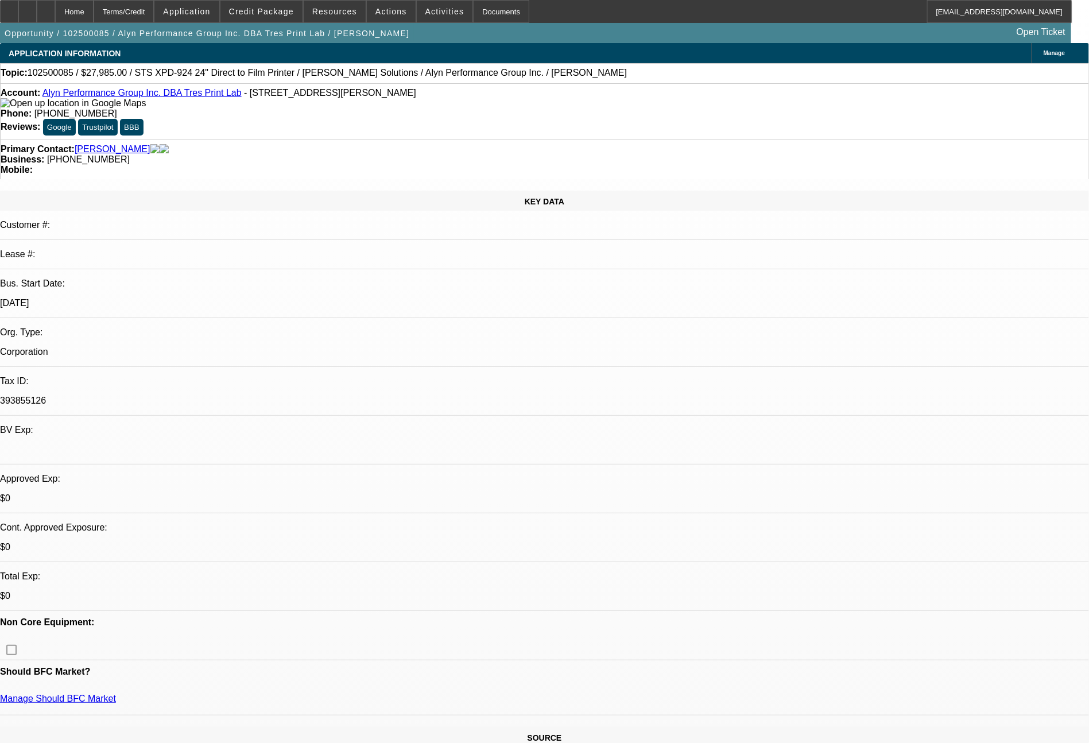
select select "0"
select select "6"
select select "0"
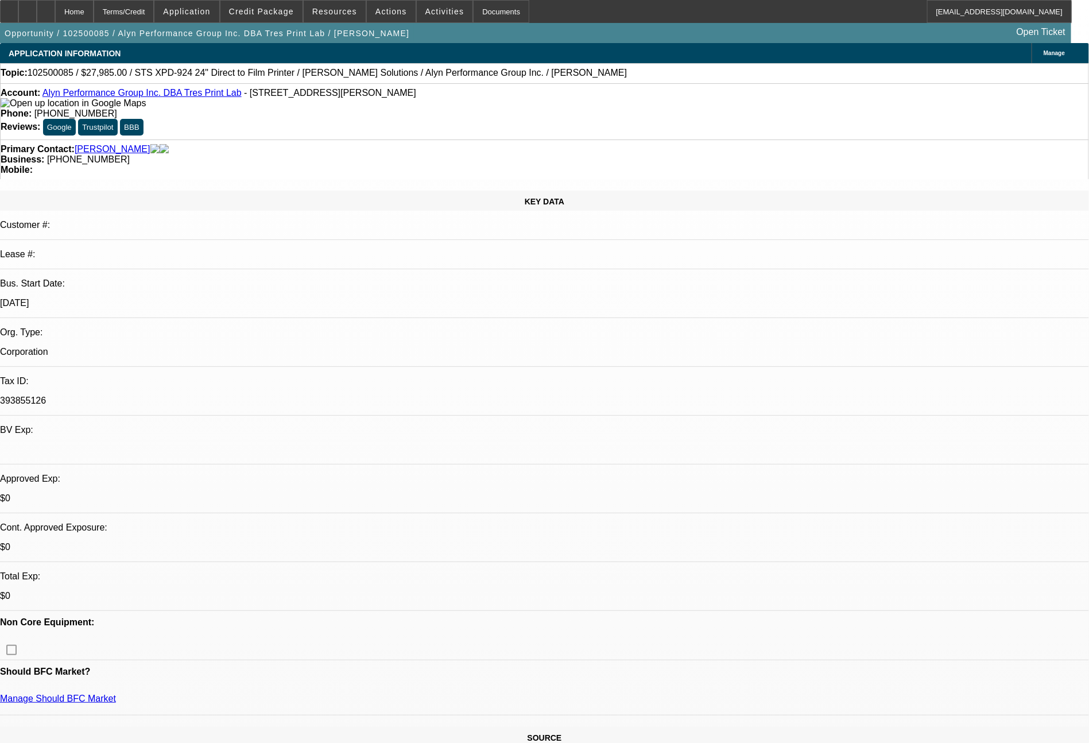
select select "0"
select select "6"
select select "0"
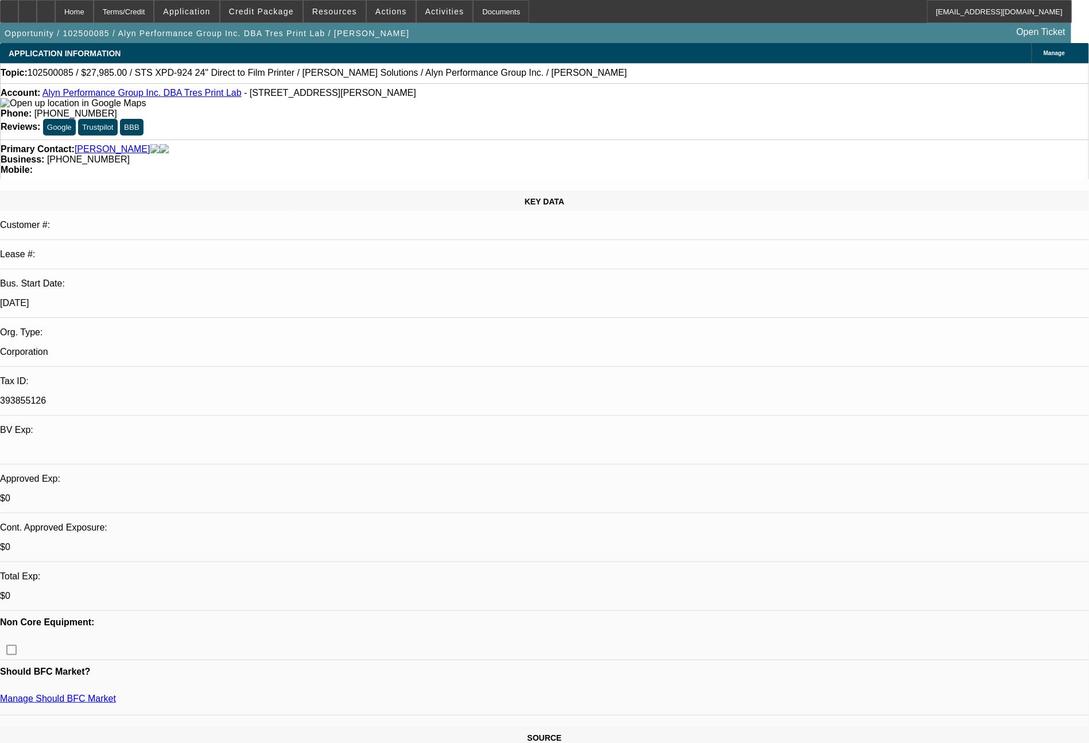
select select "0.1"
select select "4"
select select "0"
select select "0.1"
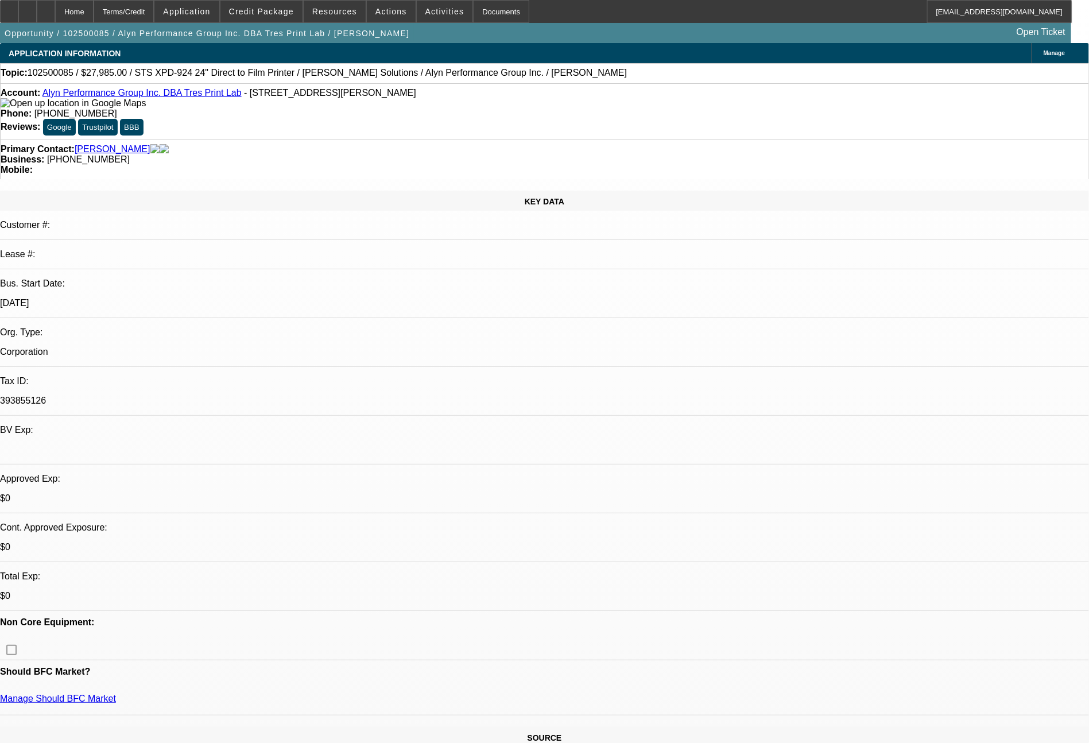
select select "4"
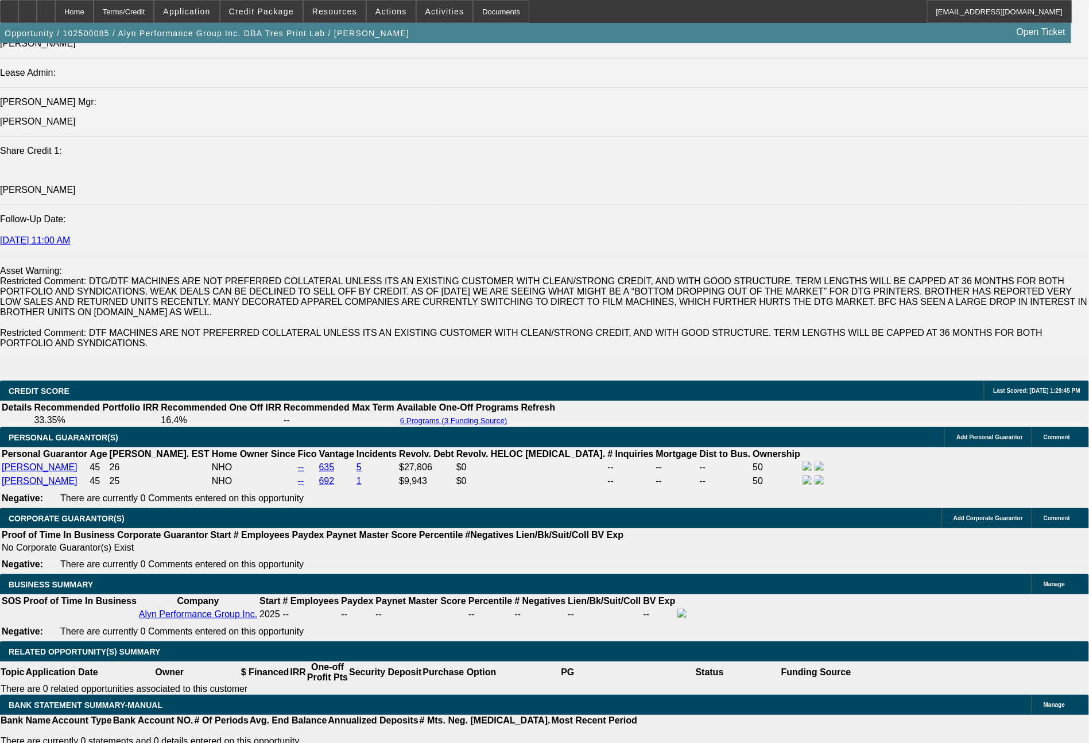
scroll to position [1949, 0]
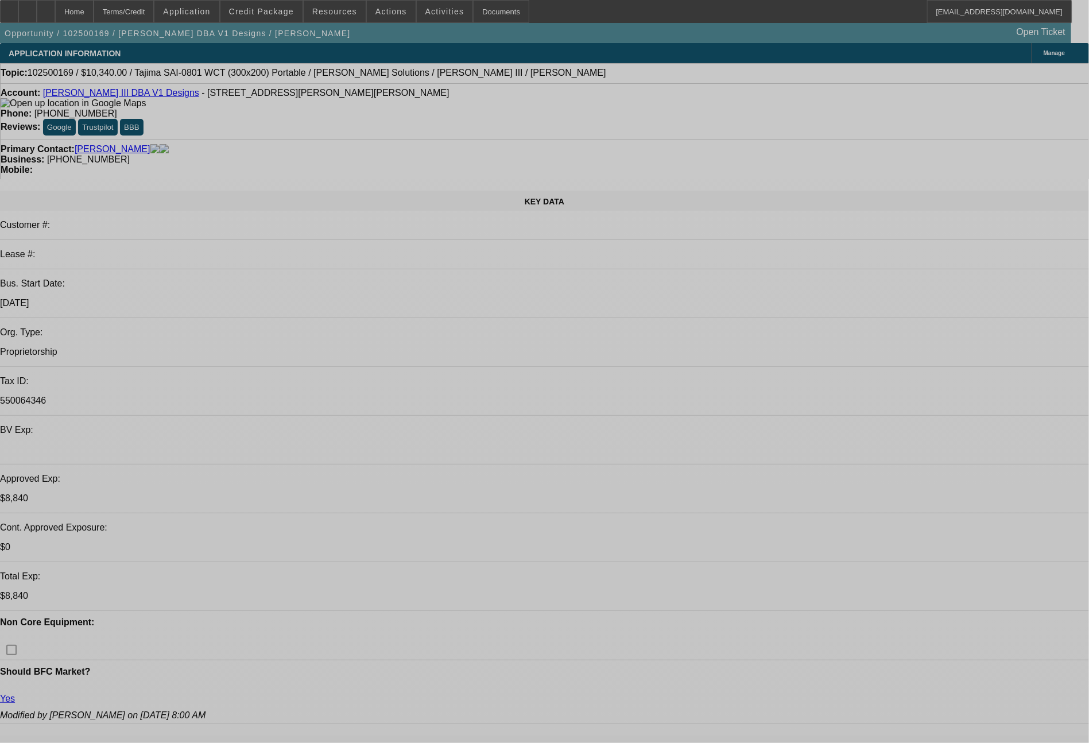
select select "0"
select select "2"
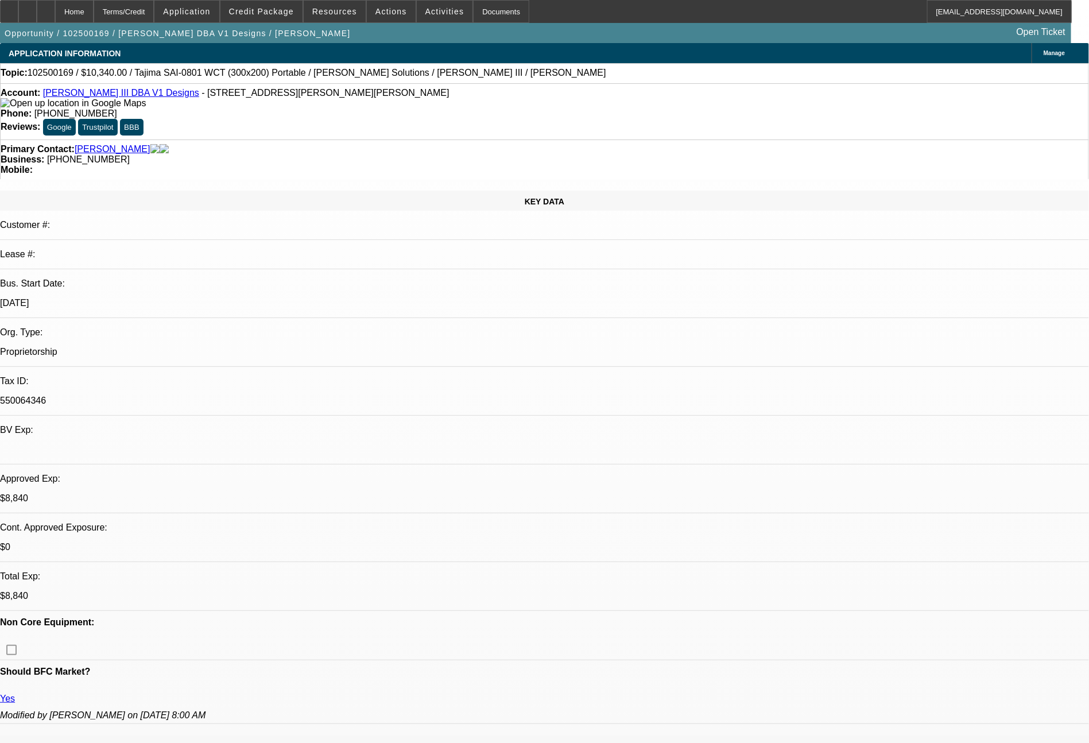
select select "0"
select select "6"
select select "0"
select select "2"
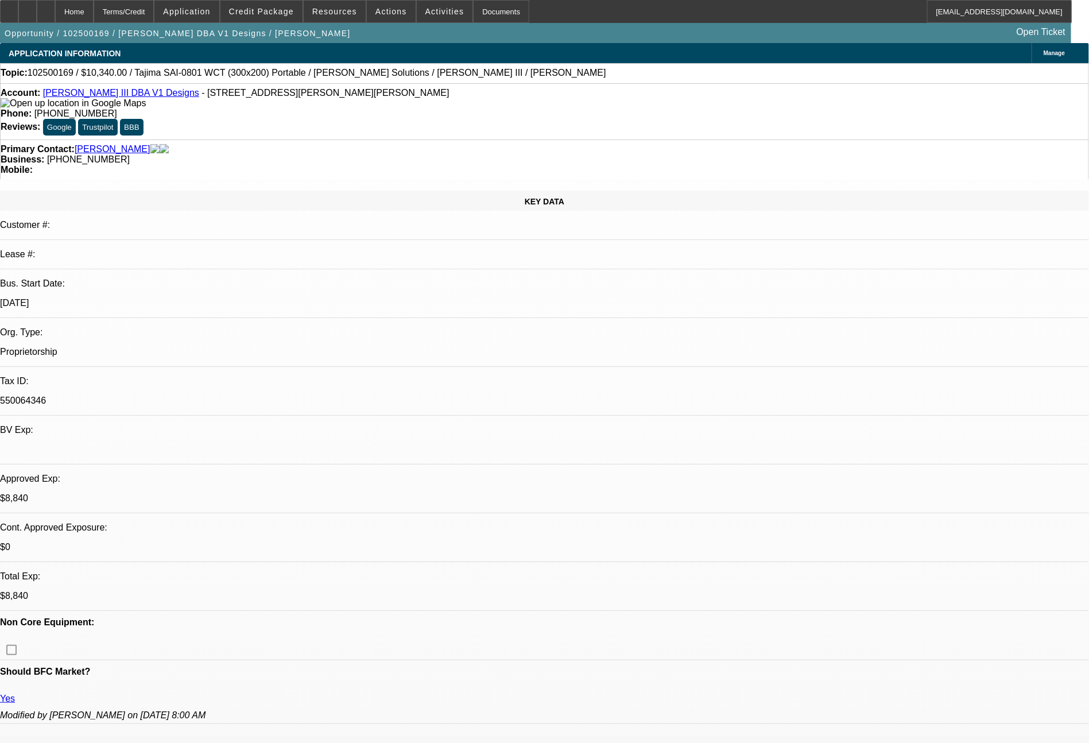
select select "0"
select select "6"
select select "0"
select select "2"
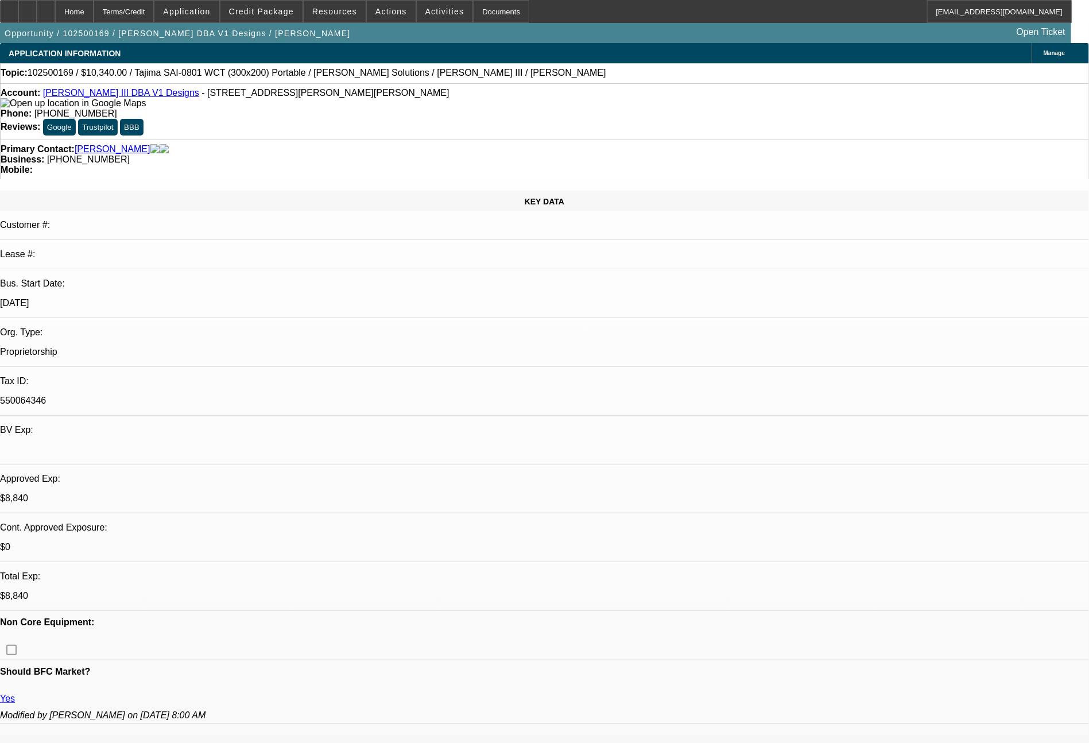
select select "0"
select select "6"
select select "0"
select select "2"
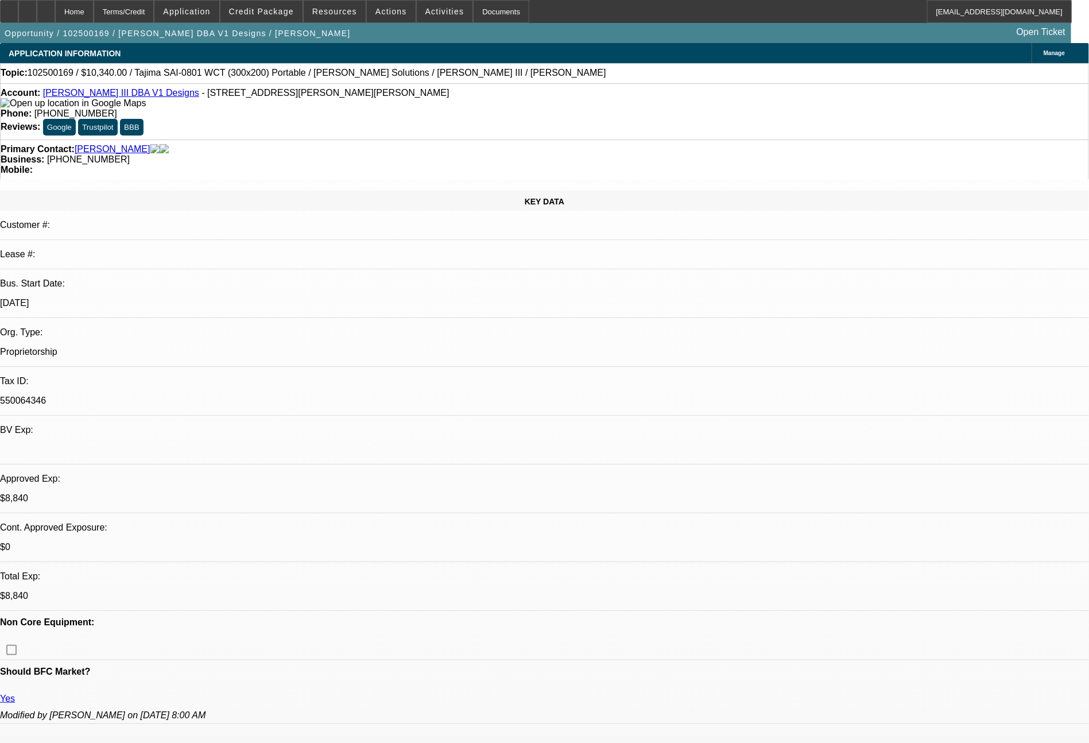
select select "0"
select select "6"
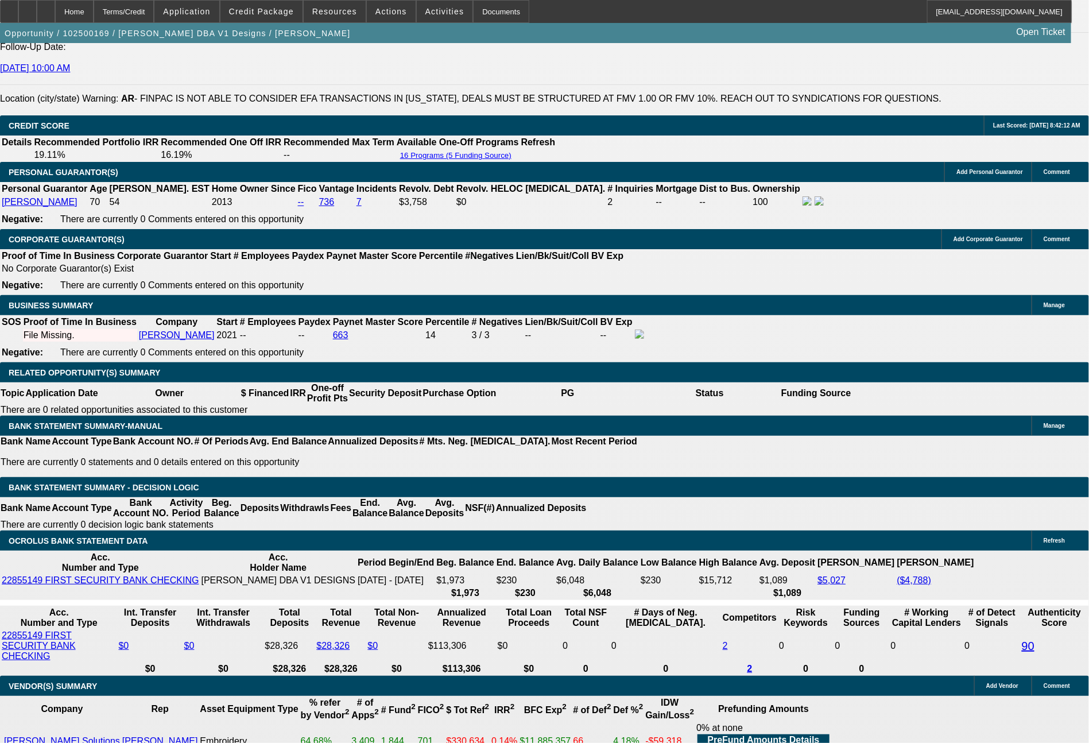
scroll to position [1932, 0]
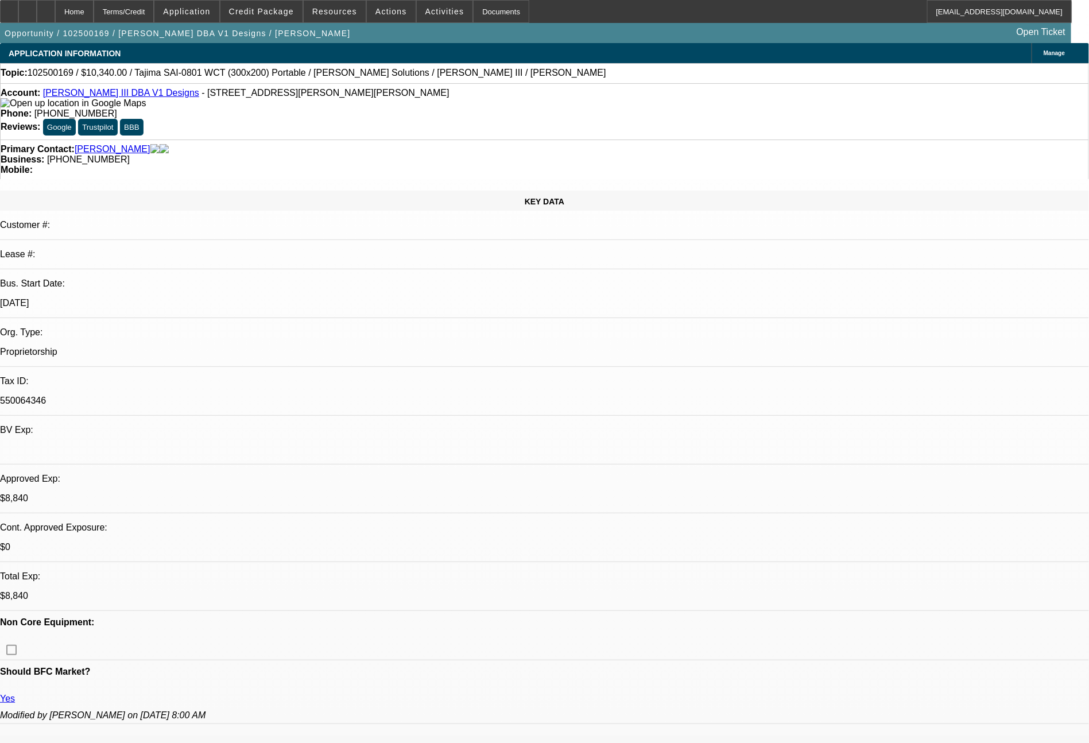
select select "0"
select select "2"
select select "0"
select select "6"
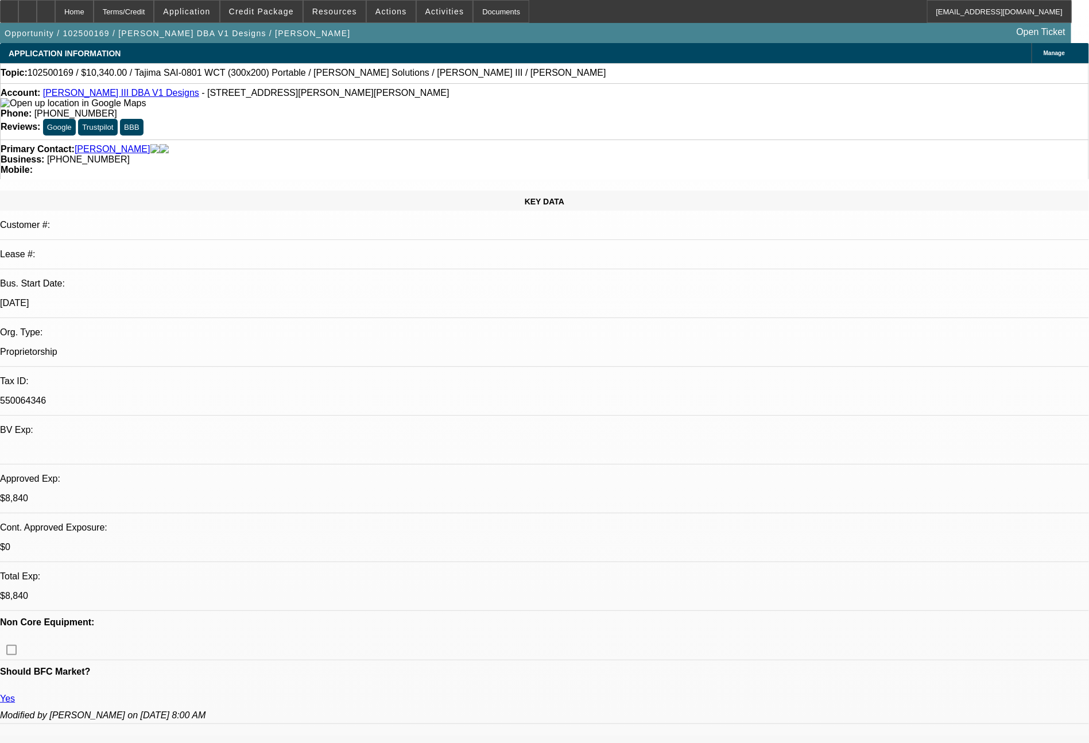
select select "0"
select select "2"
select select "0"
select select "6"
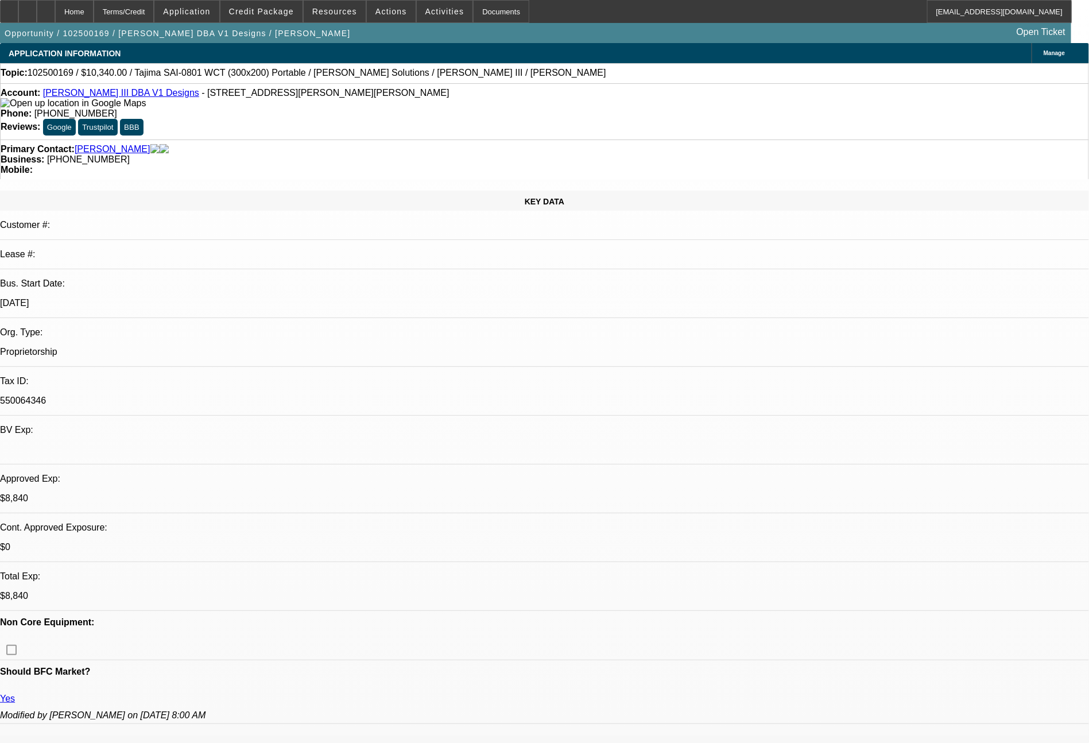
select select "0"
select select "2"
select select "0"
select select "6"
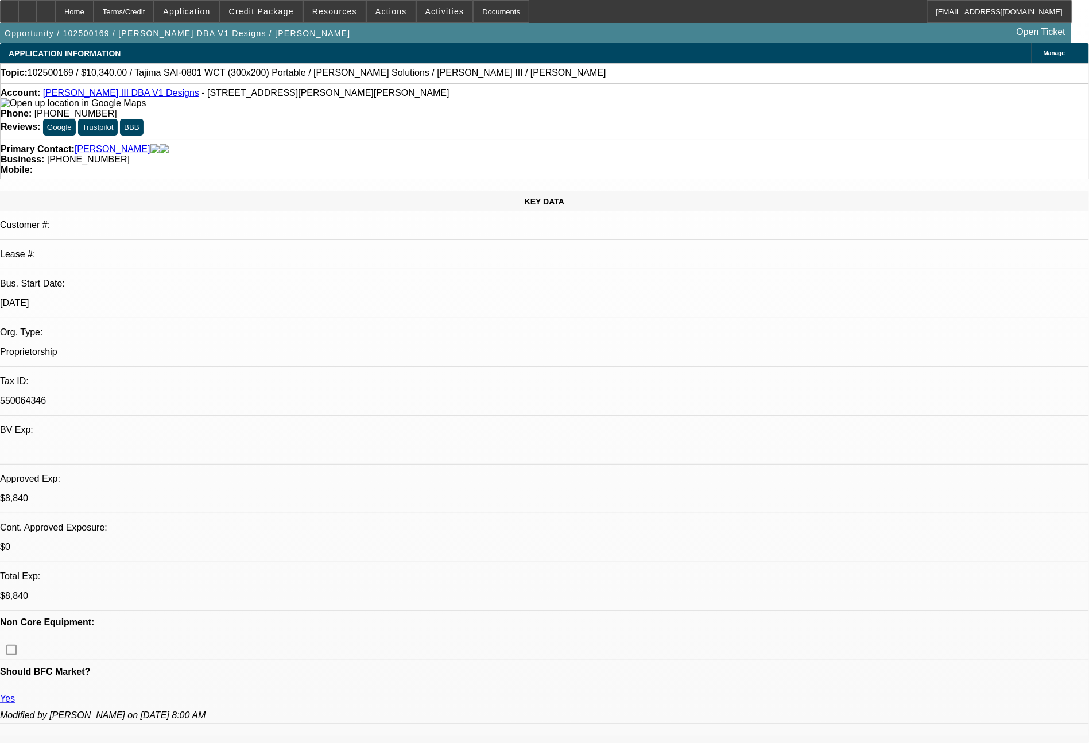
select select "0"
select select "2"
select select "0"
select select "6"
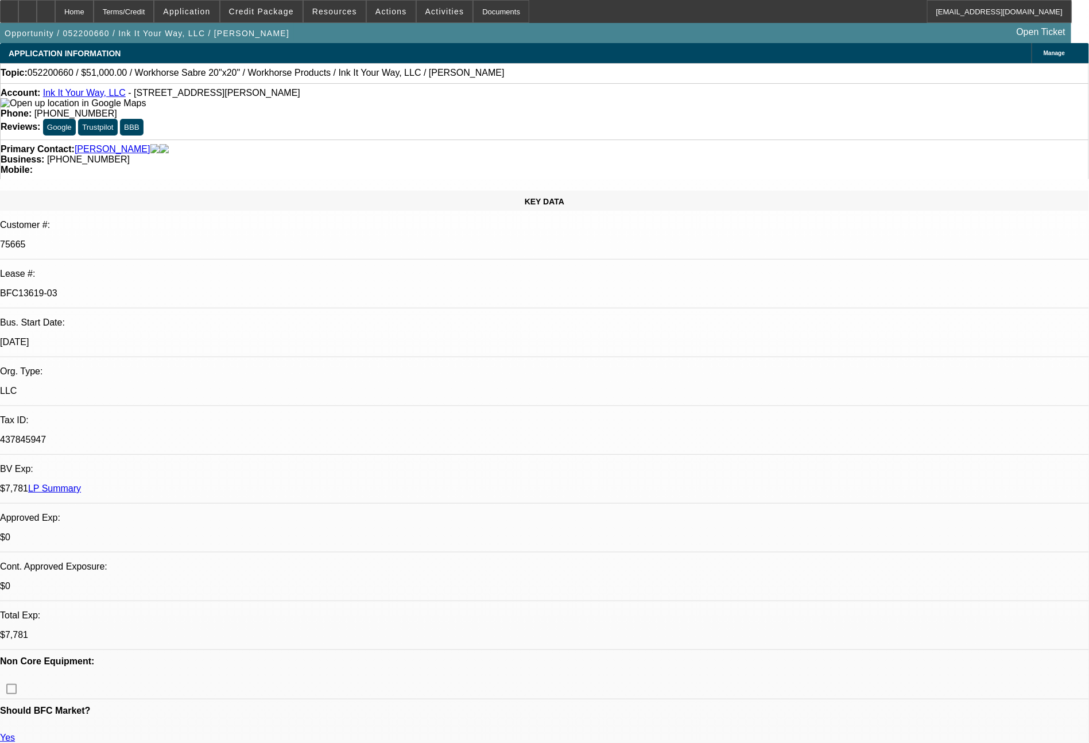
select select "0"
select select "2"
select select "0.1"
select select "4"
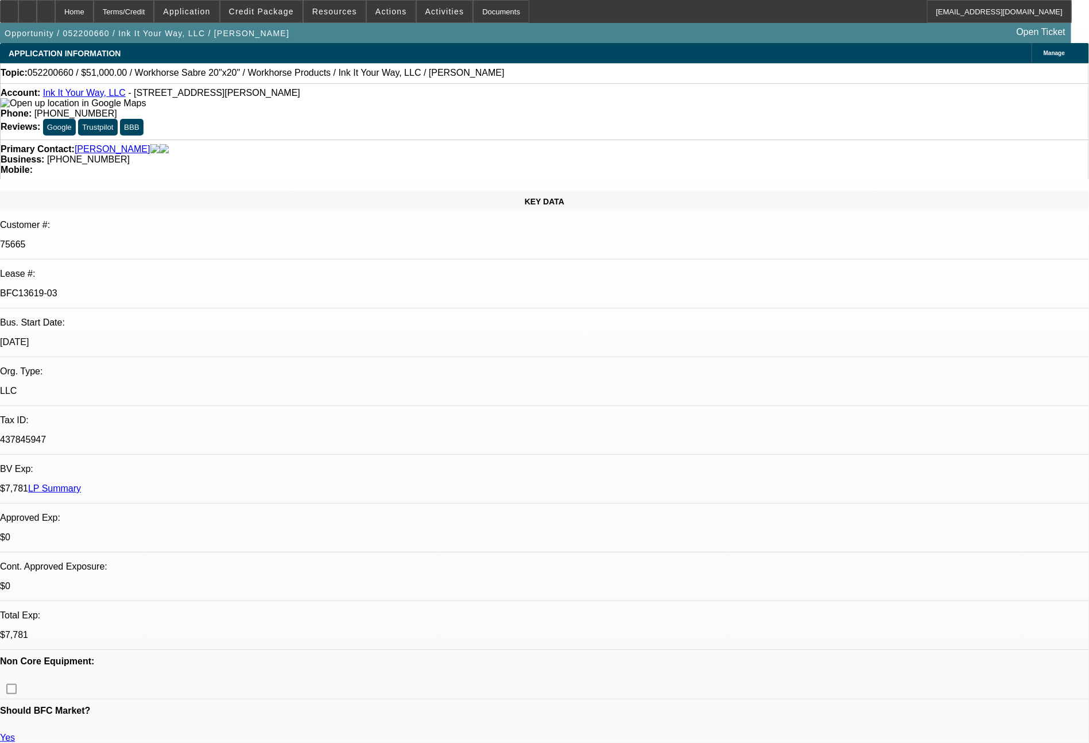
select select "0"
select select "0.1"
select select "4"
select select "0"
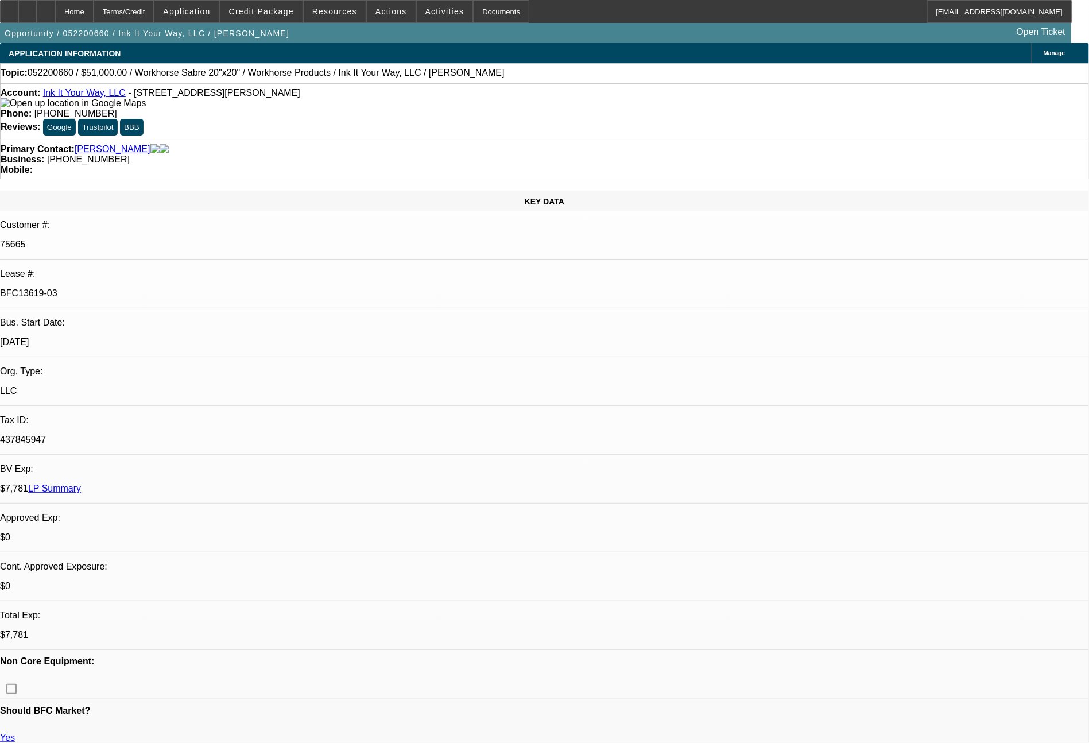
select select "2"
select select "0.1"
select select "4"
click at [81, 483] on link "LP Summary" at bounding box center [54, 488] width 53 height 10
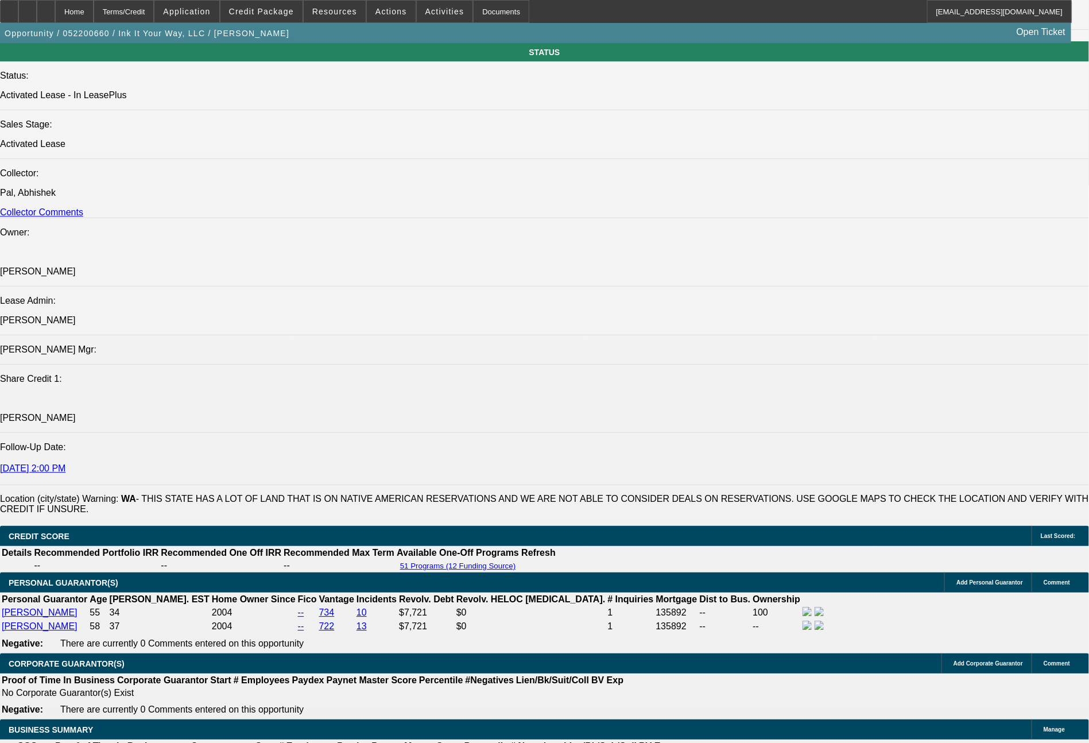
scroll to position [1949, 0]
